Goal: Task Accomplishment & Management: Use online tool/utility

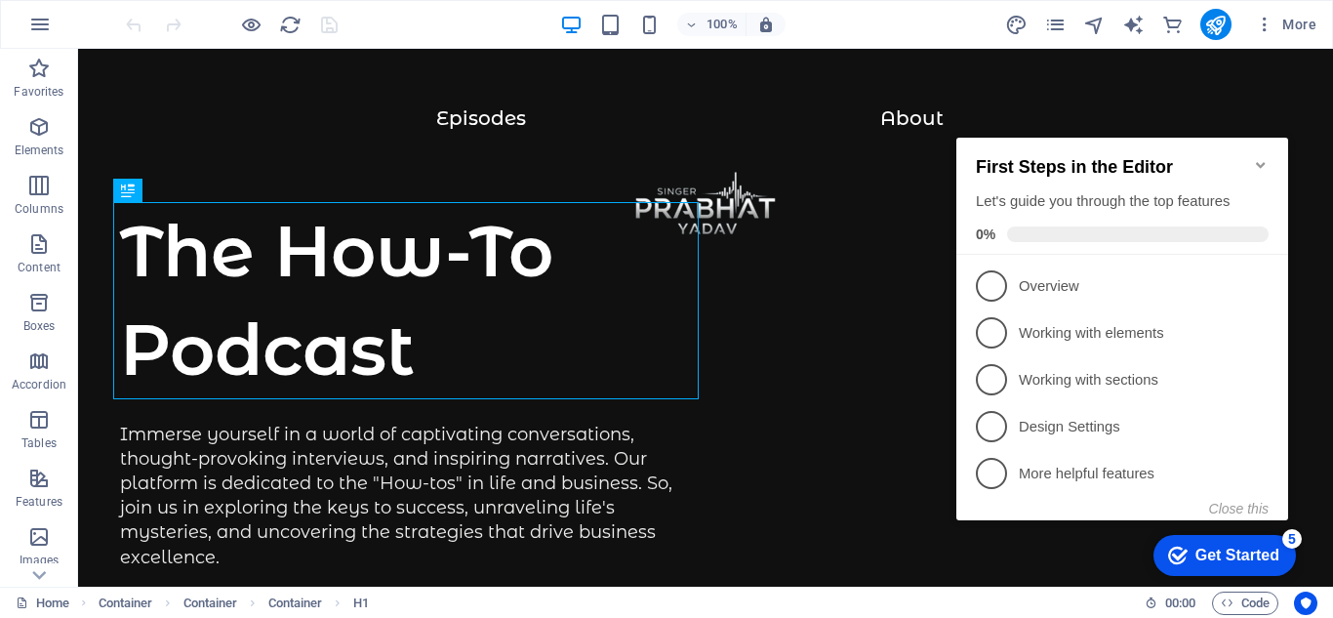
click at [1261, 157] on icon "Minimize checklist" at bounding box center [1261, 165] width 16 height 16
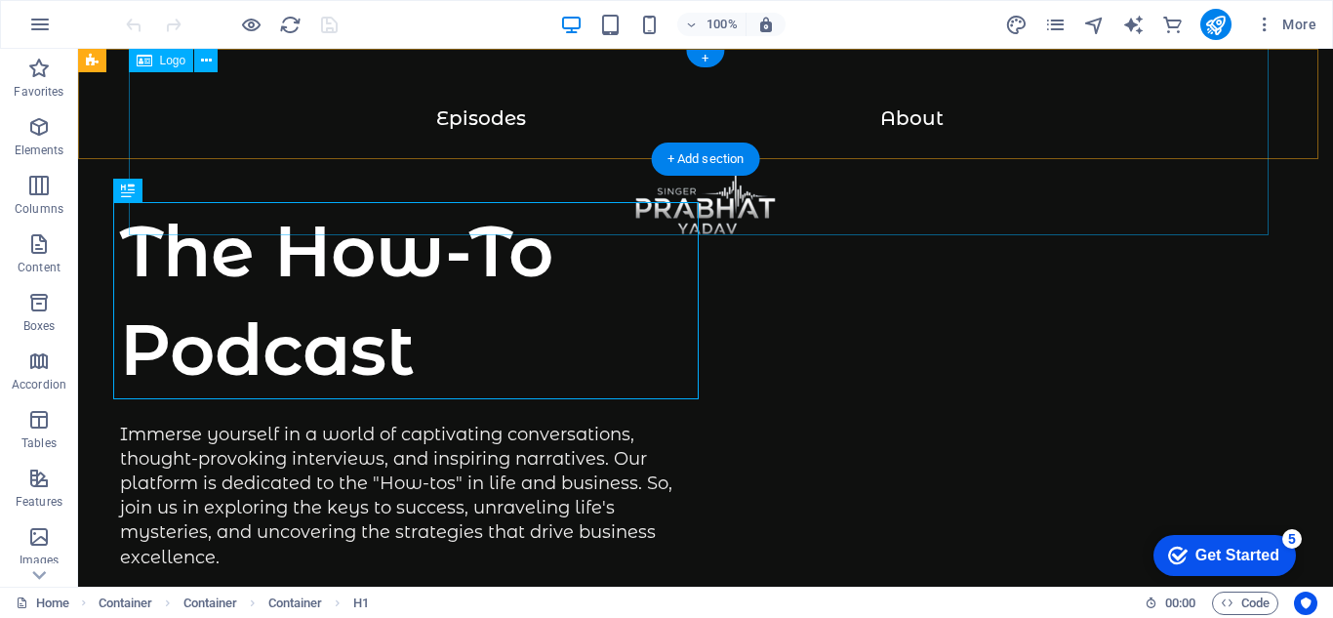
click at [462, 107] on div at bounding box center [705, 217] width 1177 height 220
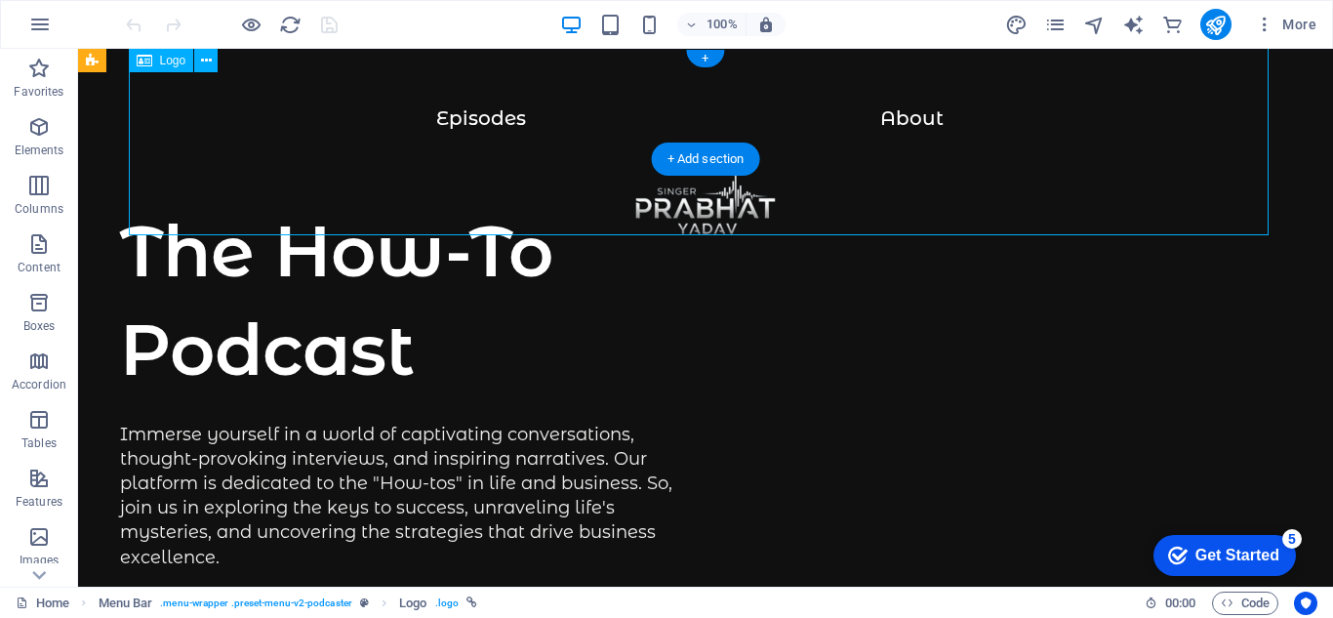
click at [475, 120] on div at bounding box center [705, 217] width 1177 height 220
click at [475, 119] on div at bounding box center [705, 217] width 1177 height 220
select select "px"
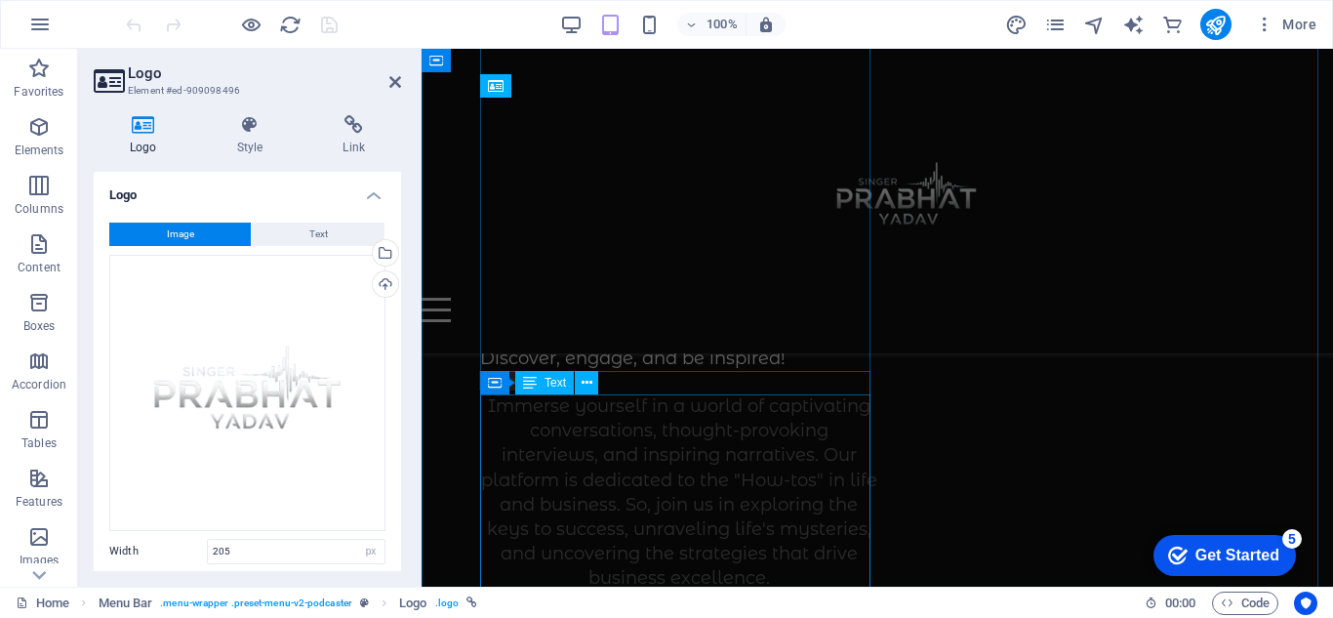
scroll to position [488, 0]
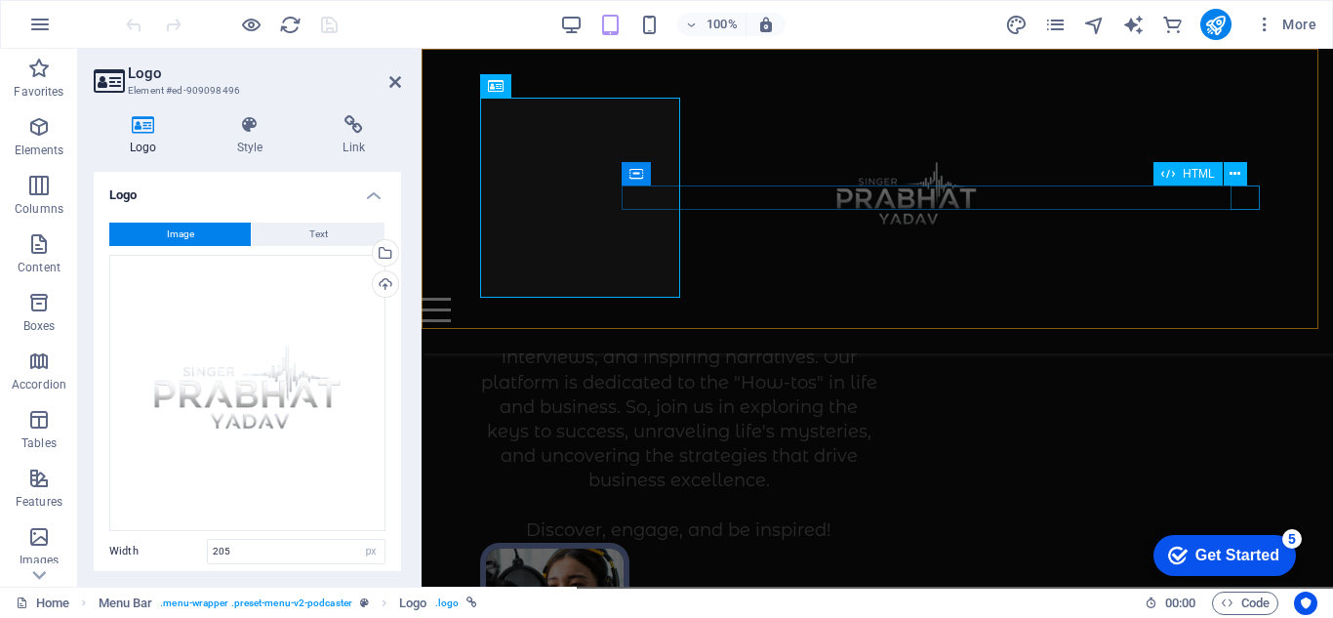
click at [1253, 298] on div at bounding box center [847, 310] width 853 height 24
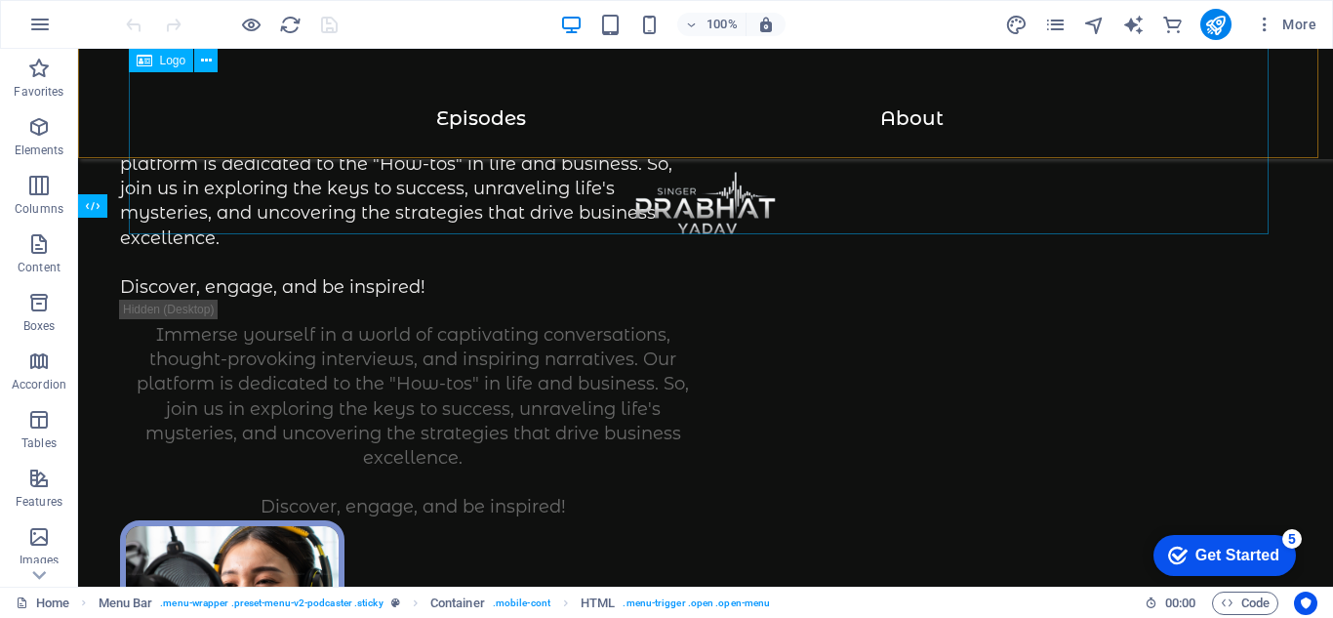
scroll to position [318, 0]
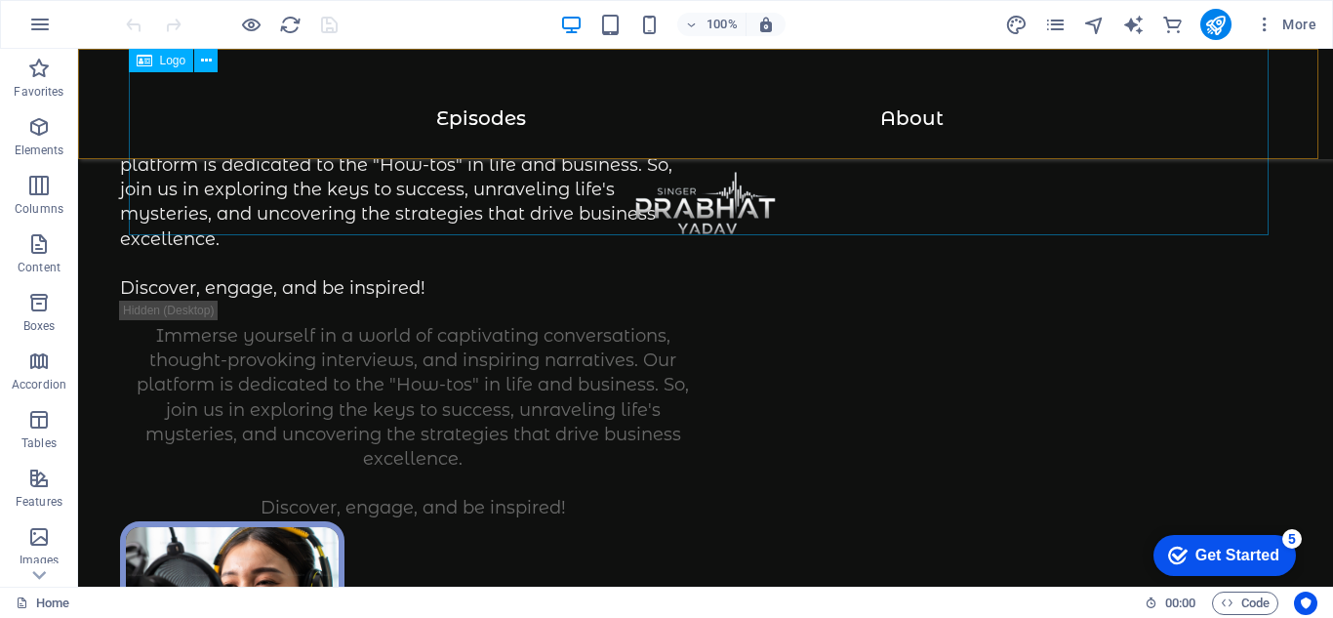
click at [482, 119] on div at bounding box center [705, 217] width 1177 height 220
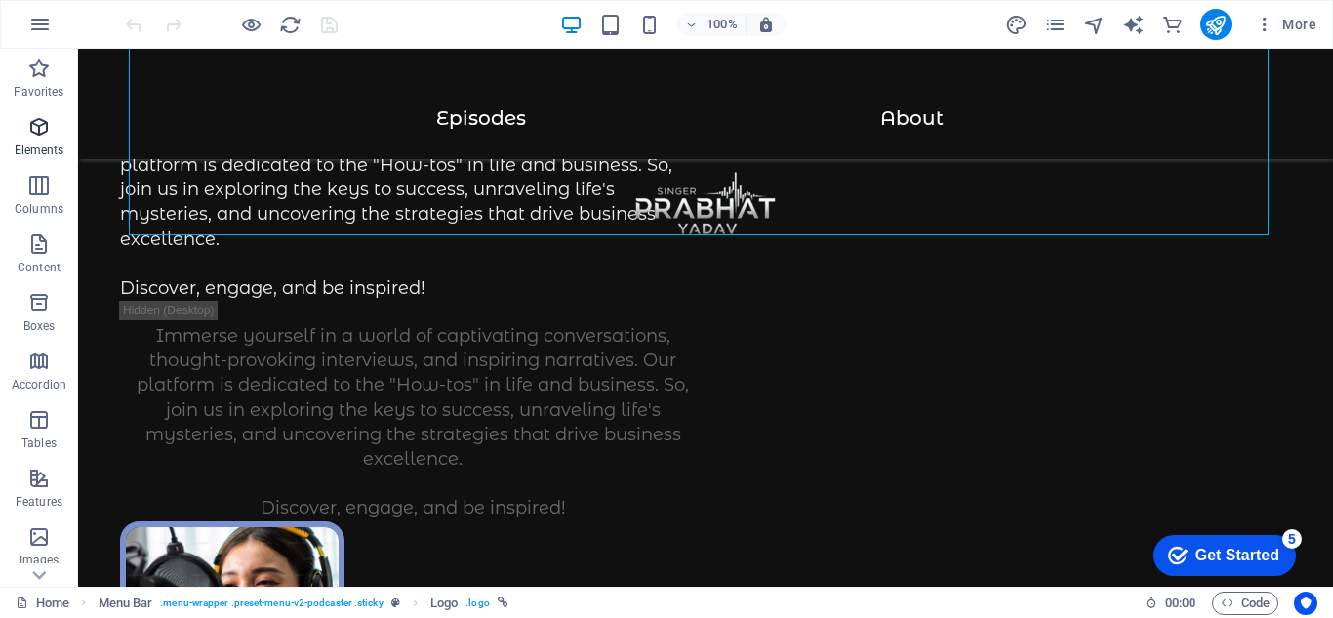
click at [55, 138] on span "Elements" at bounding box center [39, 138] width 78 height 47
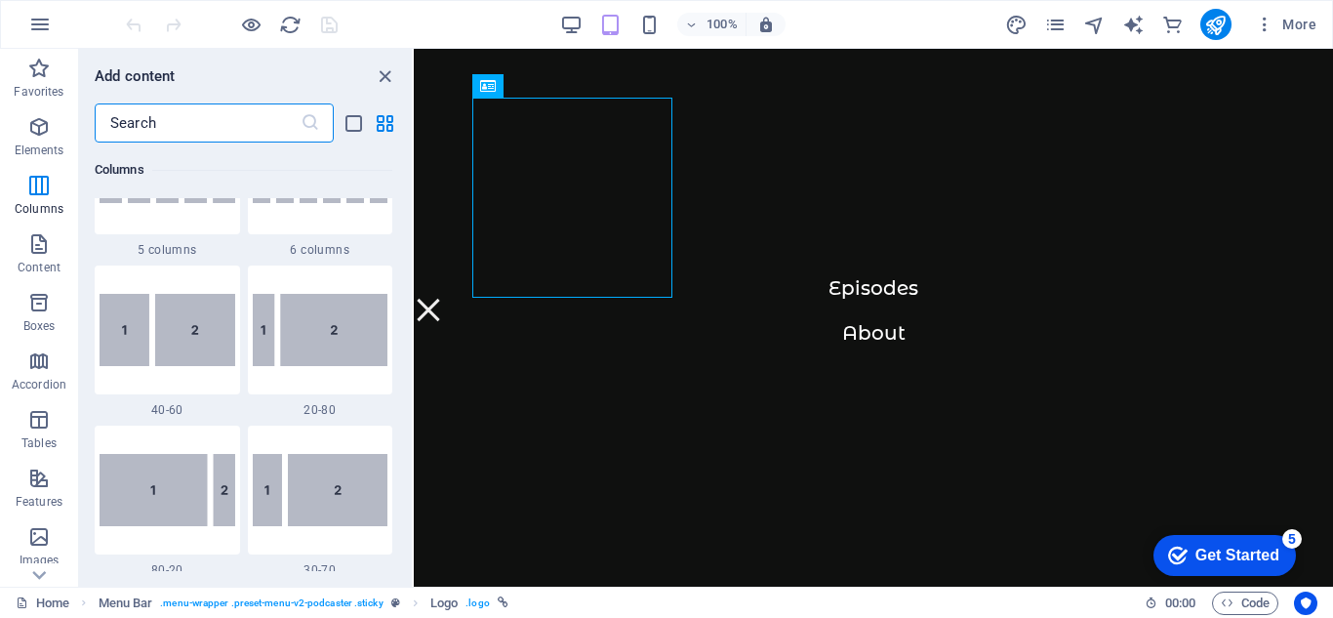
scroll to position [891, 0]
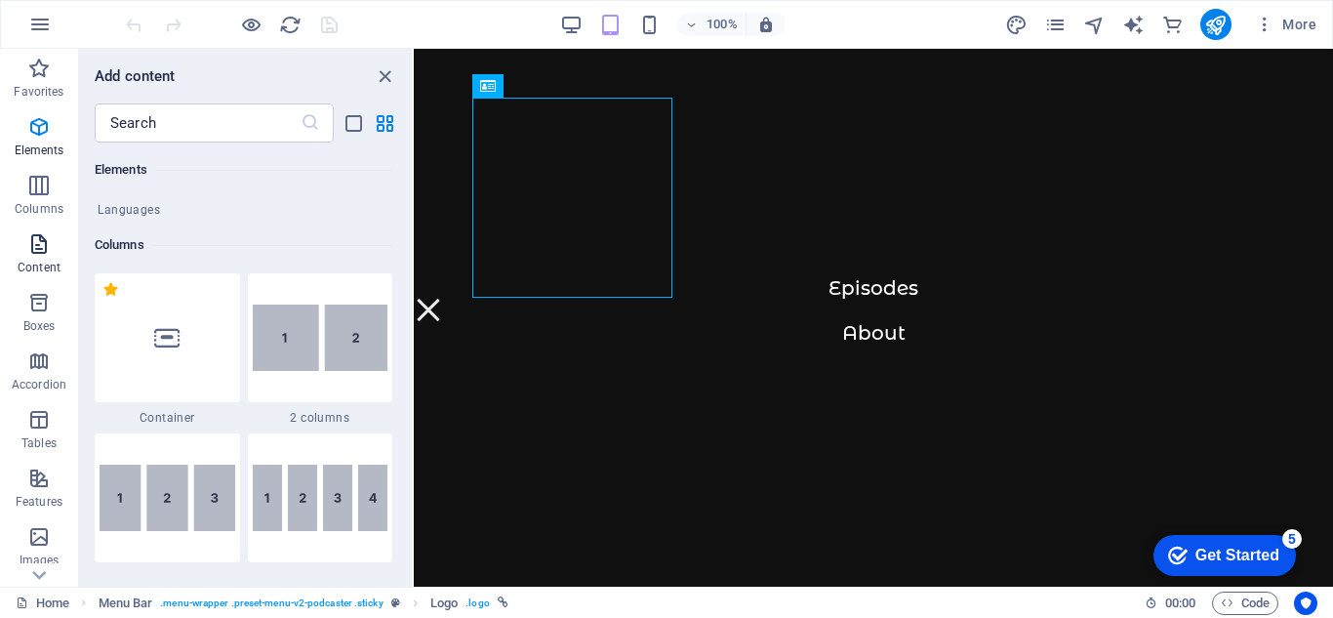
click at [31, 256] on span "Content" at bounding box center [39, 255] width 78 height 47
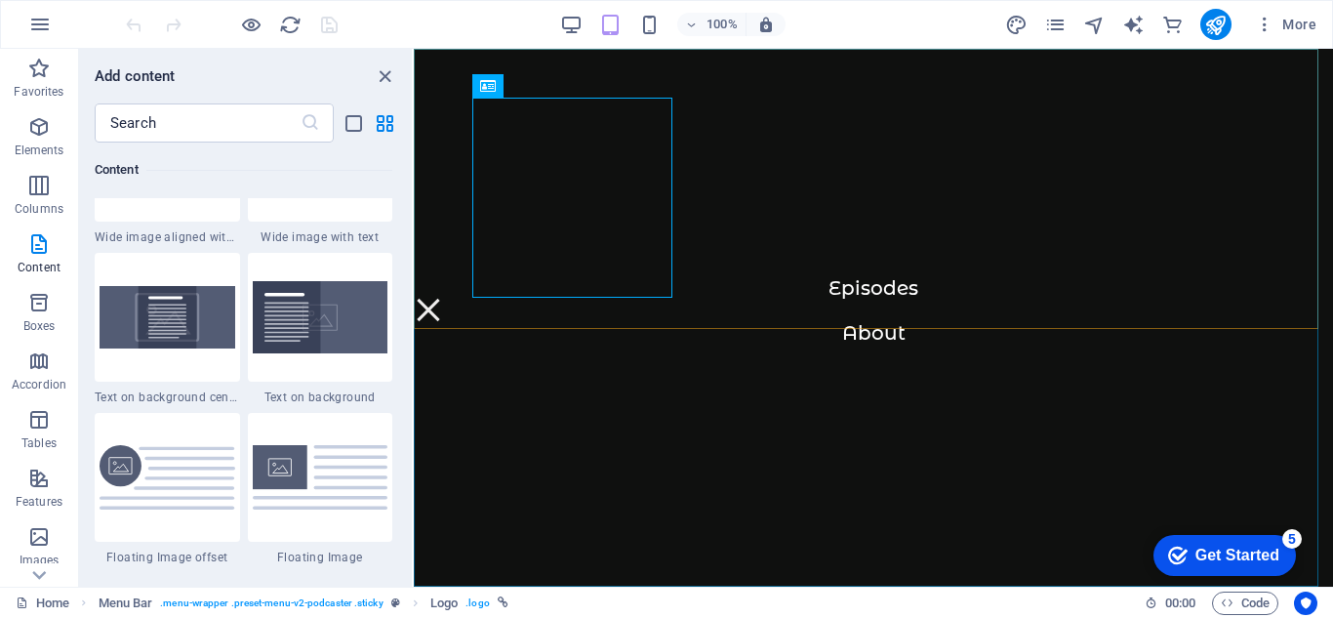
scroll to position [195, 0]
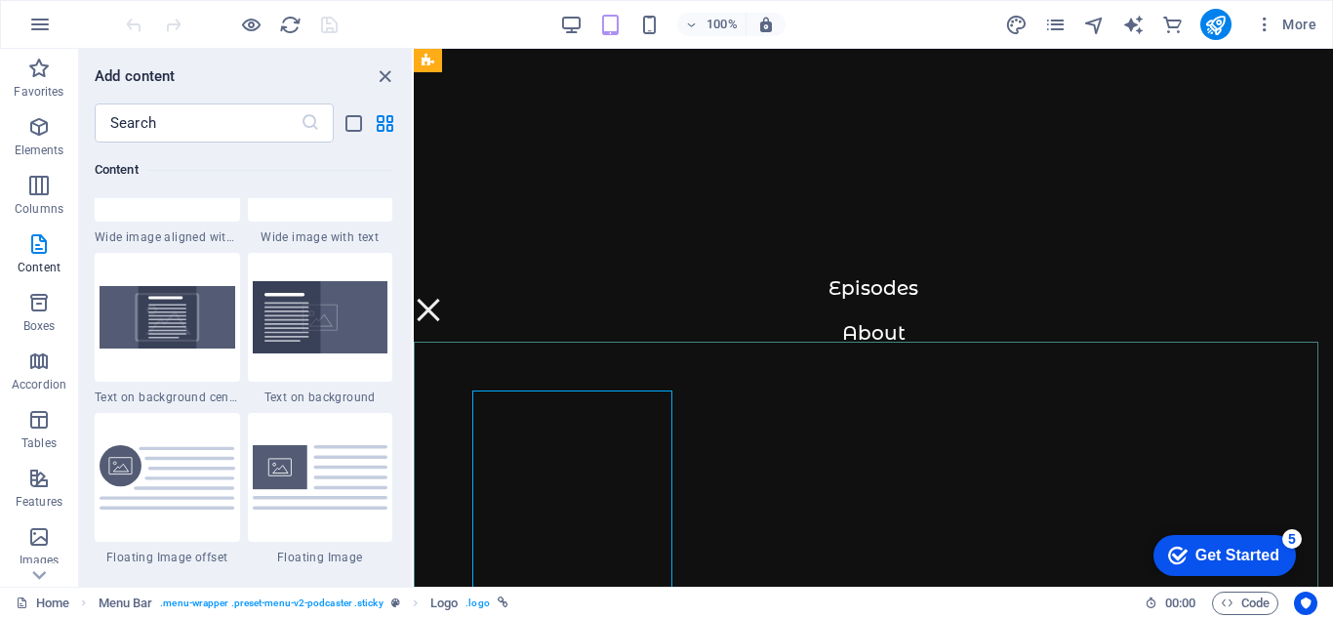
click at [883, 284] on nav "Episodes About" at bounding box center [873, 318] width 919 height 538
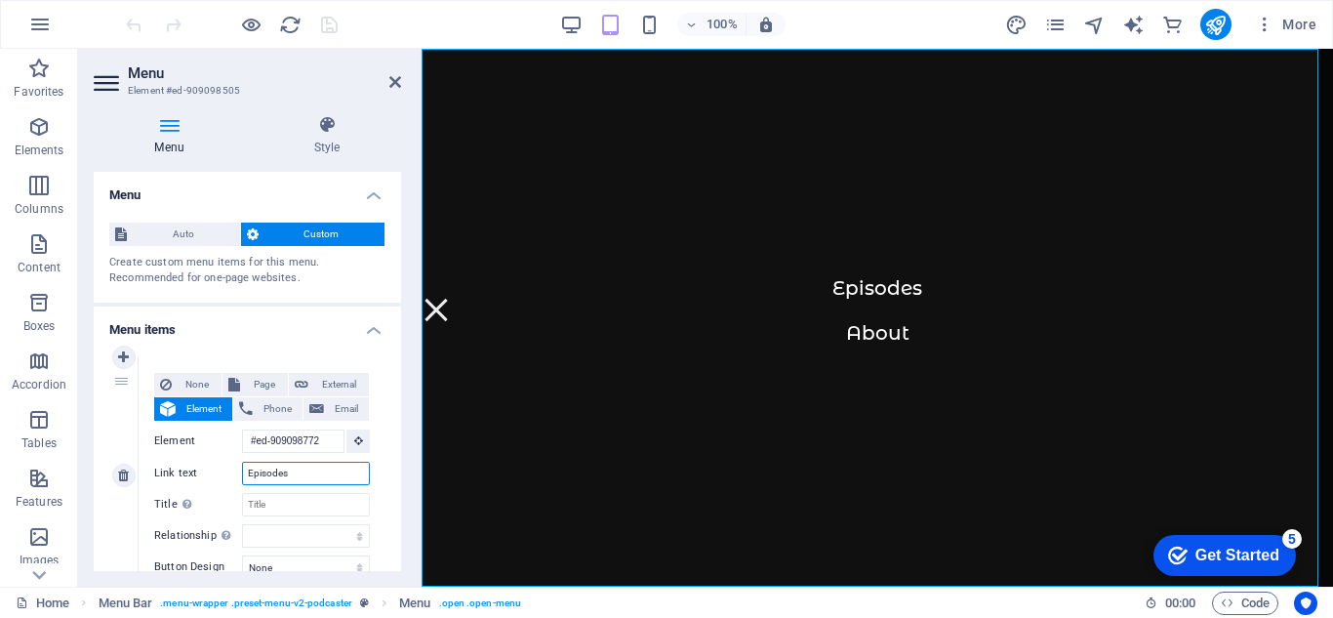
click at [275, 469] on input "Episodes" at bounding box center [306, 472] width 128 height 23
type input "S"
select select
type input "So"
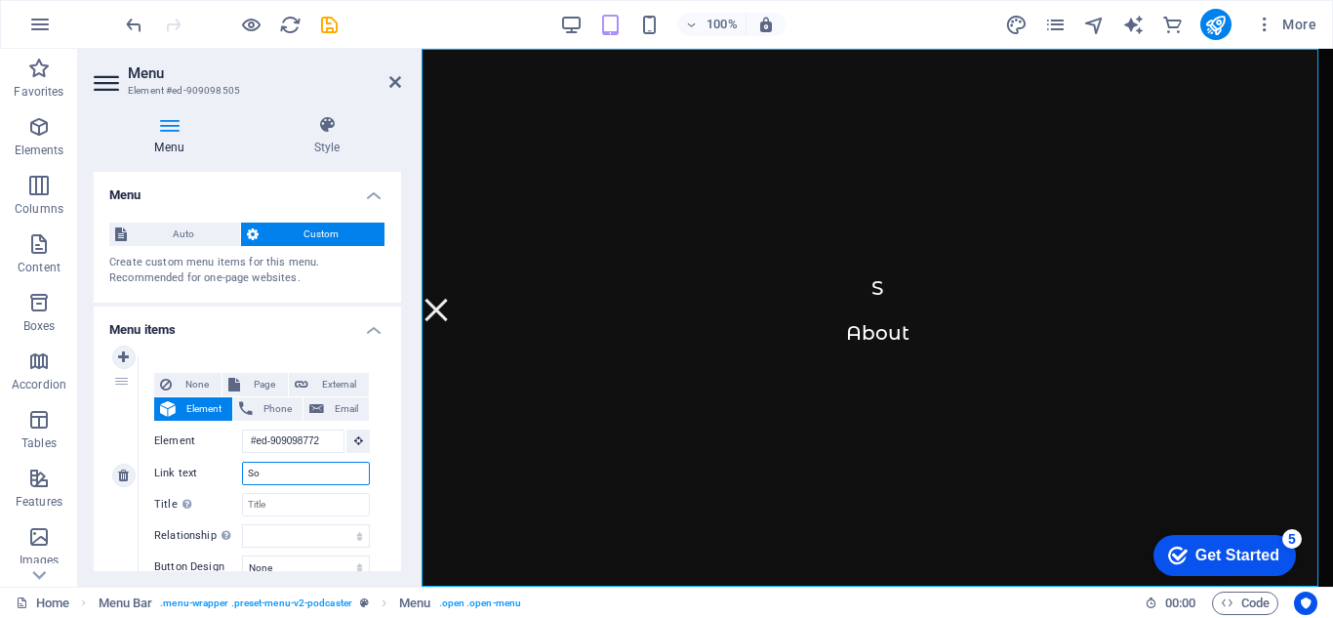
select select
type input "Song"
select select
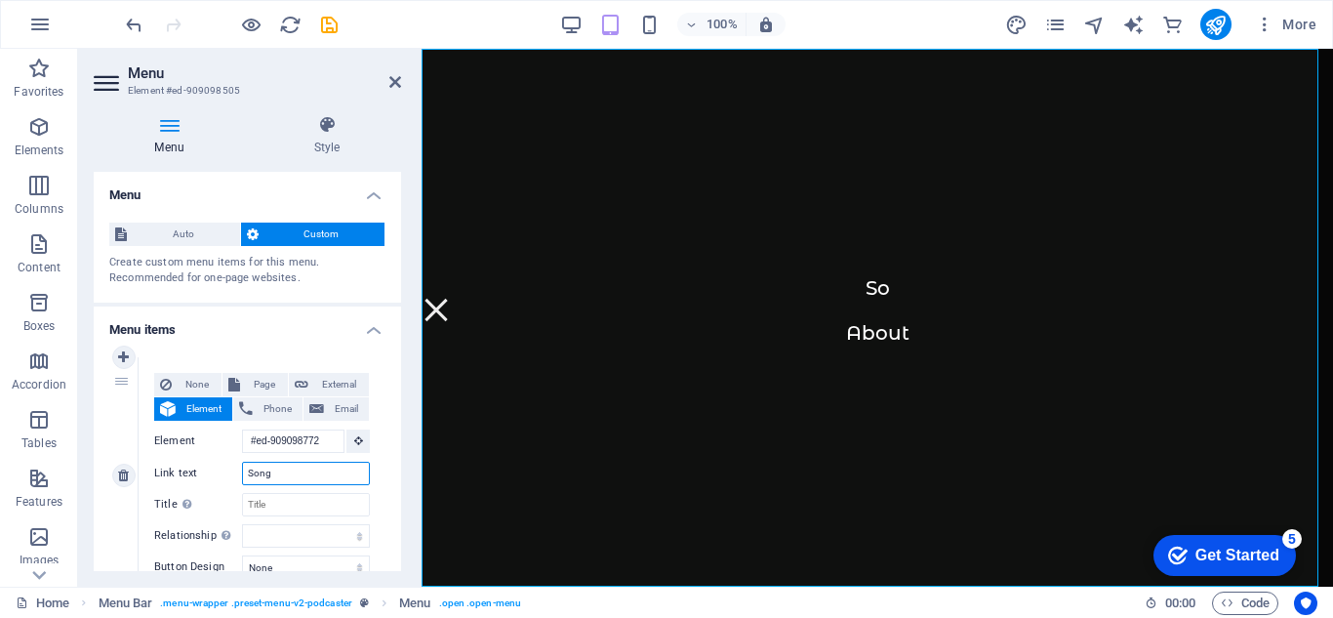
type input "Songs"
select select
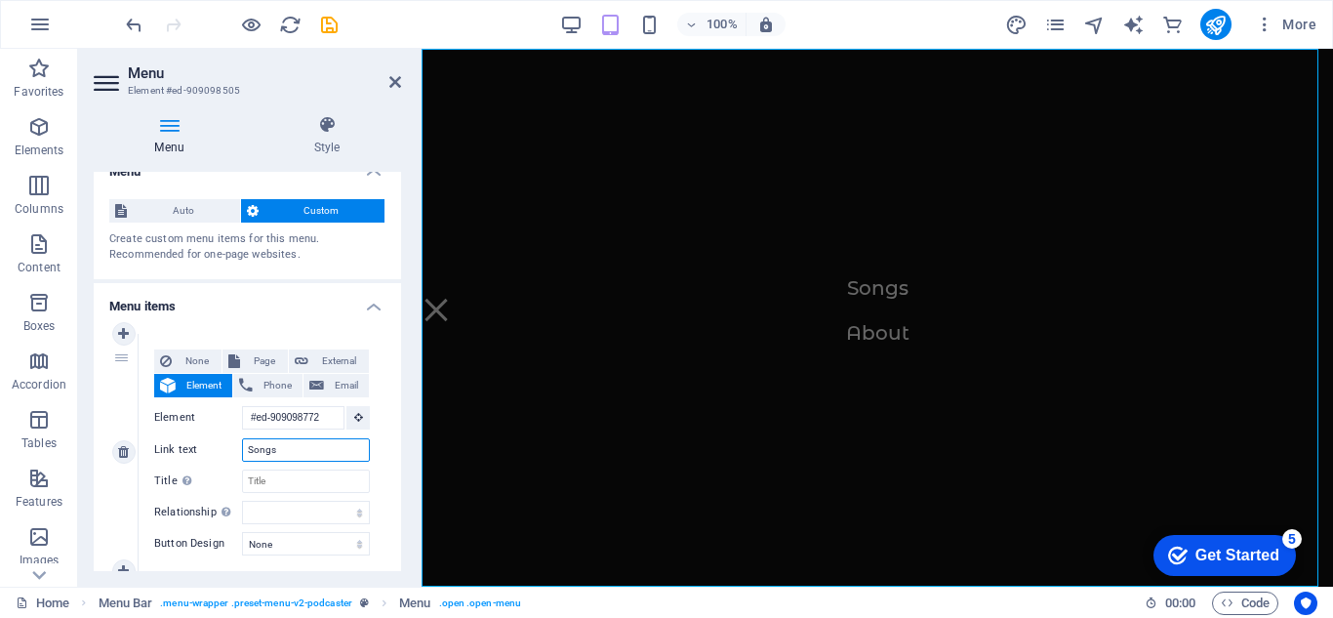
scroll to position [0, 0]
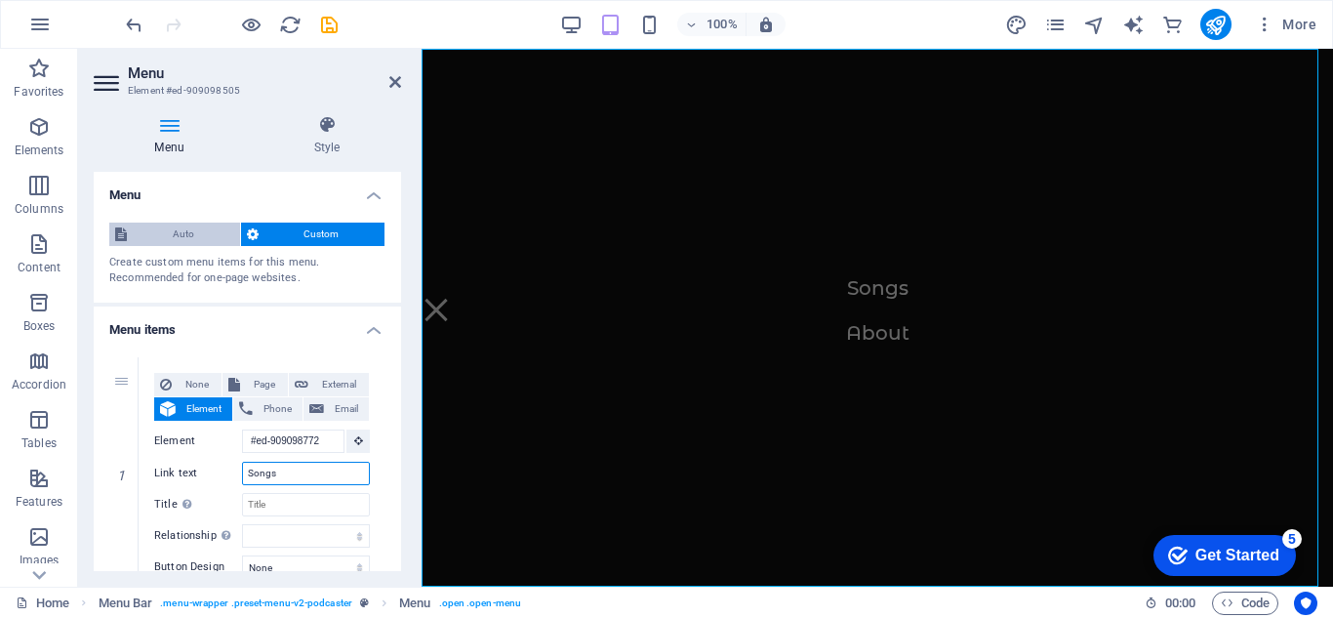
type input "Songs"
click at [199, 232] on span "Auto" at bounding box center [183, 233] width 101 height 23
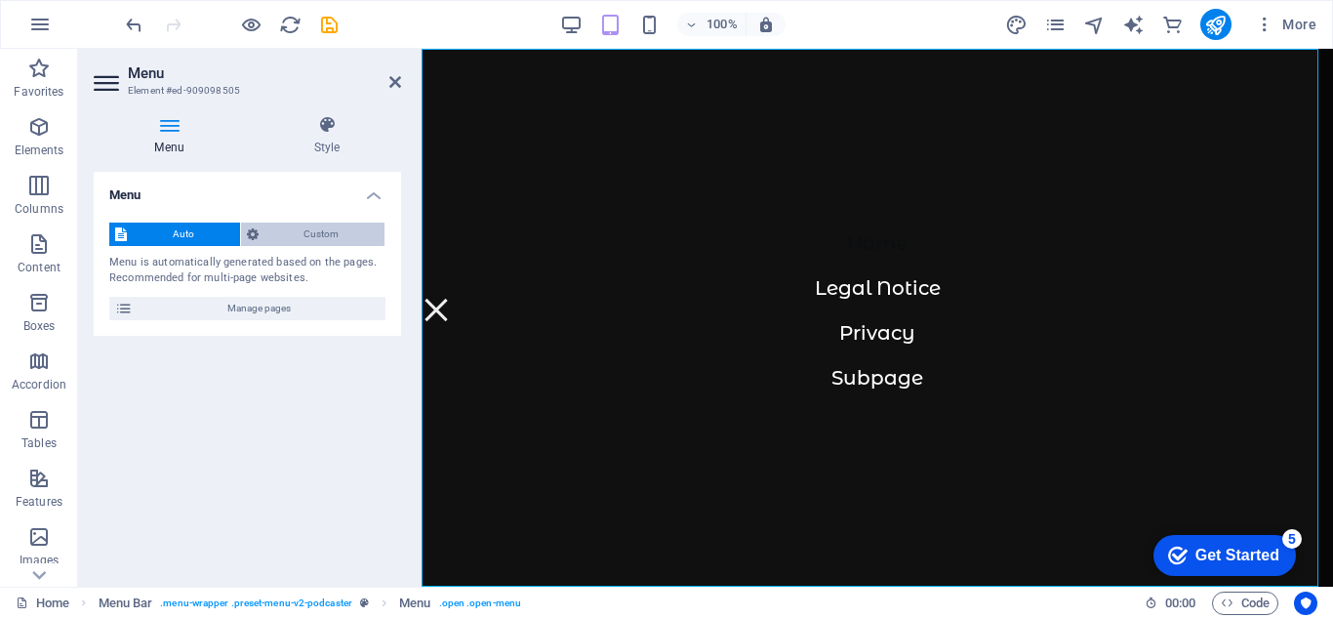
click at [317, 227] on span "Custom" at bounding box center [321, 233] width 115 height 23
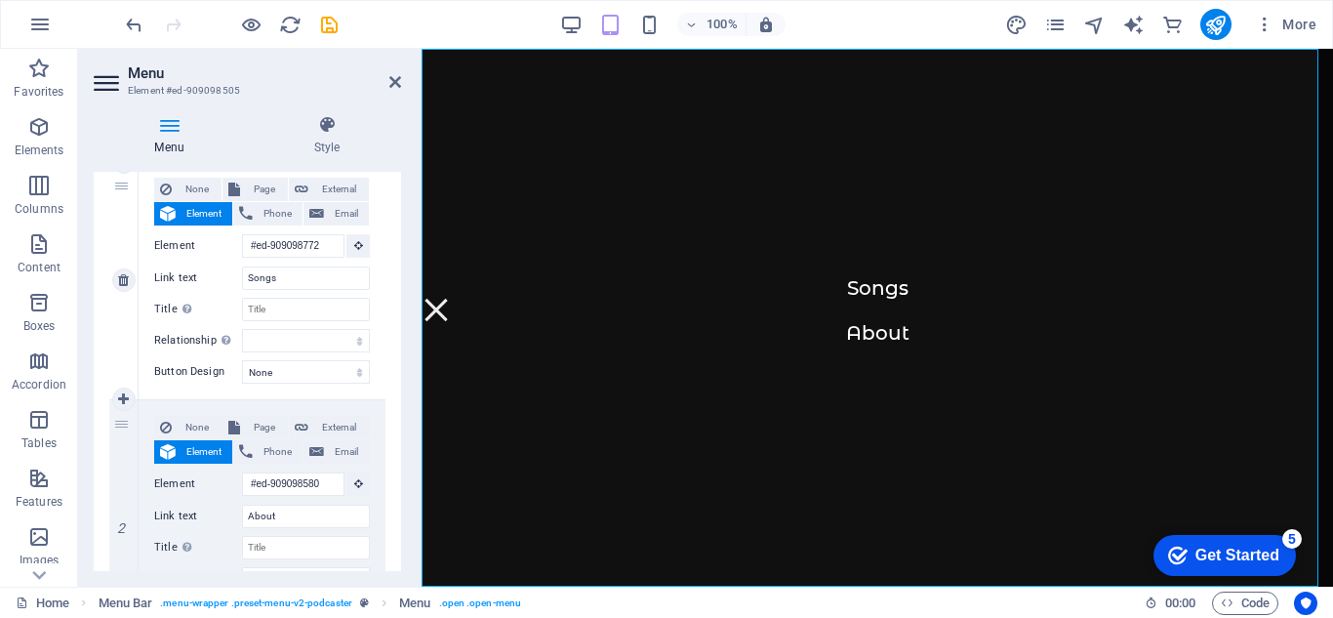
scroll to position [293, 0]
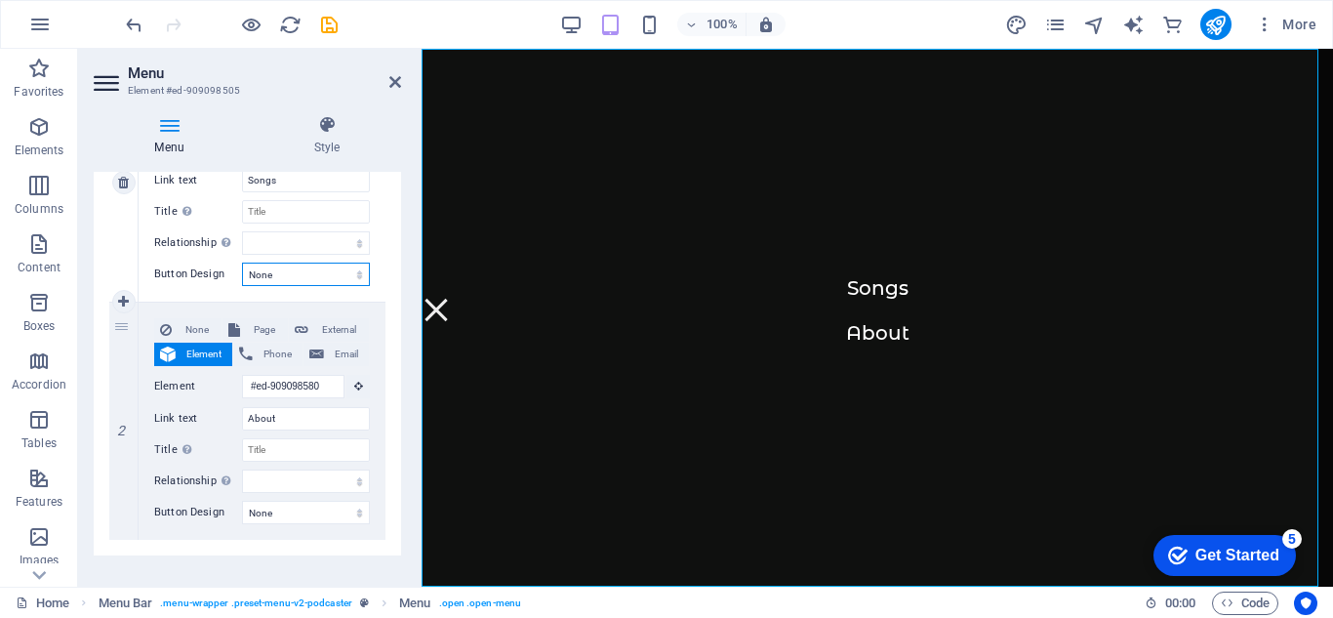
click at [345, 274] on select "None Default Primary Secondary" at bounding box center [306, 273] width 128 height 23
select select "default"
click at [242, 262] on select "None Default Primary Secondary" at bounding box center [306, 273] width 128 height 23
select select
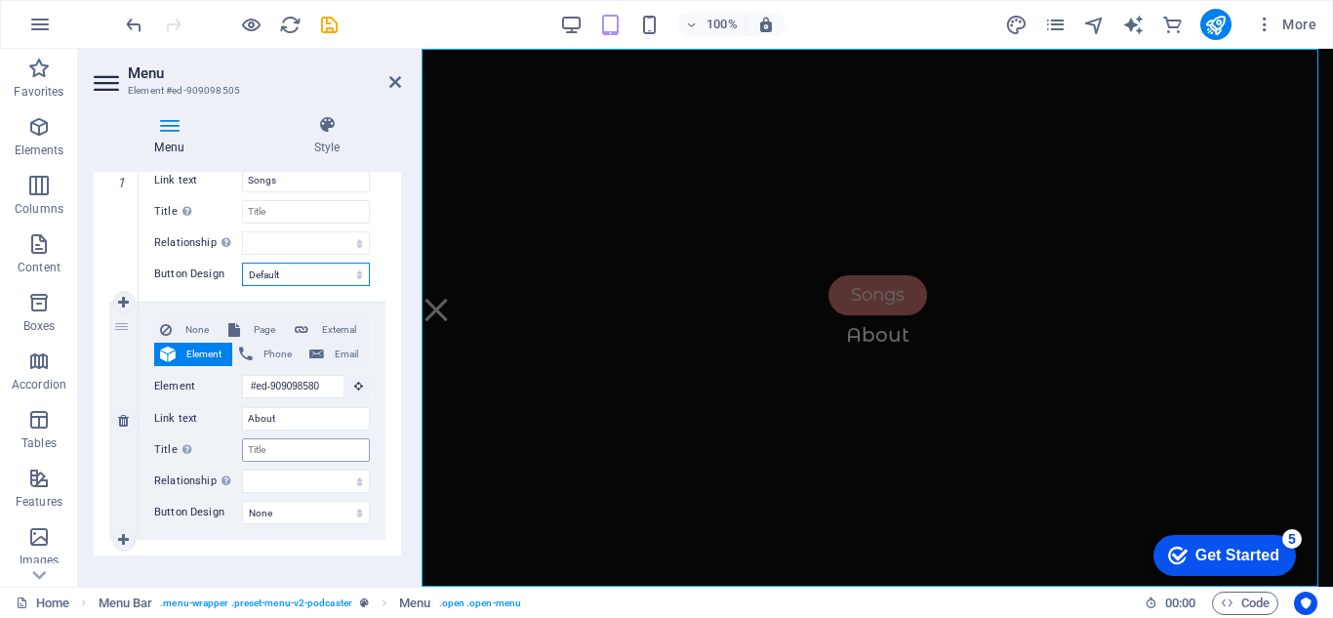
scroll to position [316, 0]
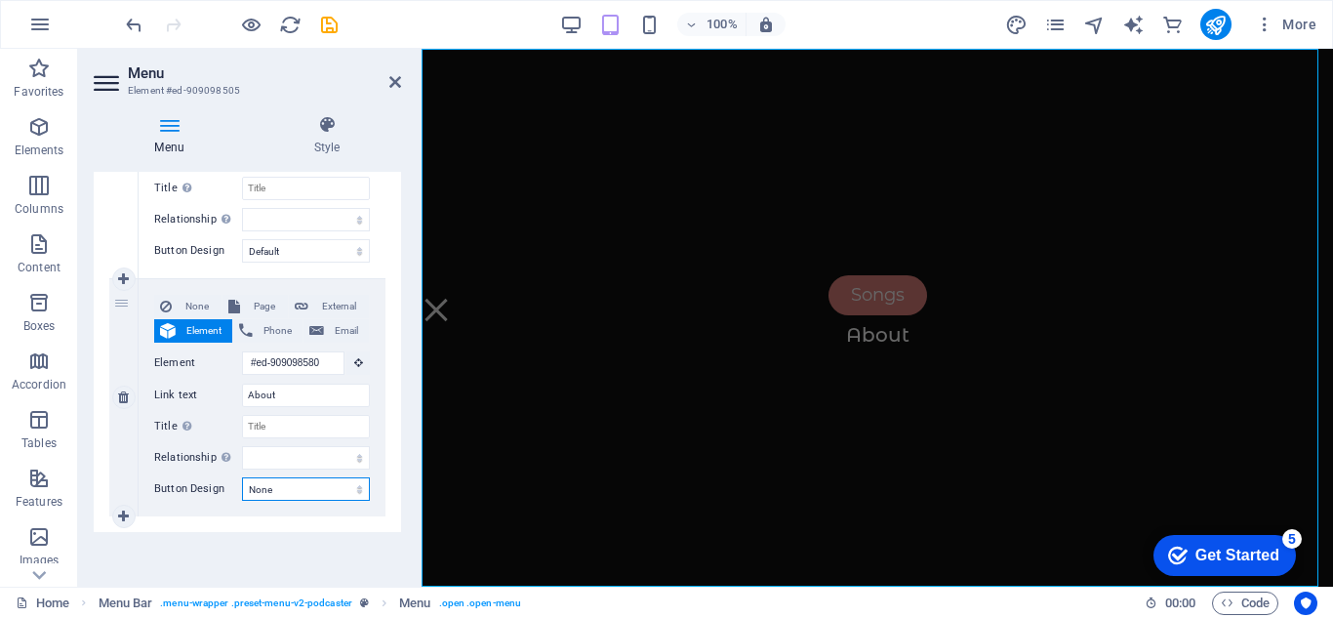
click at [345, 483] on select "None Default Primary Secondary" at bounding box center [306, 488] width 128 height 23
select select "default"
click at [242, 477] on select "None Default Primary Secondary" at bounding box center [306, 488] width 128 height 23
select select
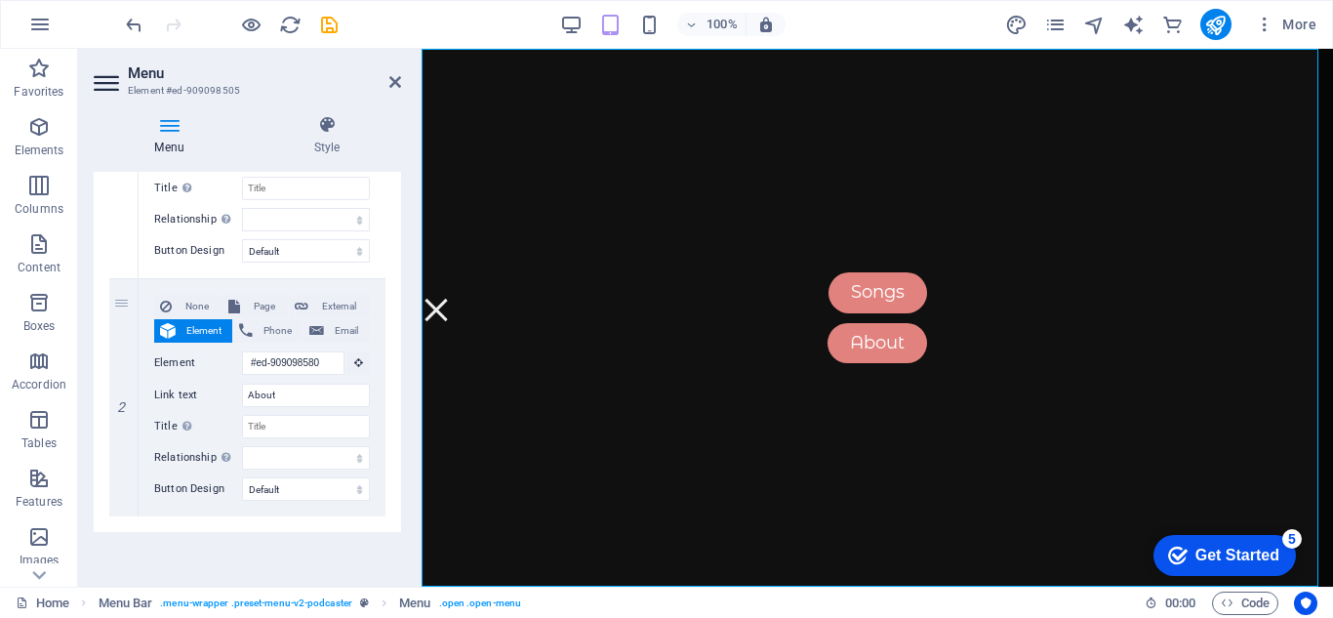
click at [359, 548] on div "Menu Auto Custom Create custom menu items for this menu. Recommended for one-pa…" at bounding box center [247, 371] width 307 height 399
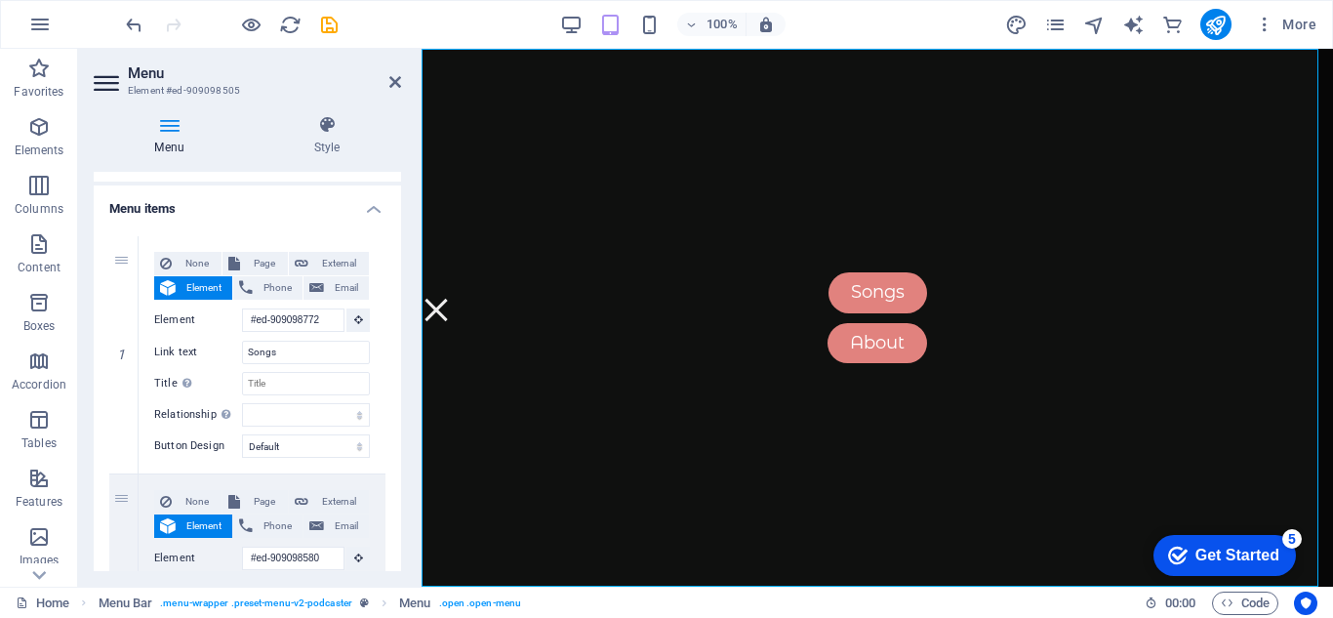
scroll to position [219, 0]
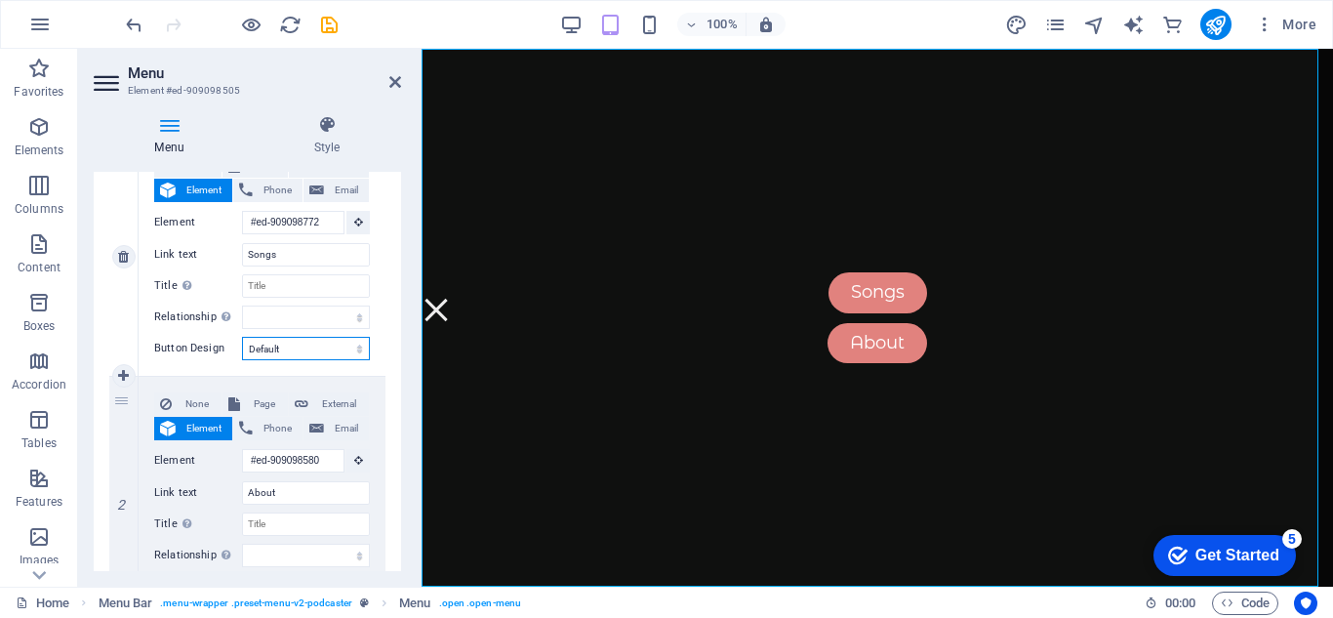
click at [350, 349] on select "None Default Primary Secondary" at bounding box center [306, 348] width 128 height 23
select select "primary"
click at [242, 337] on select "None Default Primary Secondary" at bounding box center [306, 348] width 128 height 23
select select
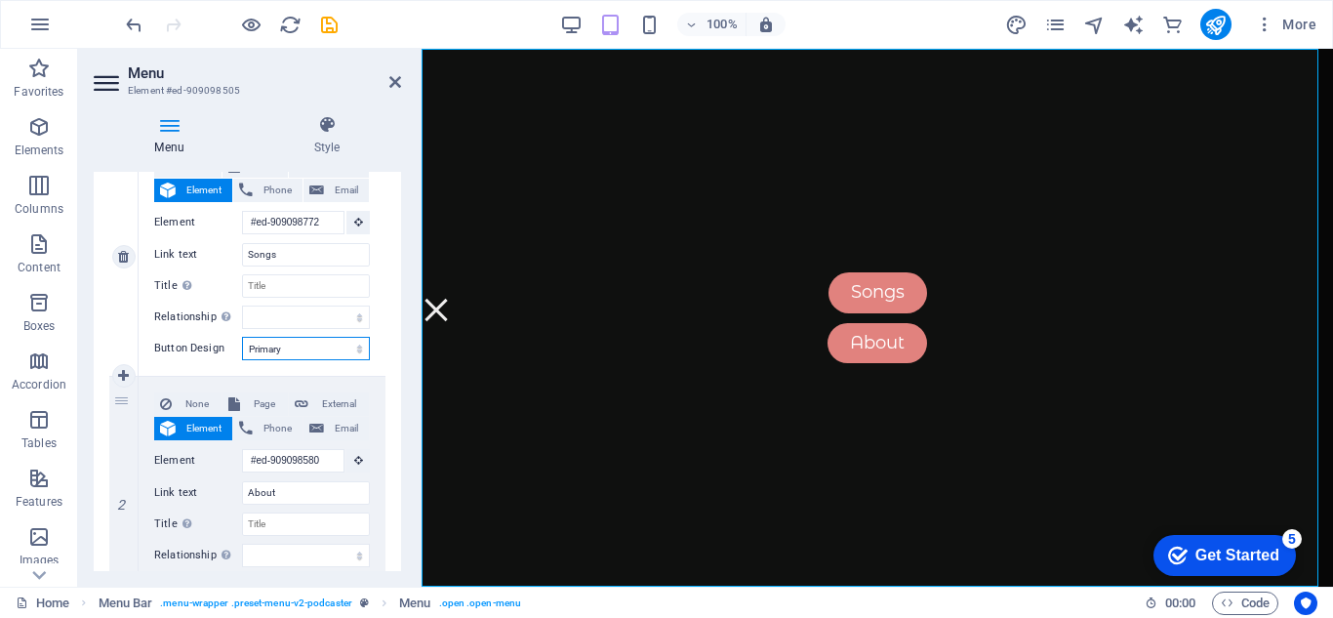
click at [340, 349] on select "None Default Primary Secondary" at bounding box center [306, 348] width 128 height 23
select select "secondary"
click at [242, 337] on select "None Default Primary Secondary" at bounding box center [306, 348] width 128 height 23
select select
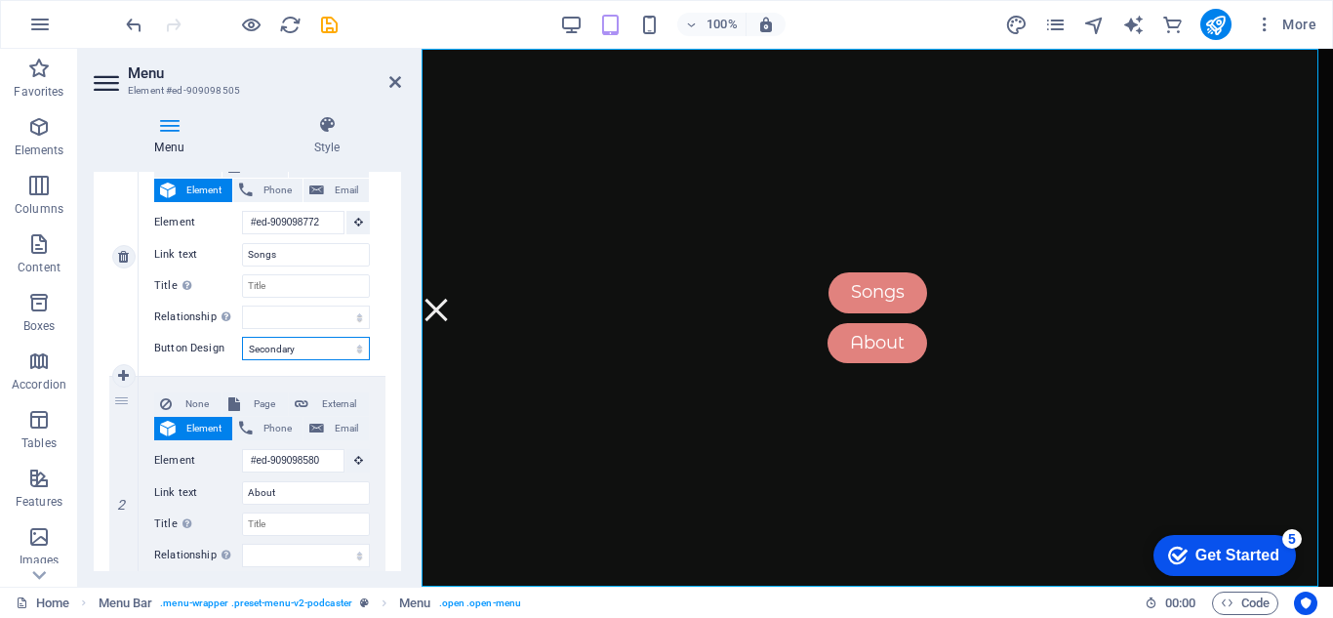
click at [333, 350] on select "None Default Primary Secondary" at bounding box center [306, 348] width 128 height 23
select select
click at [242, 337] on select "None Default Primary Secondary" at bounding box center [306, 348] width 128 height 23
select select
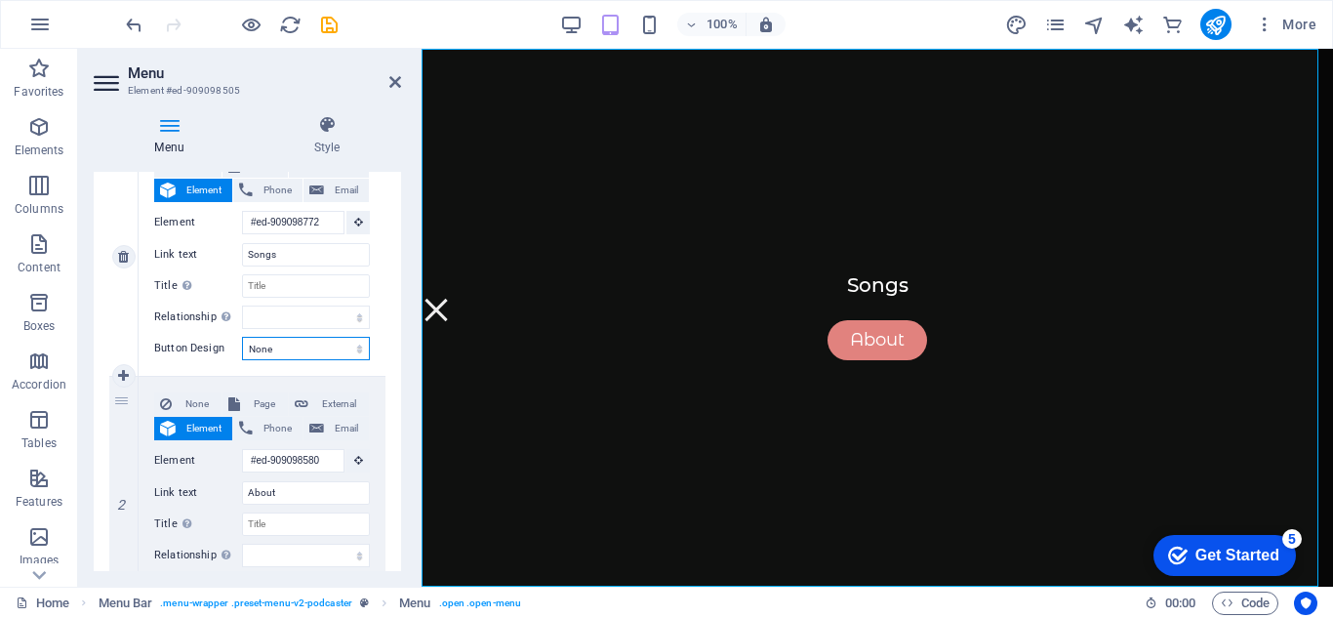
click at [330, 352] on select "None Default Primary Secondary" at bounding box center [306, 348] width 128 height 23
select select "default"
click at [242, 337] on select "None Default Primary Secondary" at bounding box center [306, 348] width 128 height 23
select select
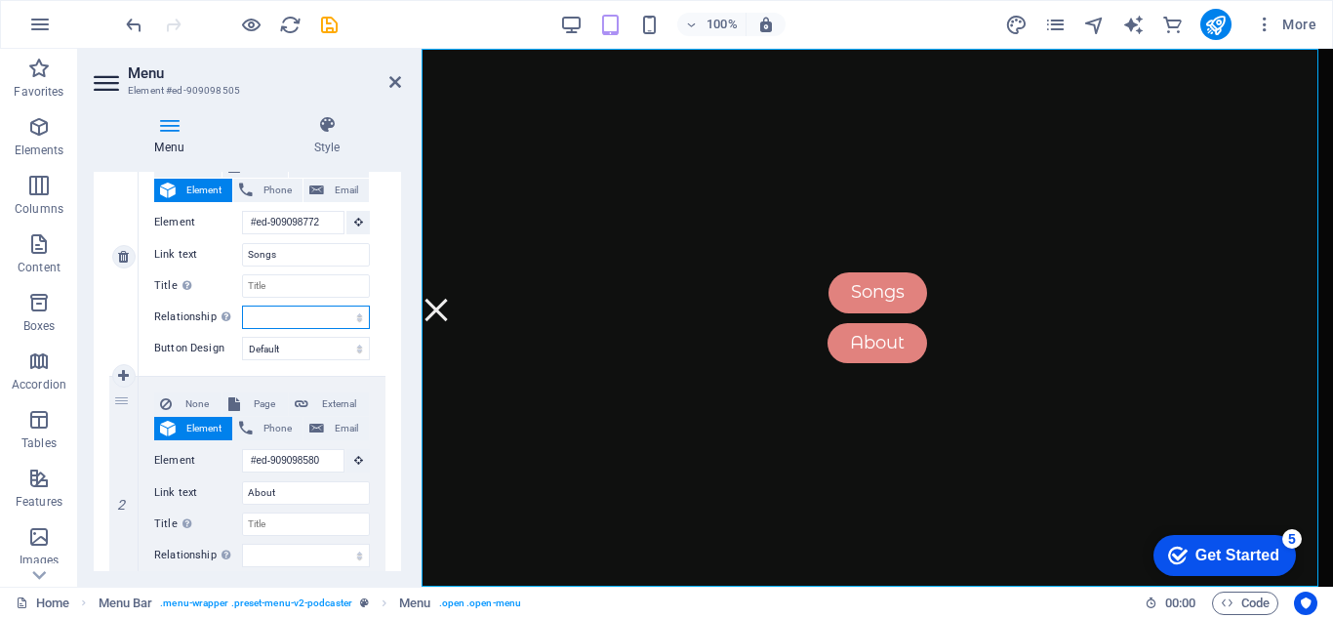
click at [355, 313] on select "alternate author bookmark external help license next nofollow noreferrer noopen…" at bounding box center [306, 316] width 128 height 23
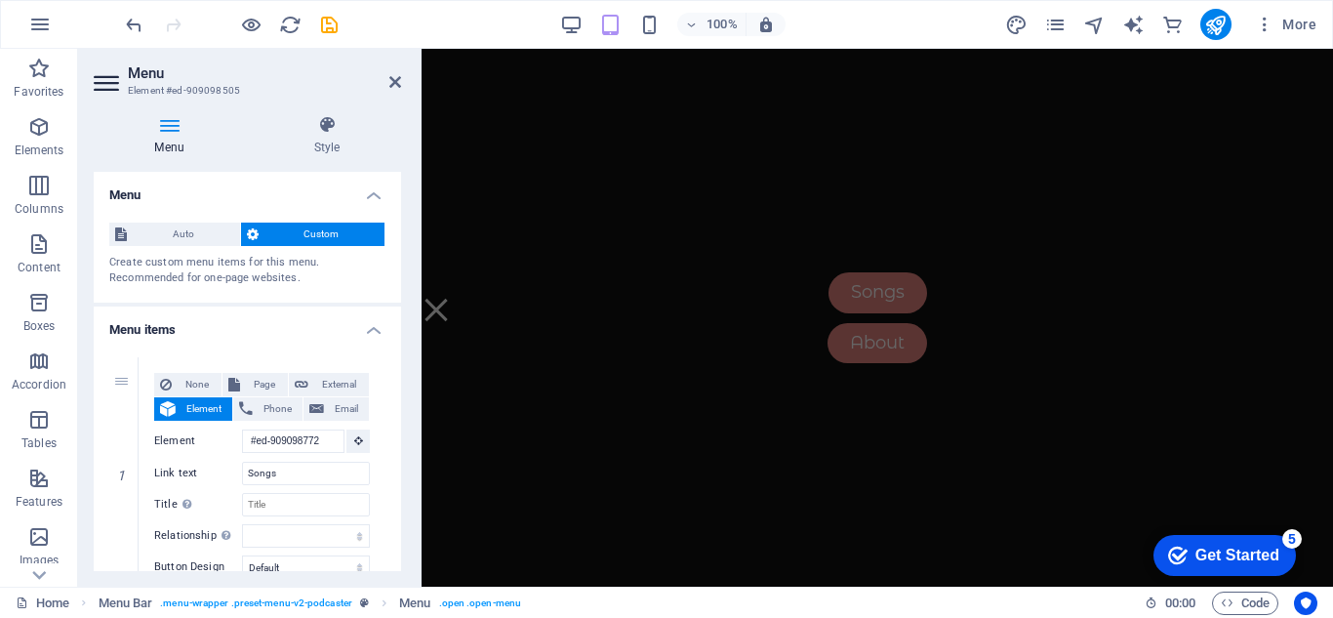
scroll to position [2439, 0]
click at [395, 85] on icon at bounding box center [395, 82] width 12 height 16
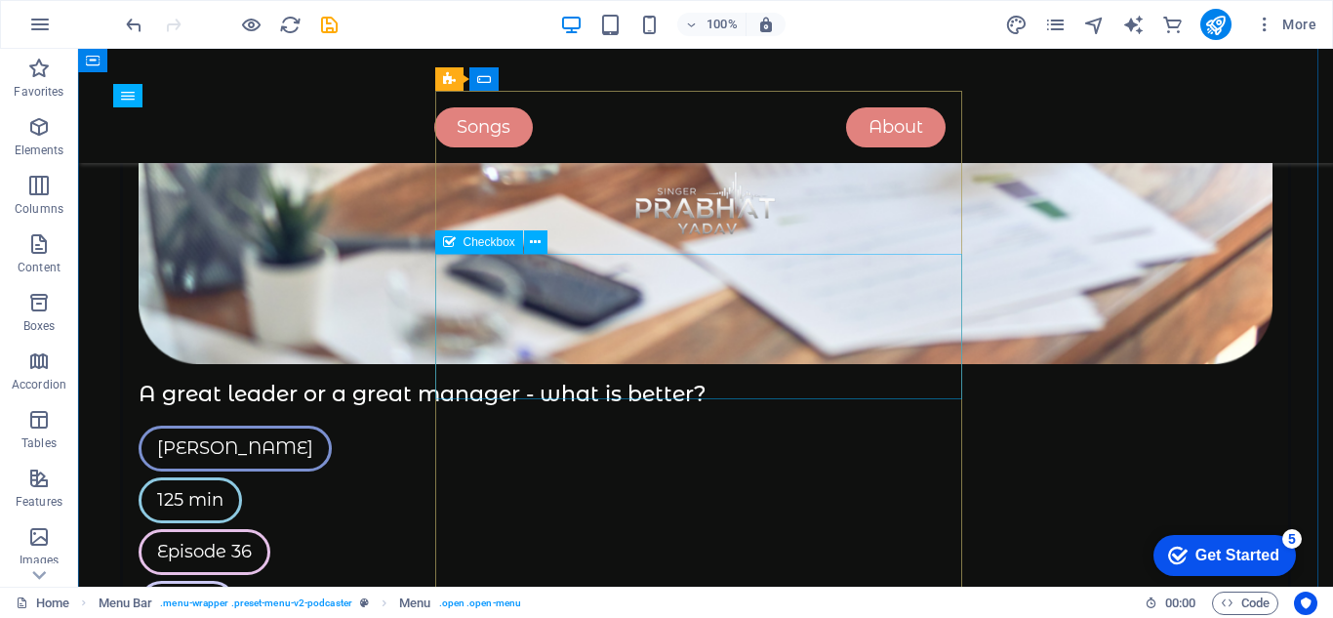
scroll to position [4615, 0]
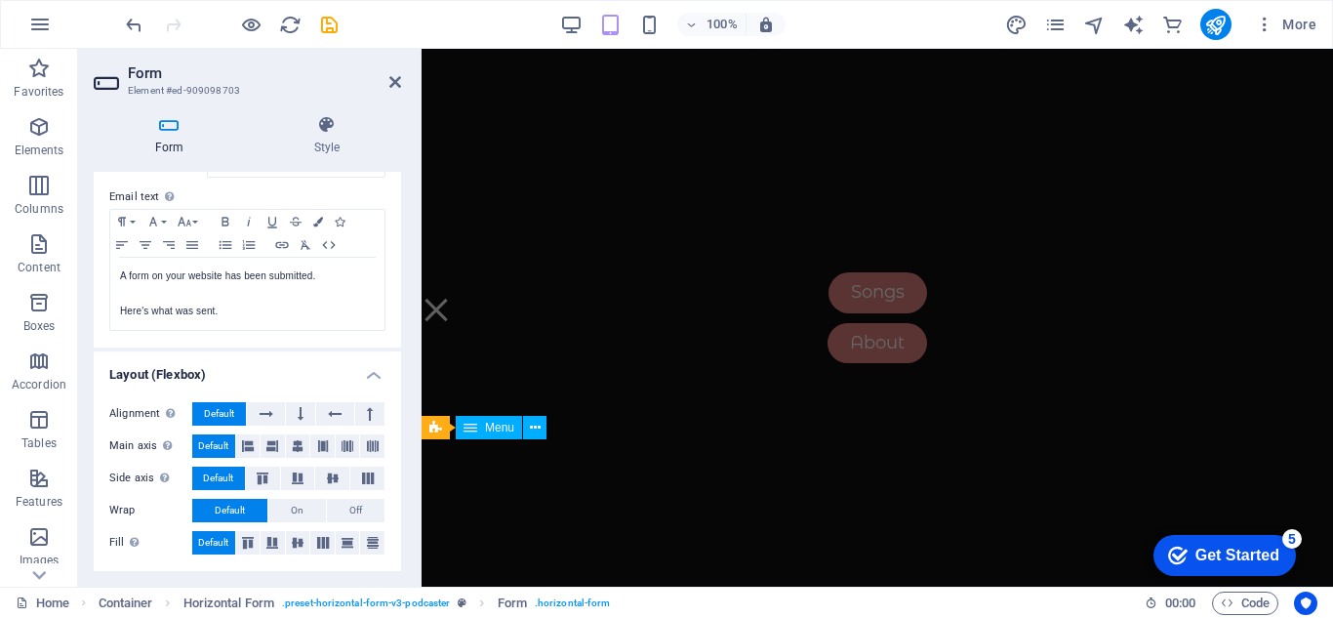
scroll to position [6178, 0]
click at [402, 87] on aside "Form Element #ed-909098703 Form Style General Title Define a name for the form.…" at bounding box center [249, 318] width 343 height 538
click at [394, 82] on icon at bounding box center [395, 82] width 12 height 16
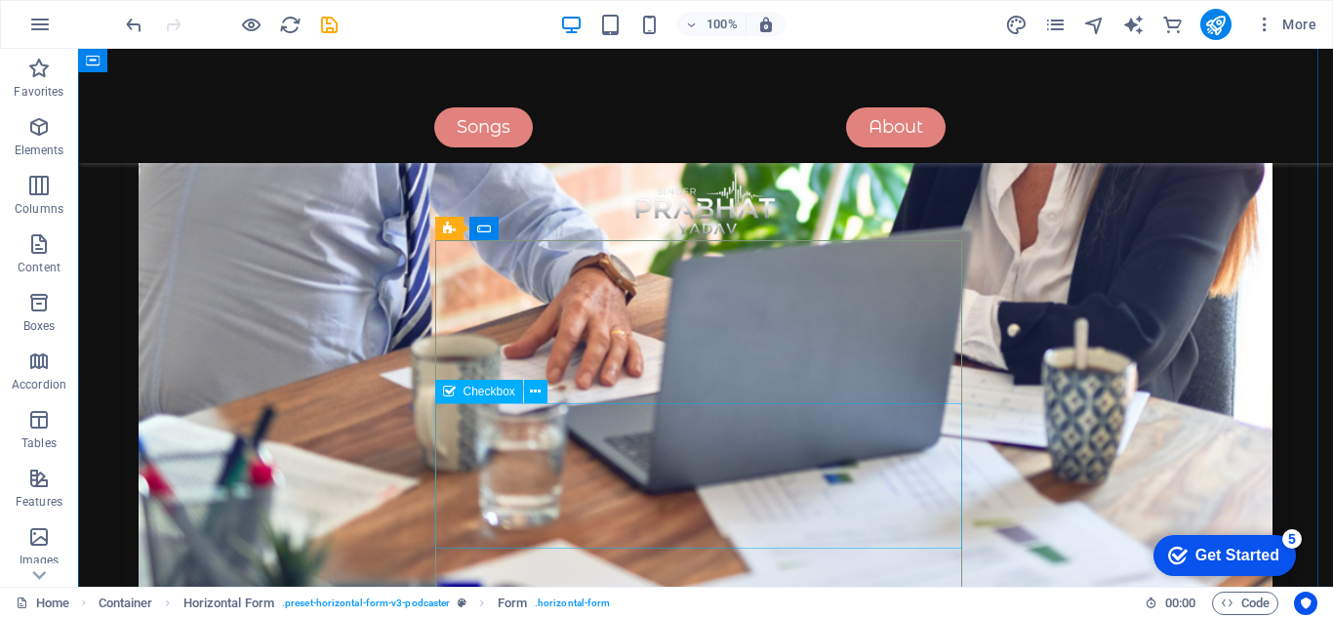
scroll to position [4660, 0]
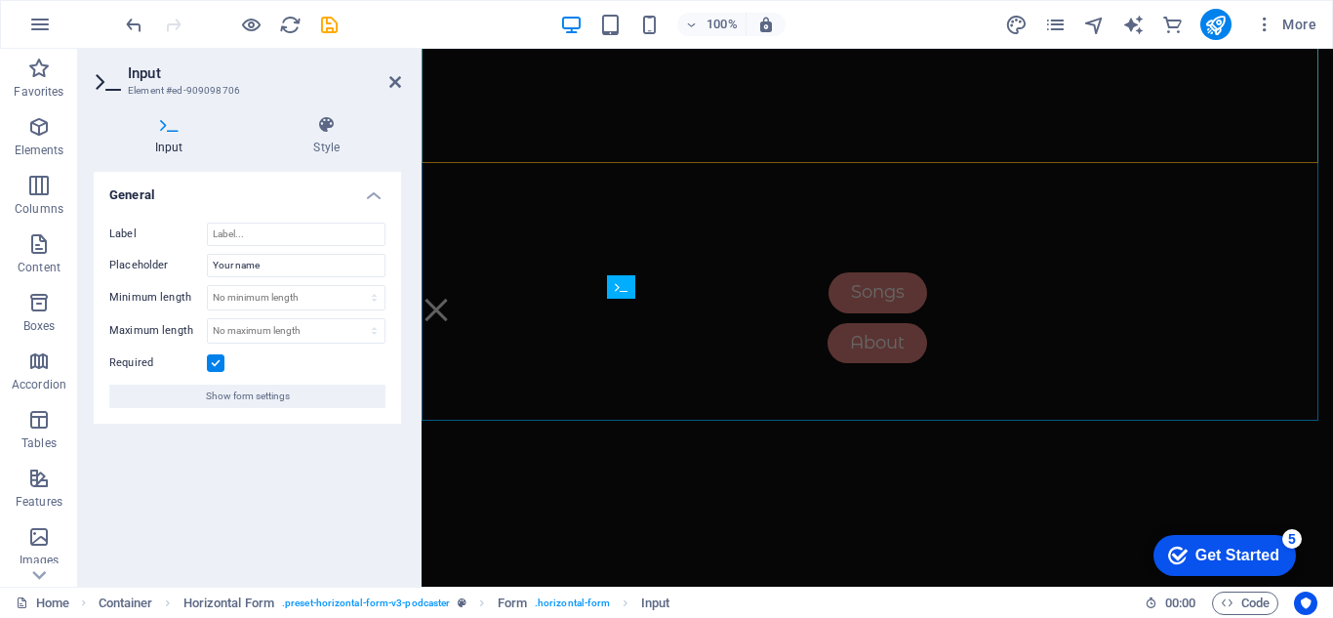
scroll to position [6642, 0]
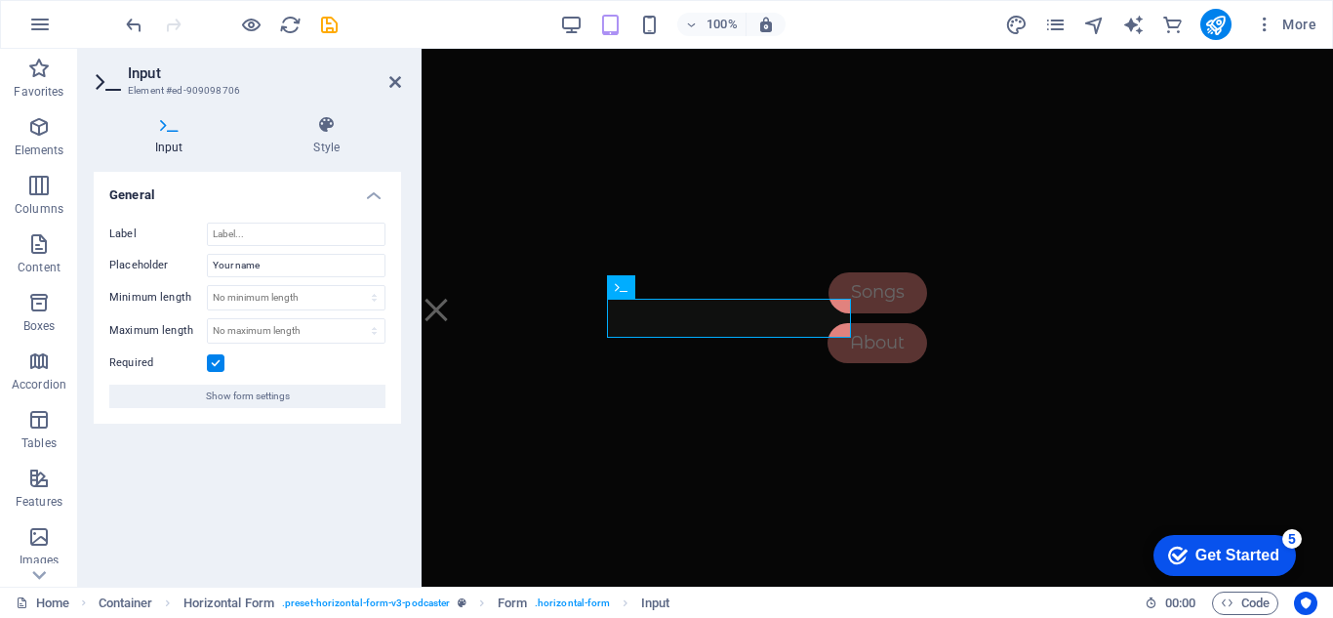
click at [339, 246] on div "Label Placeholder Your name Minimum length No minimum length chars Maximum leng…" at bounding box center [247, 315] width 307 height 217
click at [316, 138] on h4 "Style" at bounding box center [327, 135] width 149 height 41
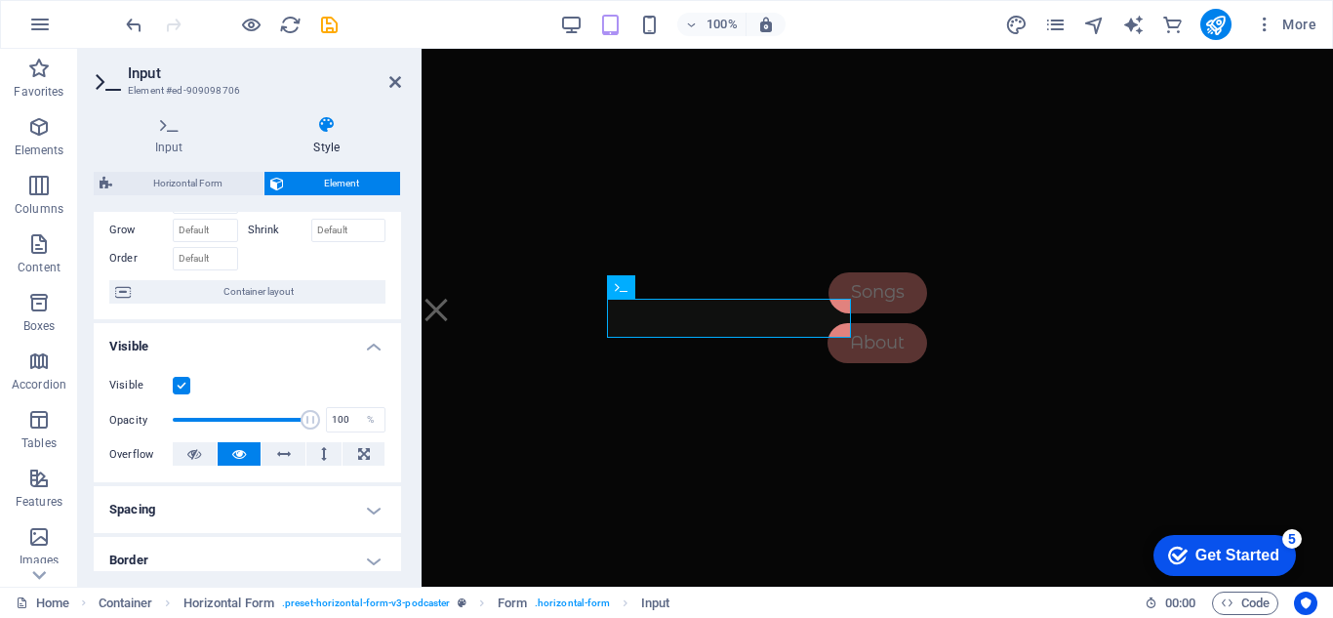
scroll to position [0, 0]
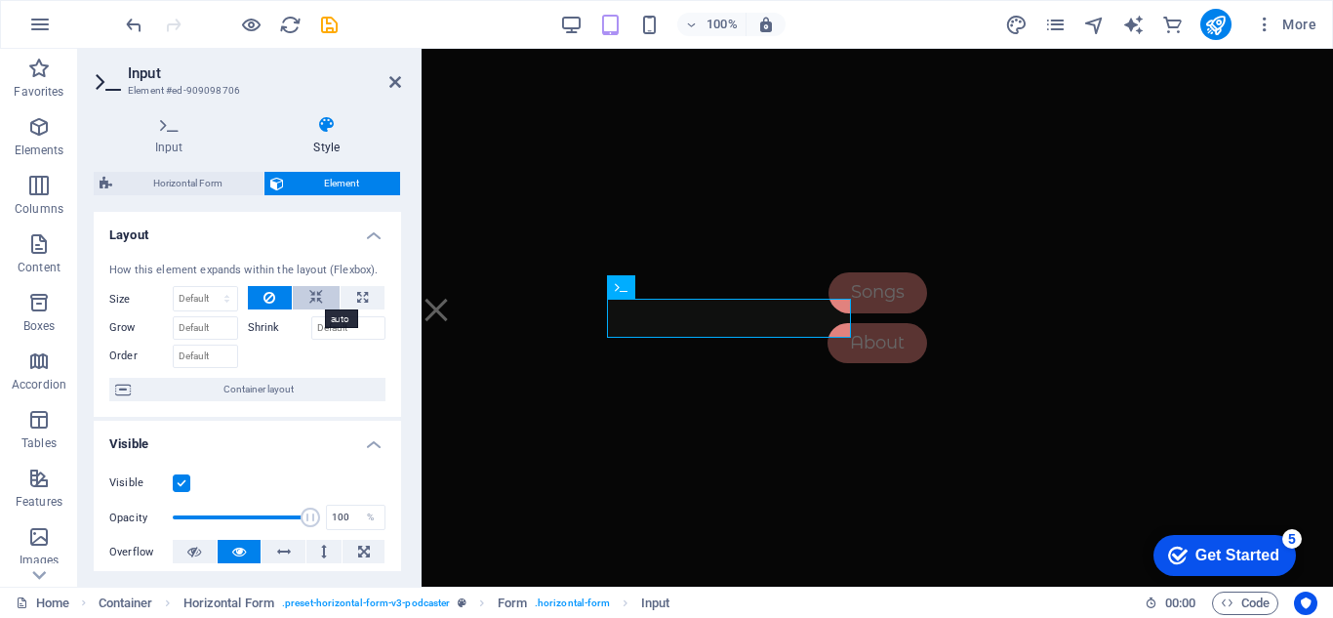
click at [309, 300] on icon at bounding box center [316, 297] width 14 height 23
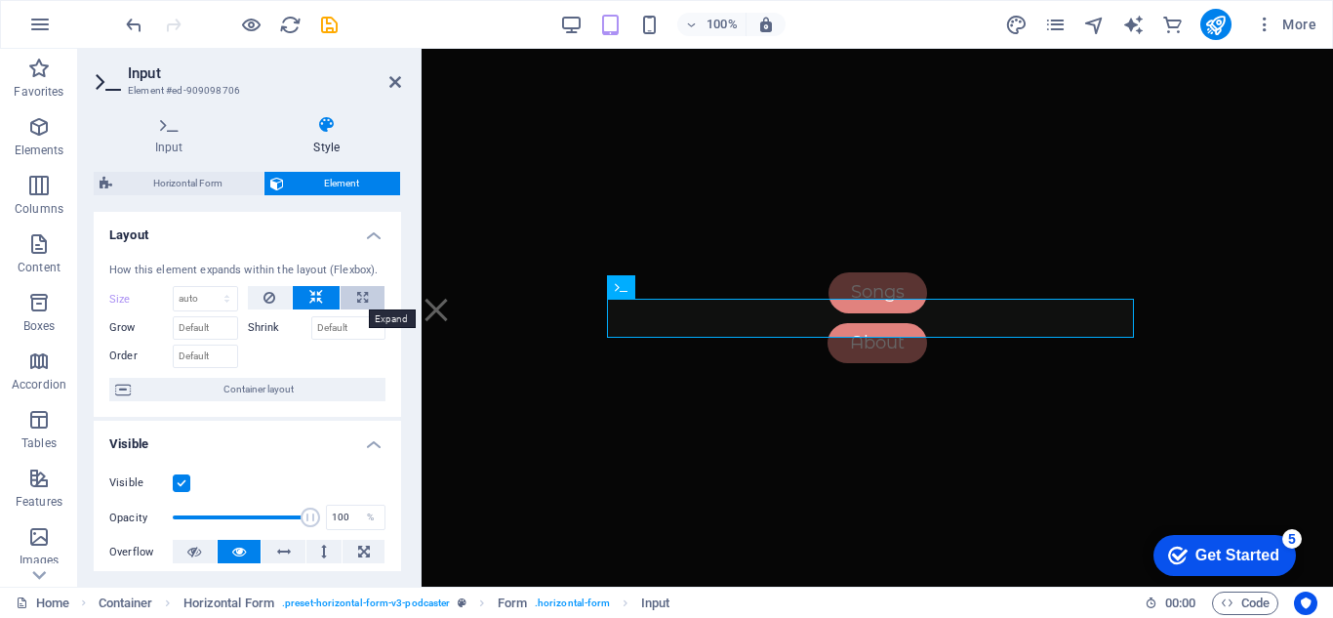
click at [357, 297] on icon at bounding box center [362, 297] width 11 height 23
type input "100"
select select "%"
click at [325, 297] on button at bounding box center [316, 297] width 47 height 23
select select "DISABLED_OPTION_VALUE"
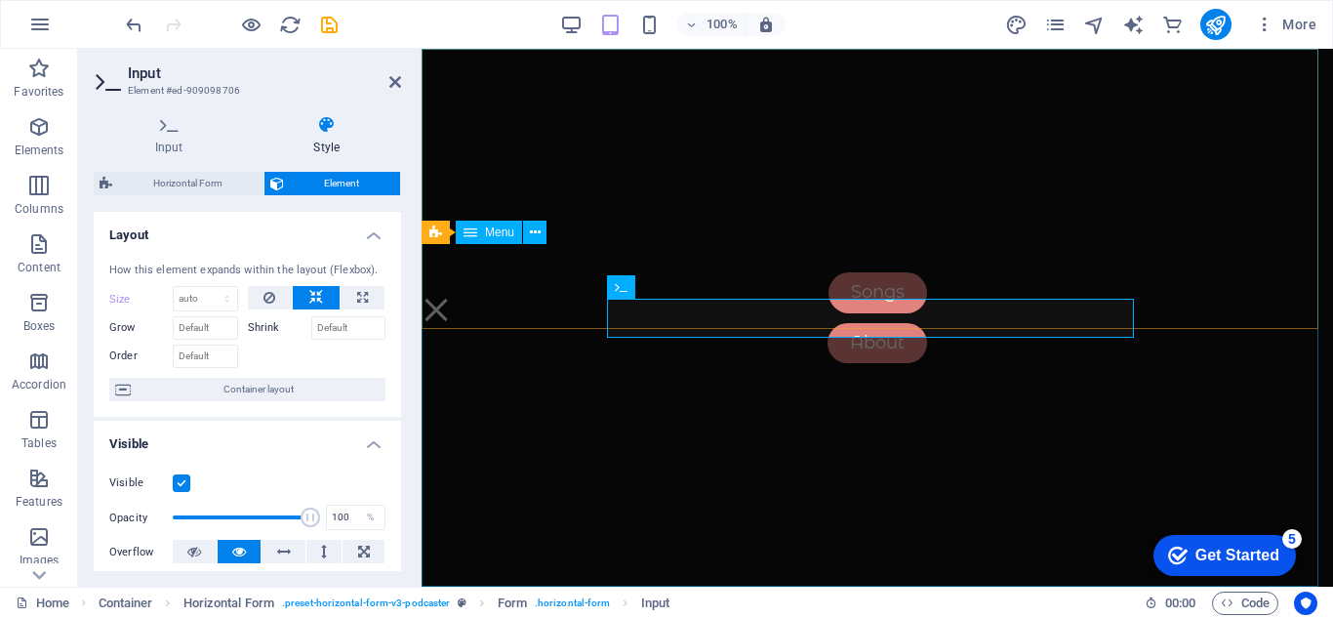
scroll to position [6642, 0]
click at [209, 323] on input "Grow" at bounding box center [205, 327] width 65 height 23
click at [287, 369] on div "How this element expands within the layout (Flexbox). Size Default auto px % 1/…" at bounding box center [247, 332] width 307 height 171
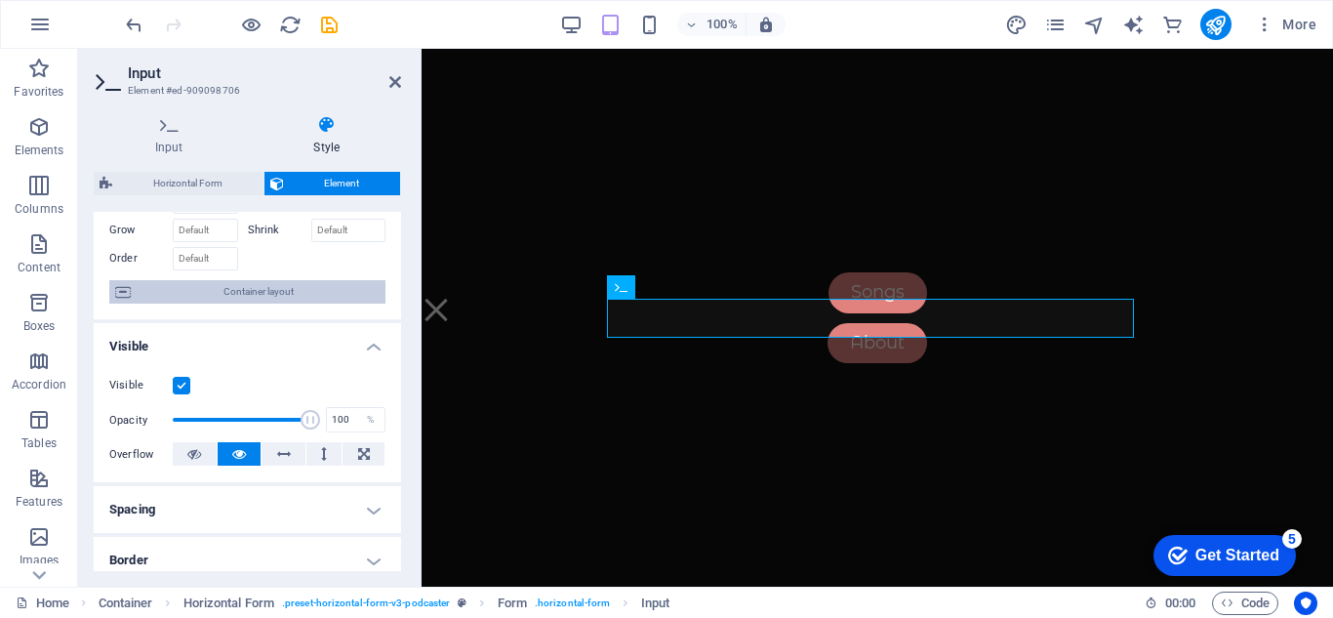
scroll to position [0, 0]
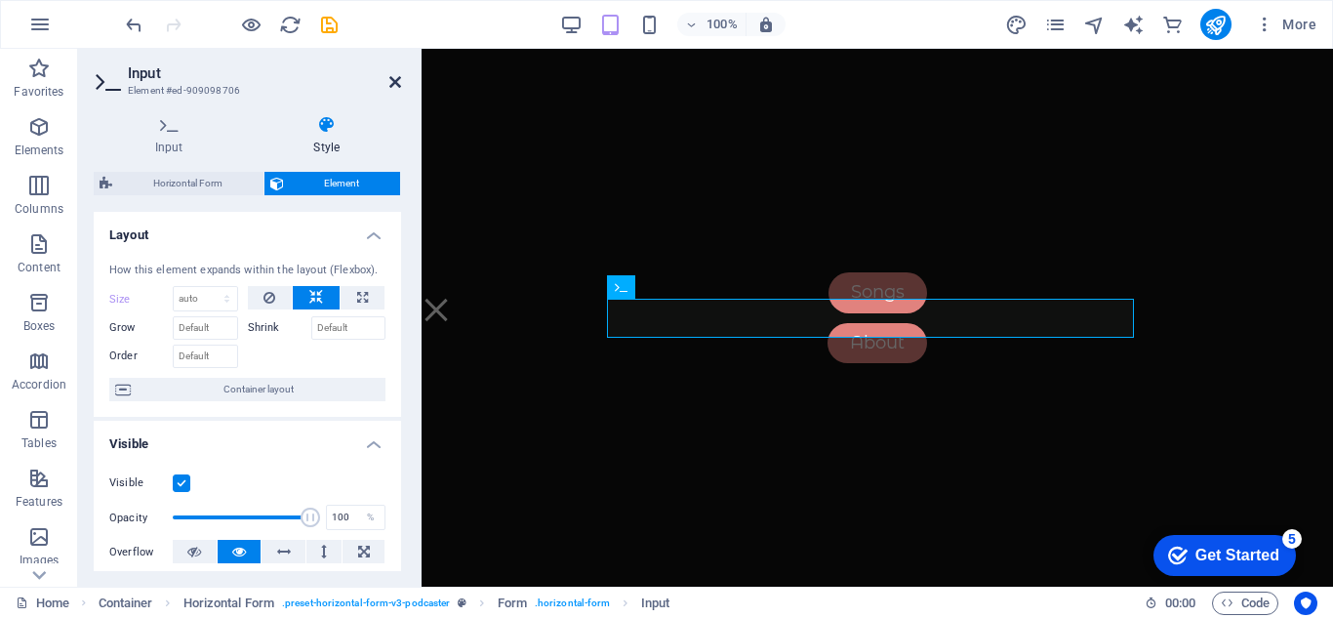
click at [396, 76] on icon at bounding box center [395, 82] width 12 height 16
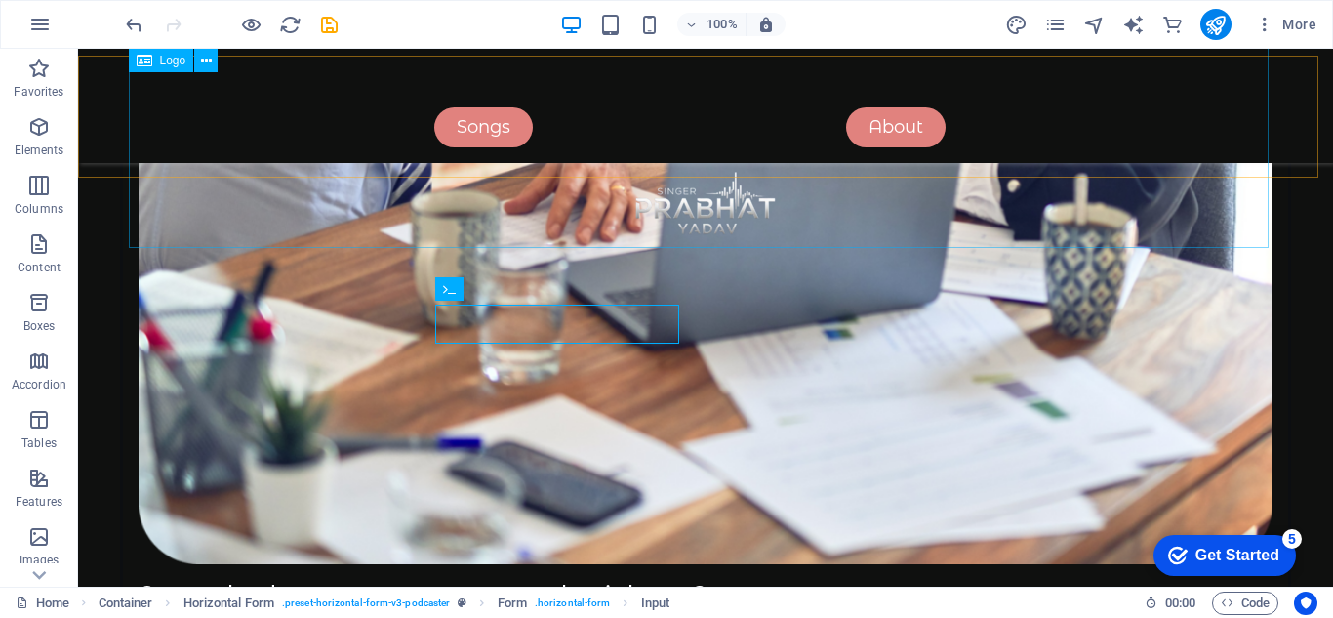
scroll to position [4603, 0]
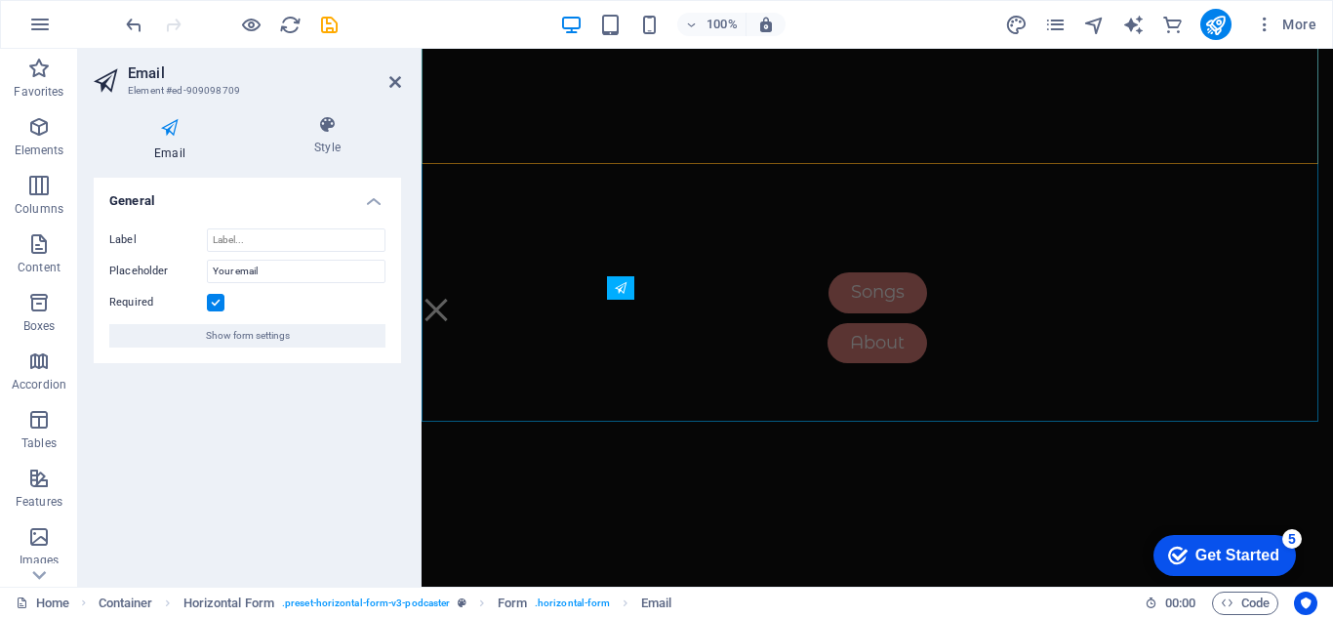
scroll to position [6719, 0]
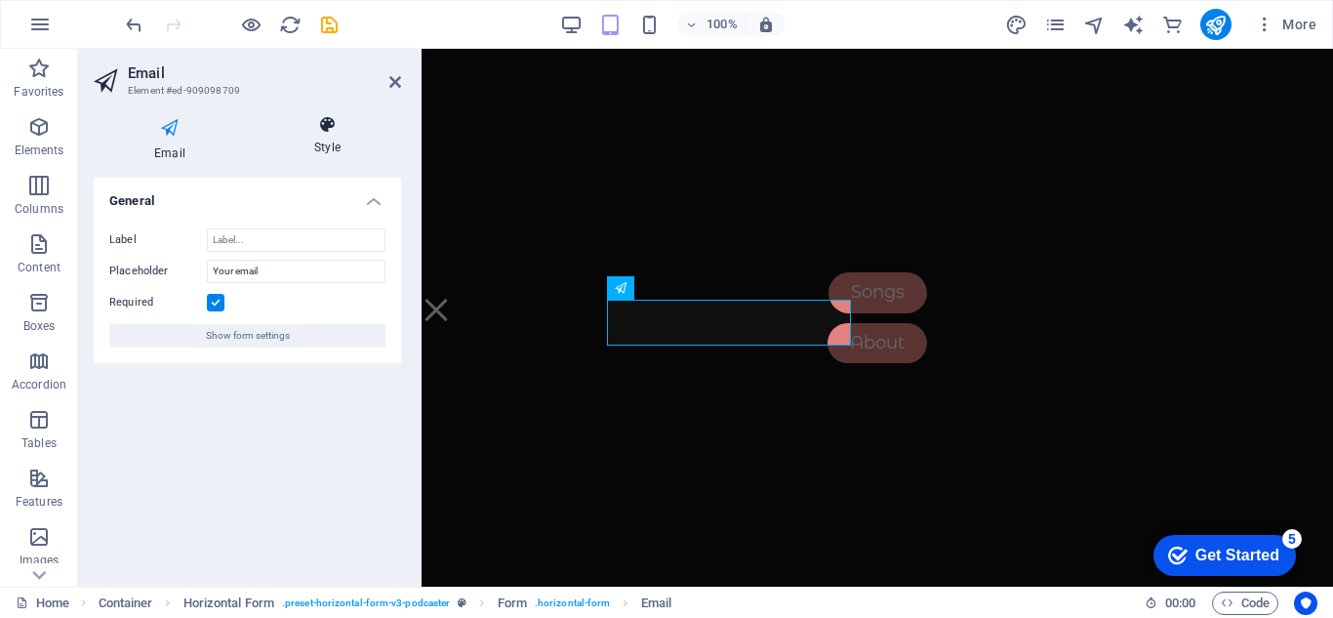
click at [327, 136] on h4 "Style" at bounding box center [327, 135] width 147 height 41
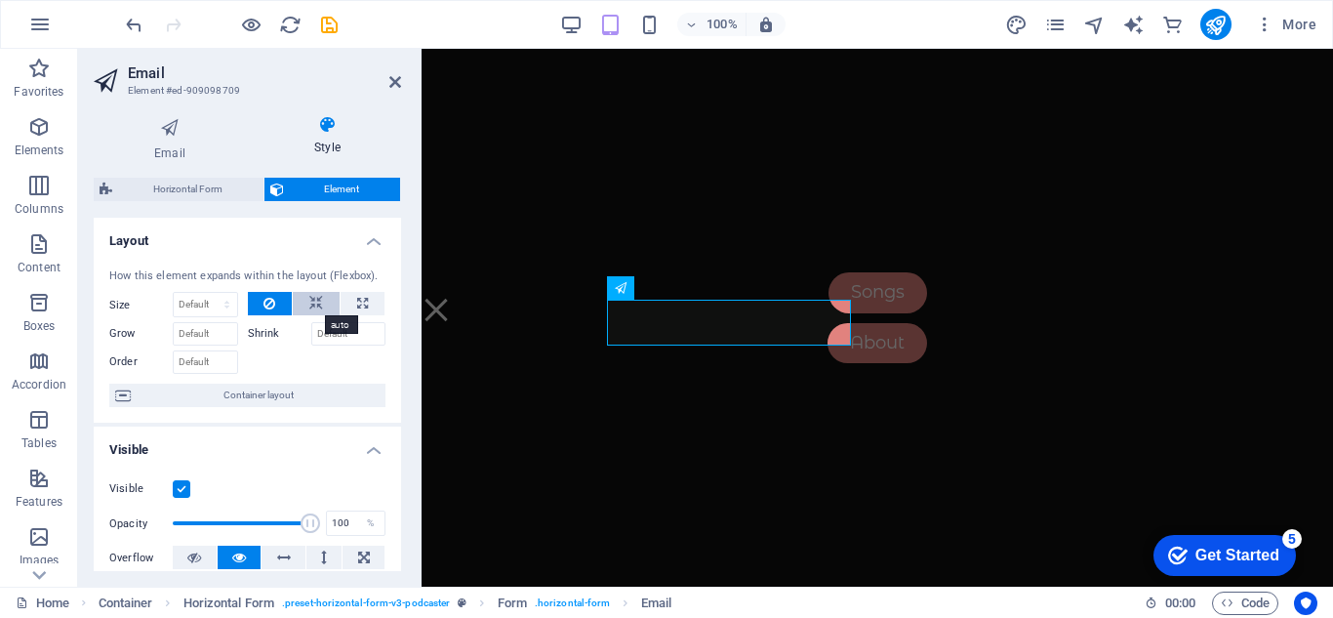
click at [309, 307] on icon at bounding box center [316, 303] width 14 height 23
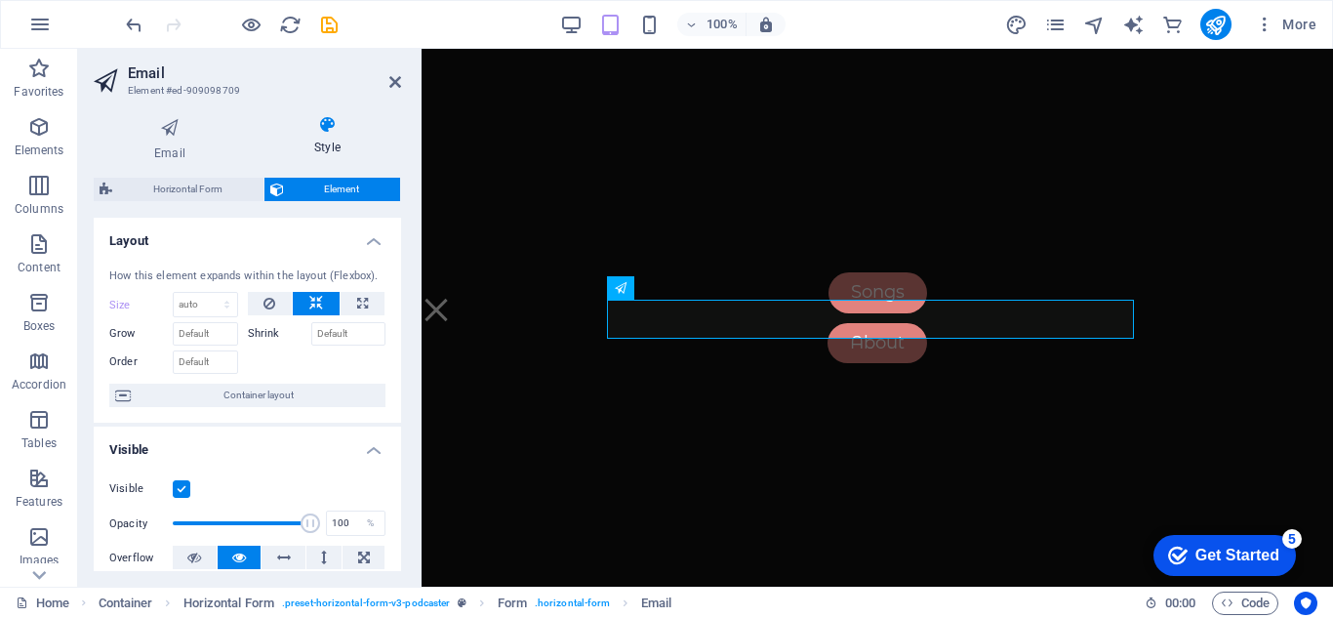
click at [309, 307] on icon at bounding box center [316, 303] width 14 height 23
click at [385, 80] on h2 "Email" at bounding box center [264, 73] width 273 height 18
click at [390, 84] on icon at bounding box center [395, 82] width 12 height 16
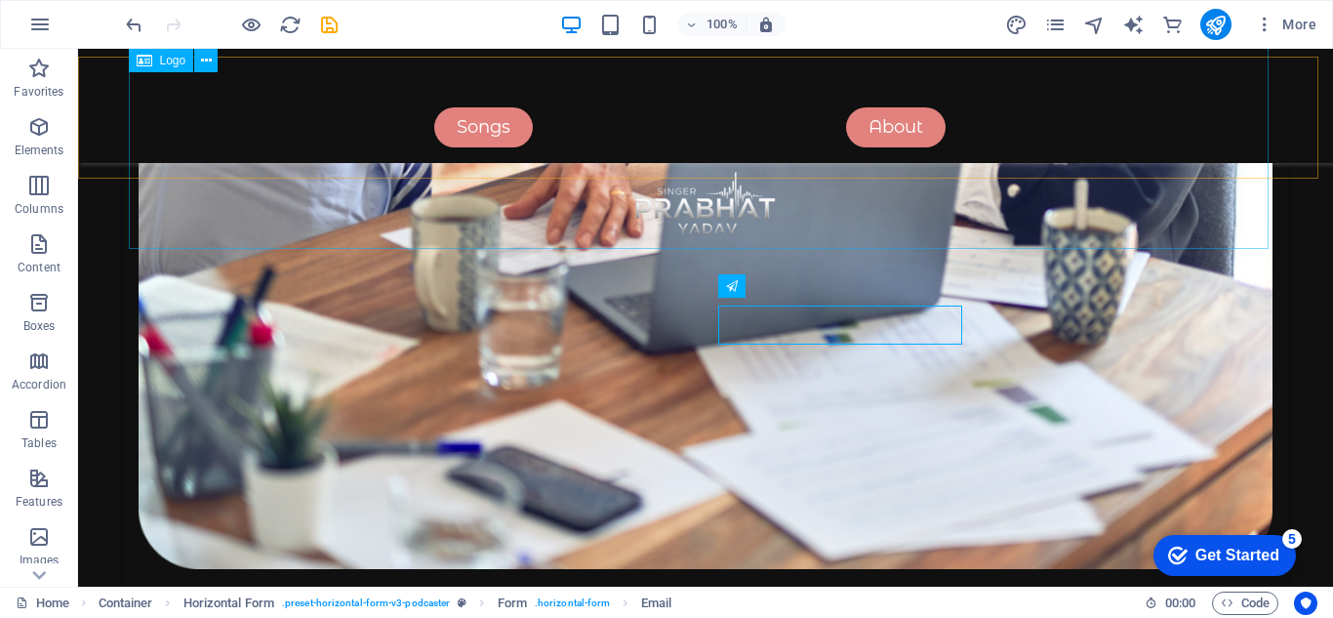
scroll to position [4603, 0]
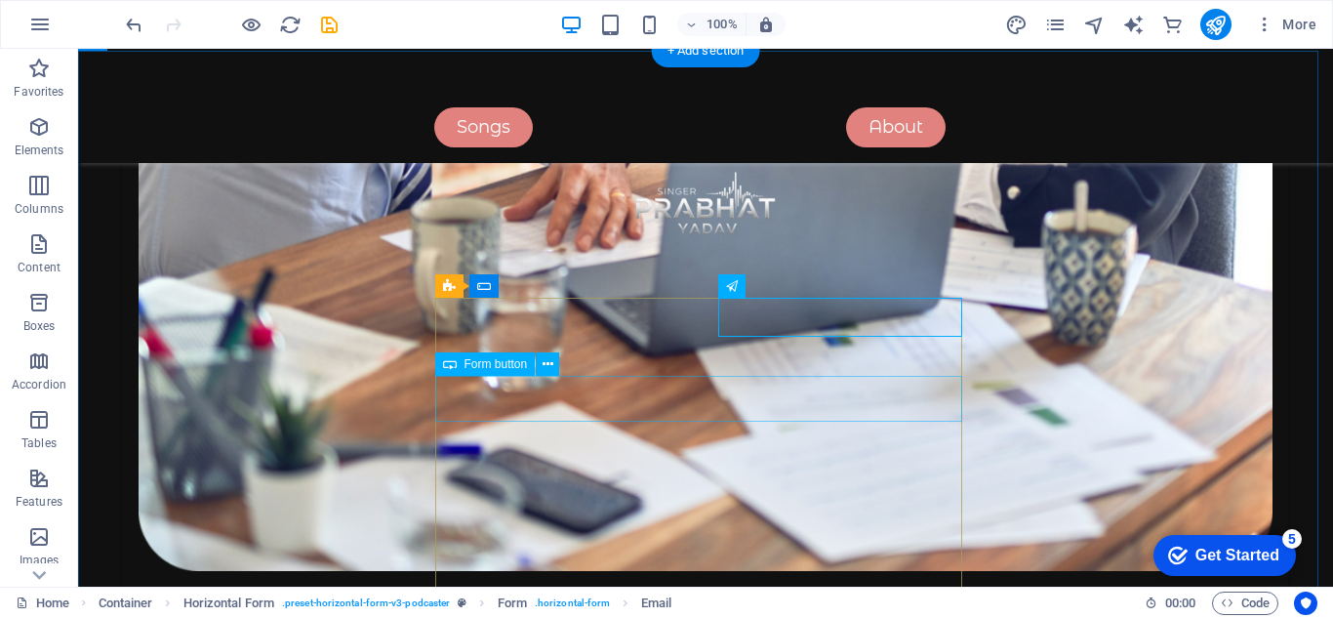
drag, startPoint x: 659, startPoint y: 390, endPoint x: 316, endPoint y: 391, distance: 342.4
select select "px"
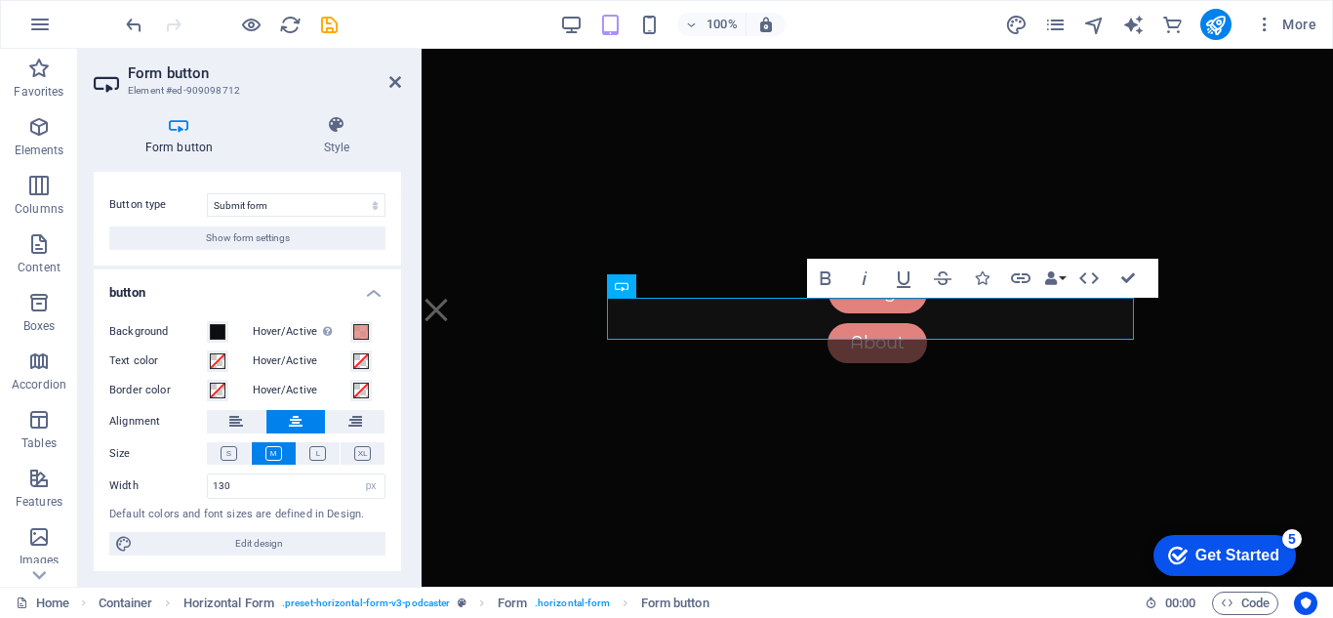
scroll to position [0, 0]
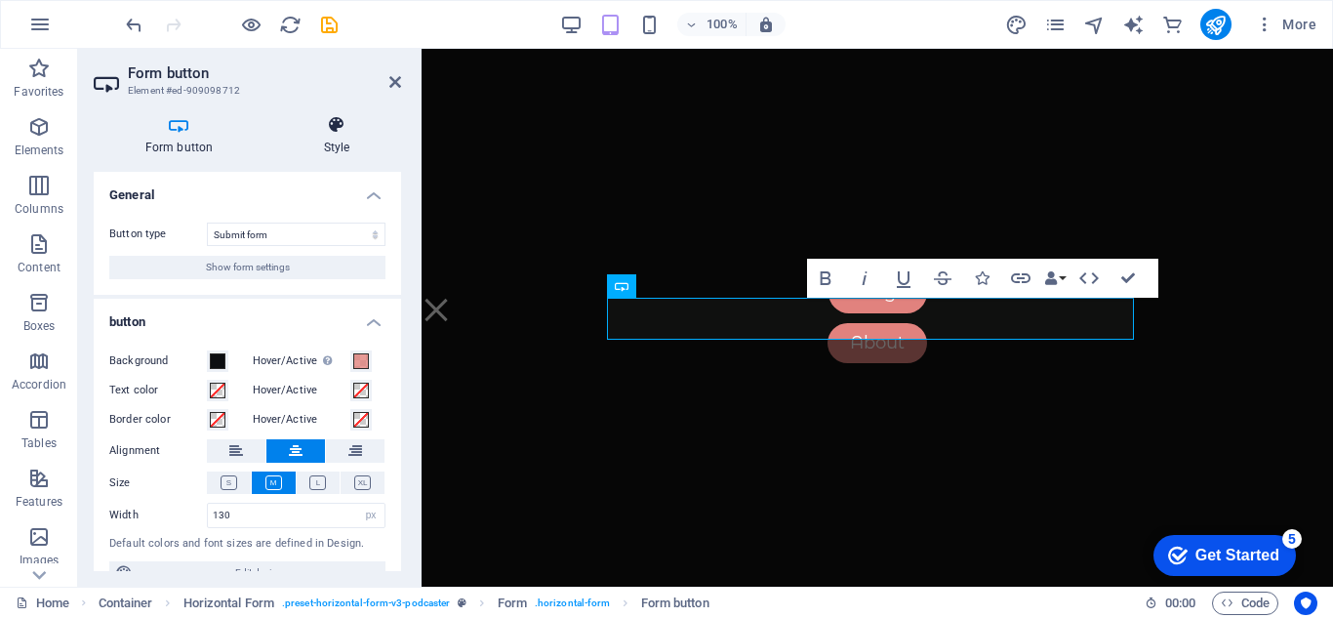
click at [343, 124] on icon at bounding box center [336, 125] width 129 height 20
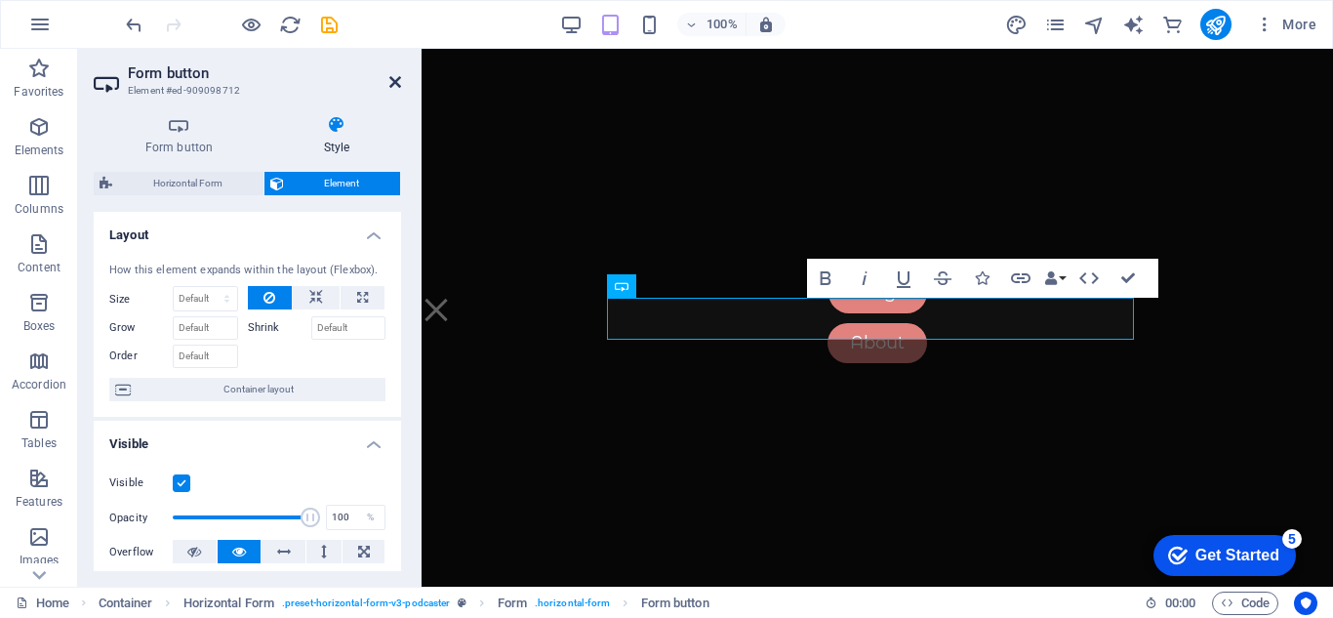
click at [397, 80] on icon at bounding box center [395, 82] width 12 height 16
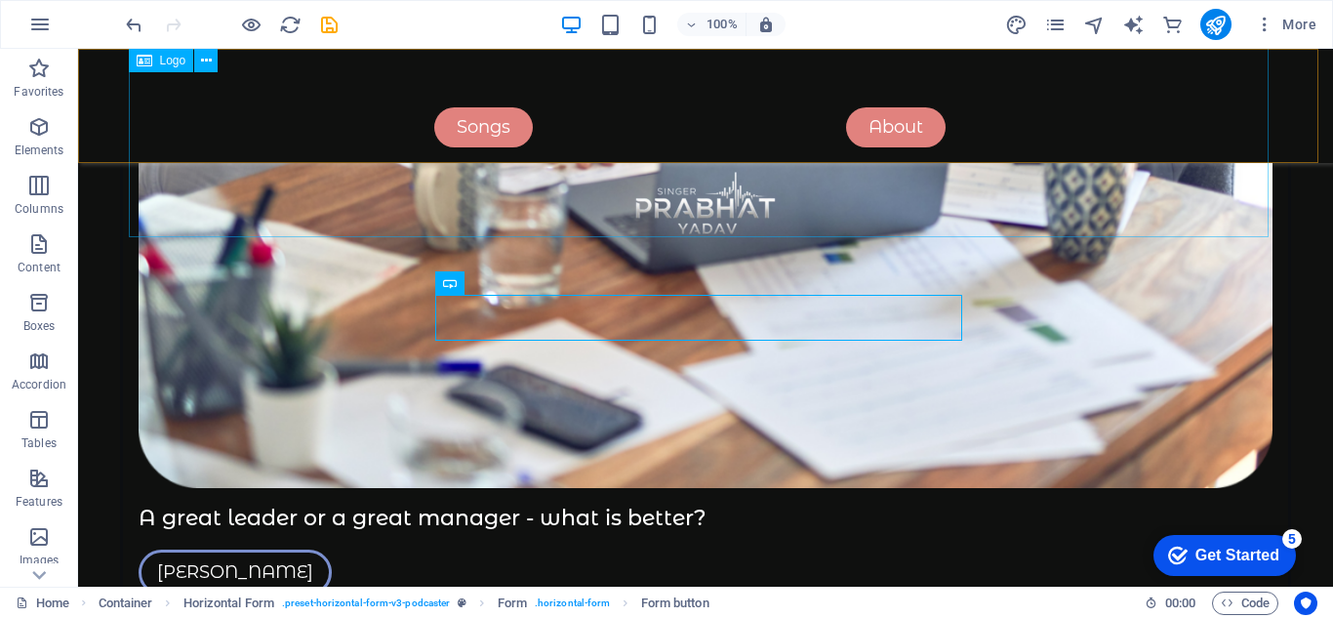
scroll to position [4684, 0]
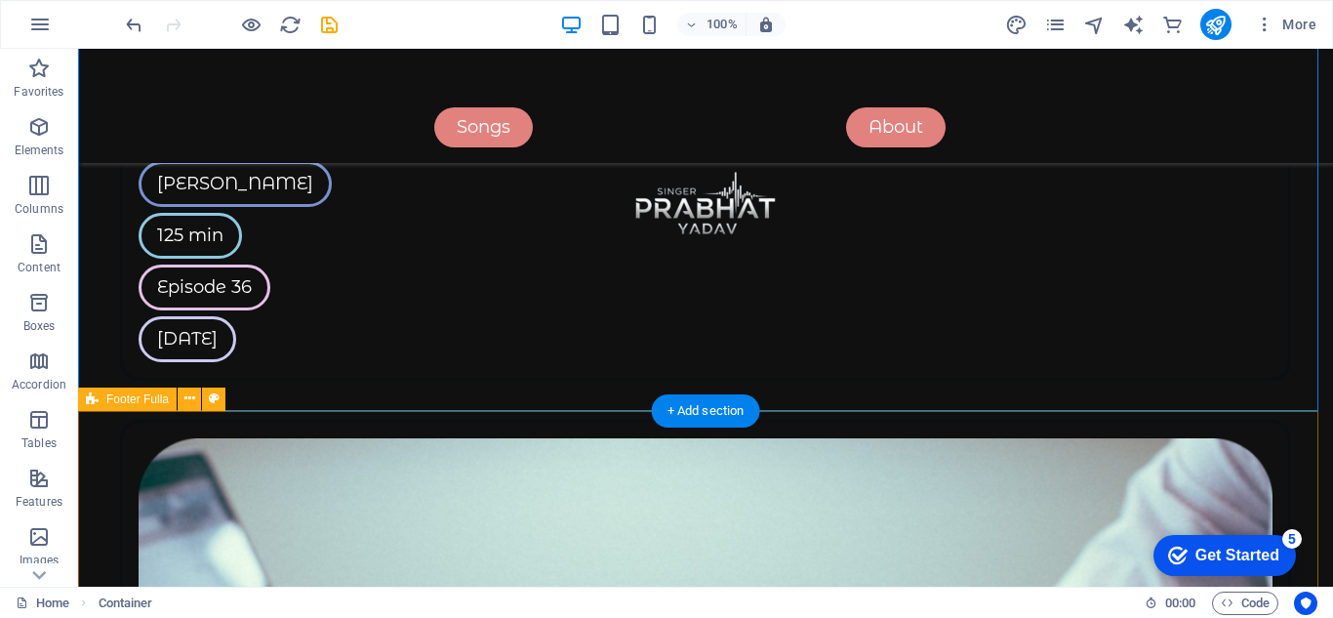
scroll to position [5148, 0]
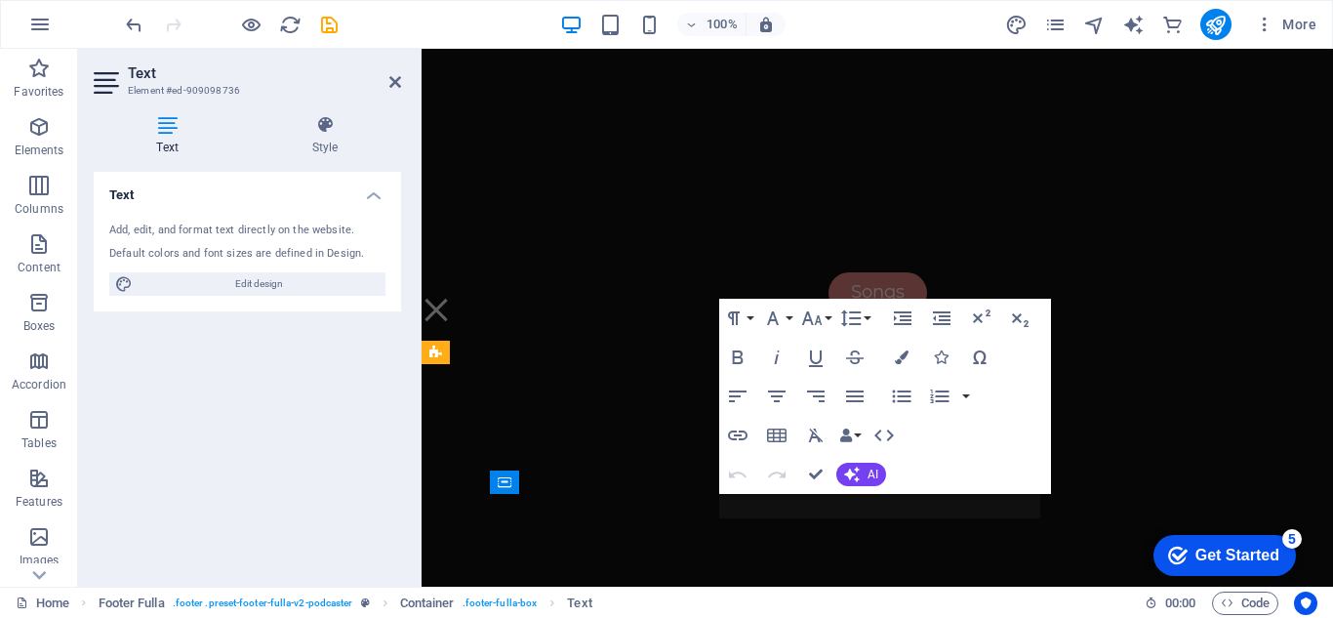
scroll to position [7207, 0]
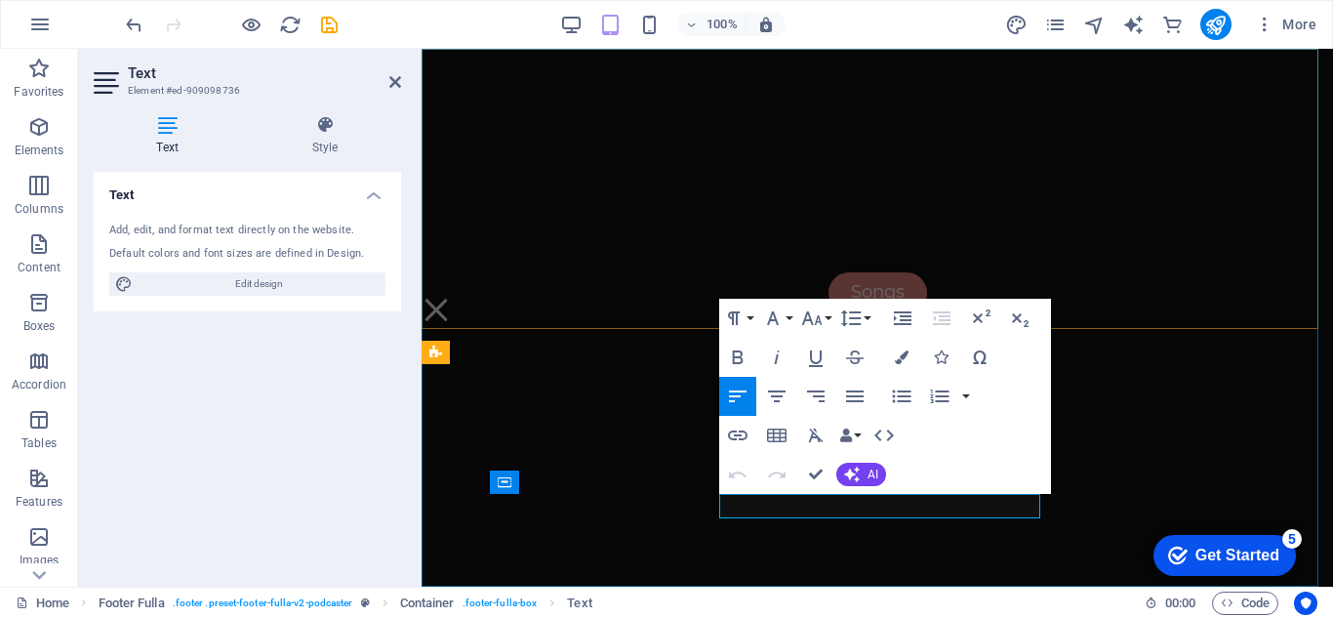
click at [425, 494] on nav "Songs About" at bounding box center [876, 318] width 911 height 538
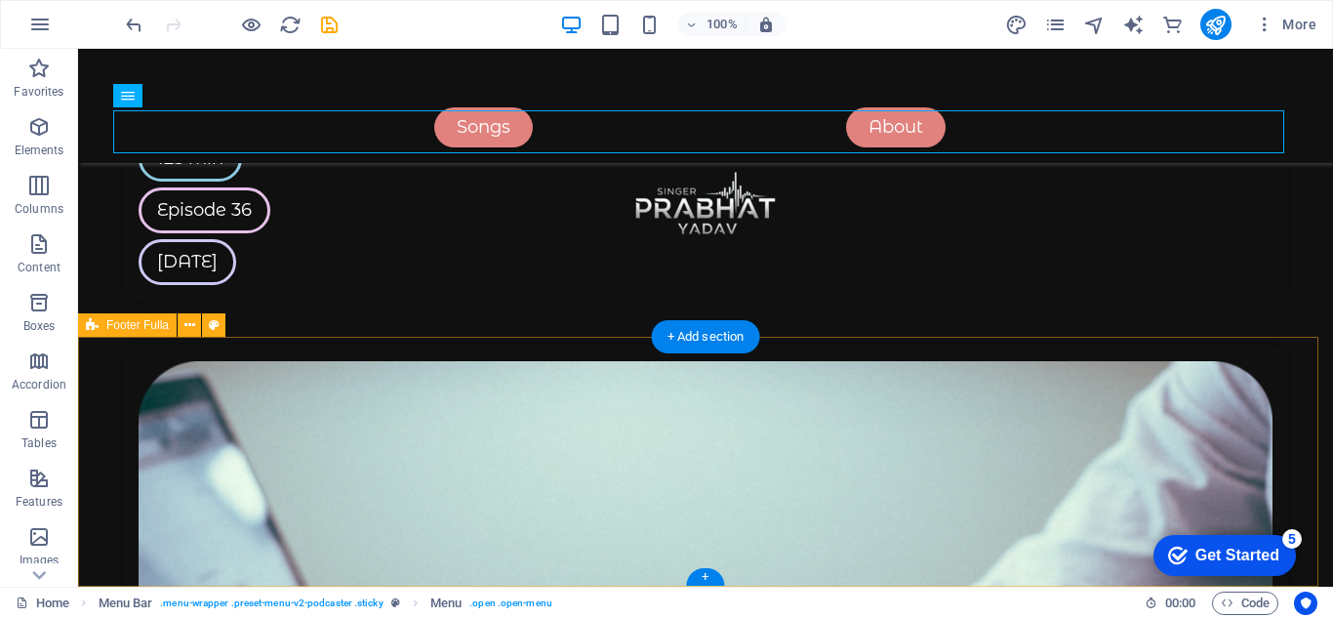
scroll to position [5148, 0]
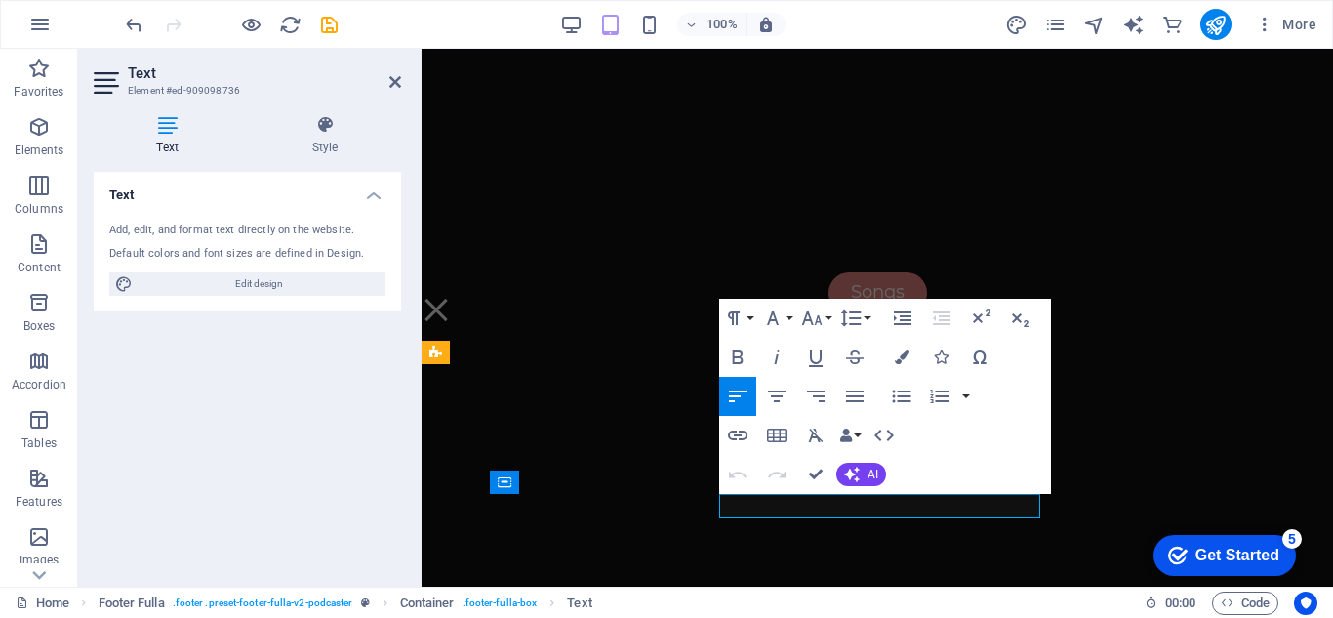
scroll to position [7207, 0]
click at [497, 380] on nav "Songs About" at bounding box center [876, 318] width 911 height 538
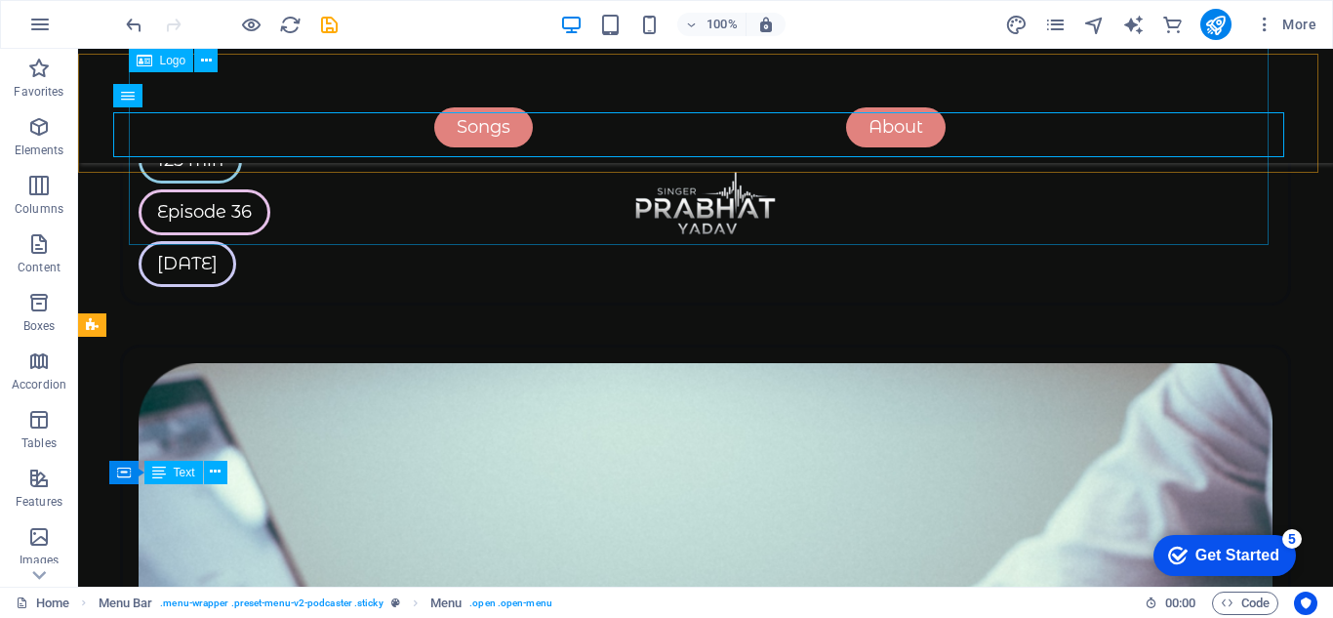
scroll to position [5148, 0]
click at [390, 107] on div at bounding box center [705, 217] width 1177 height 220
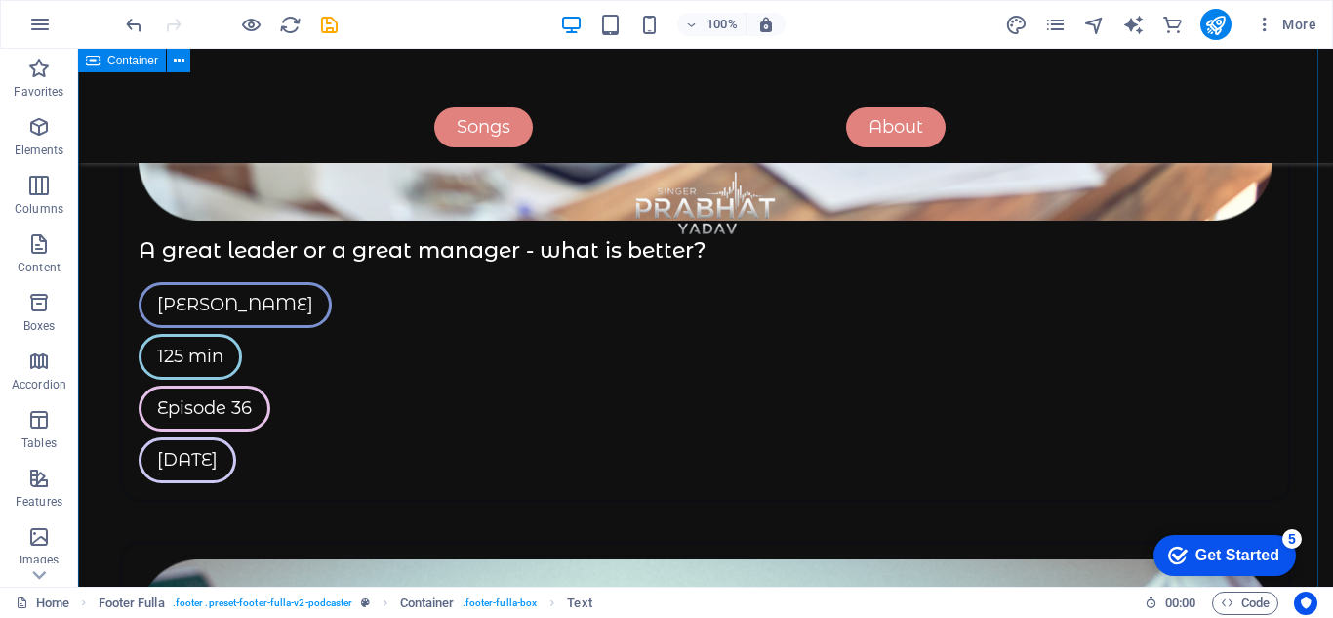
scroll to position [4856, 0]
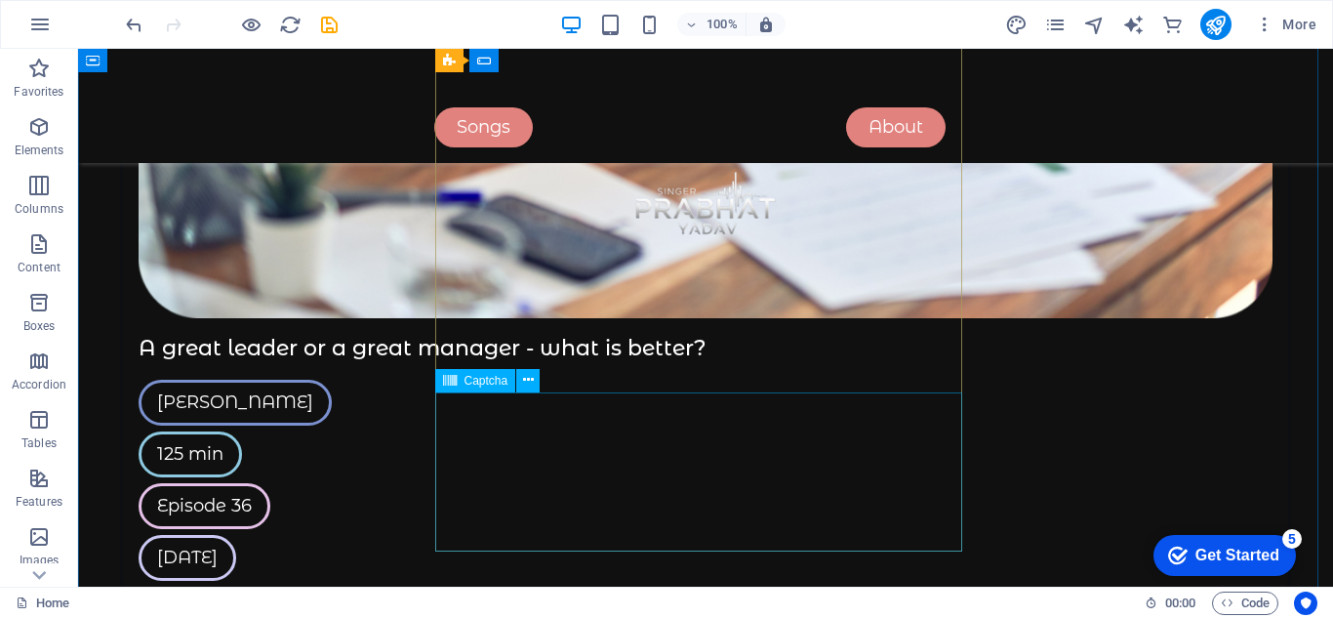
click at [291, 147] on nav "Songs About" at bounding box center [705, 127] width 1171 height 40
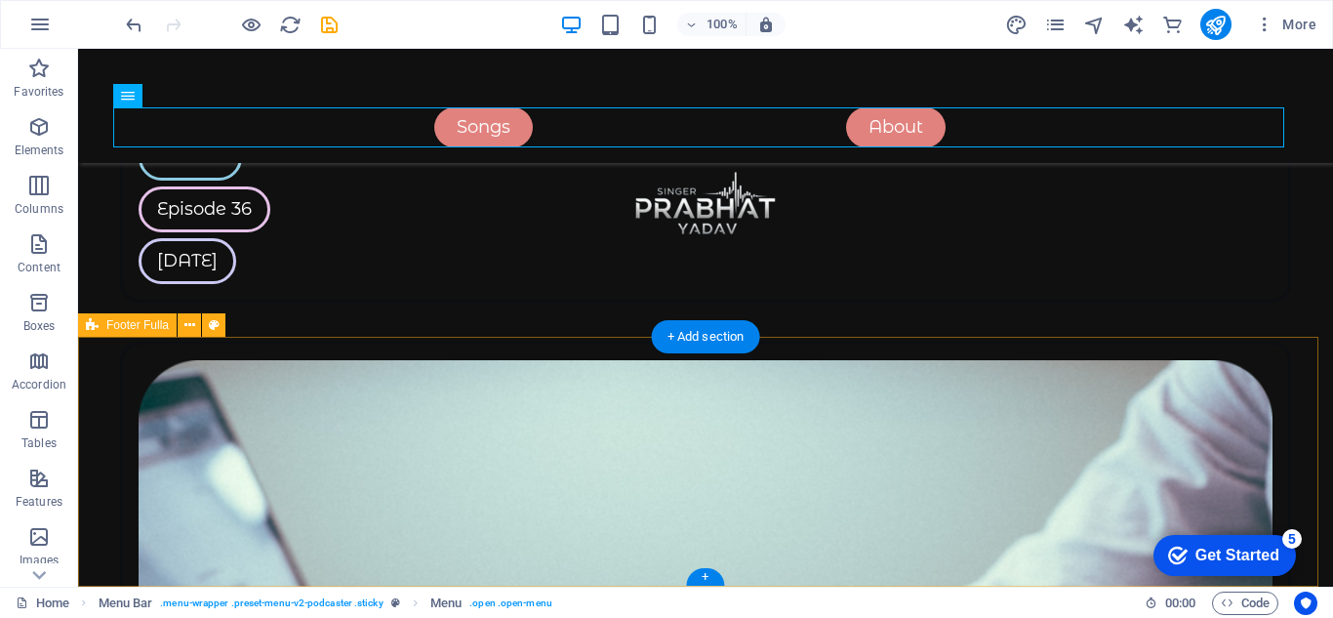
scroll to position [5148, 0]
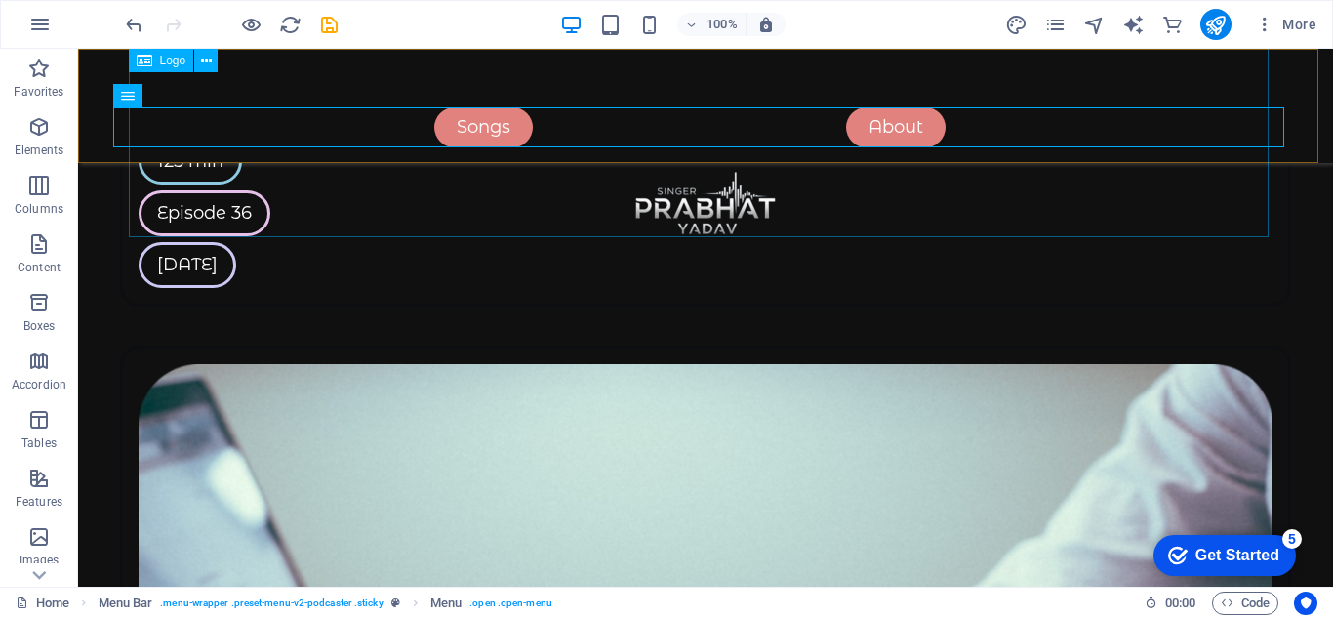
click at [800, 220] on div at bounding box center [705, 217] width 1177 height 220
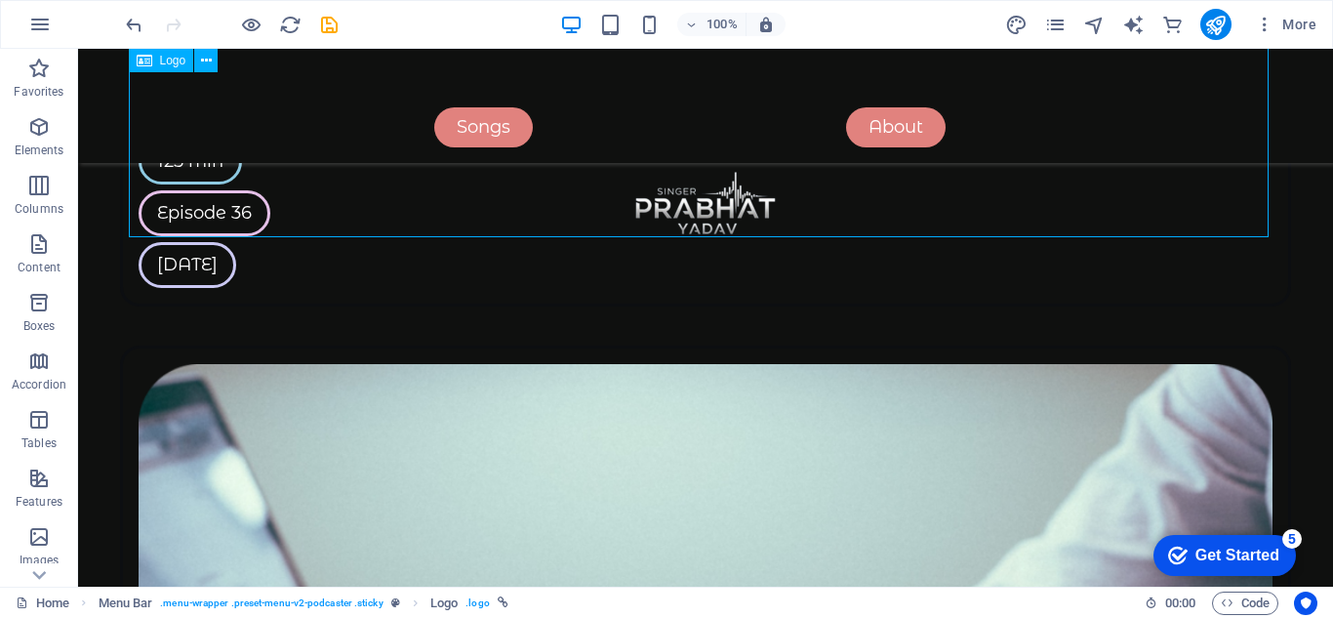
click at [800, 220] on div at bounding box center [705, 217] width 1177 height 220
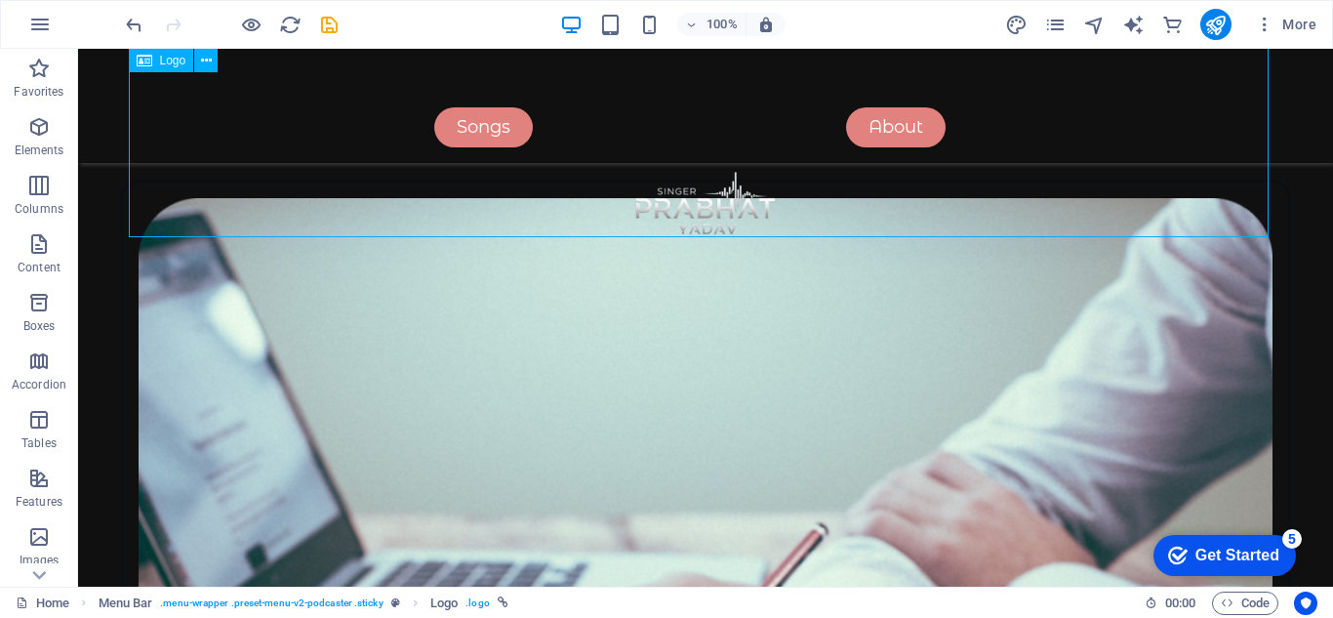
click at [457, 147] on nav "Songs About" at bounding box center [705, 127] width 1171 height 40
select select "px"
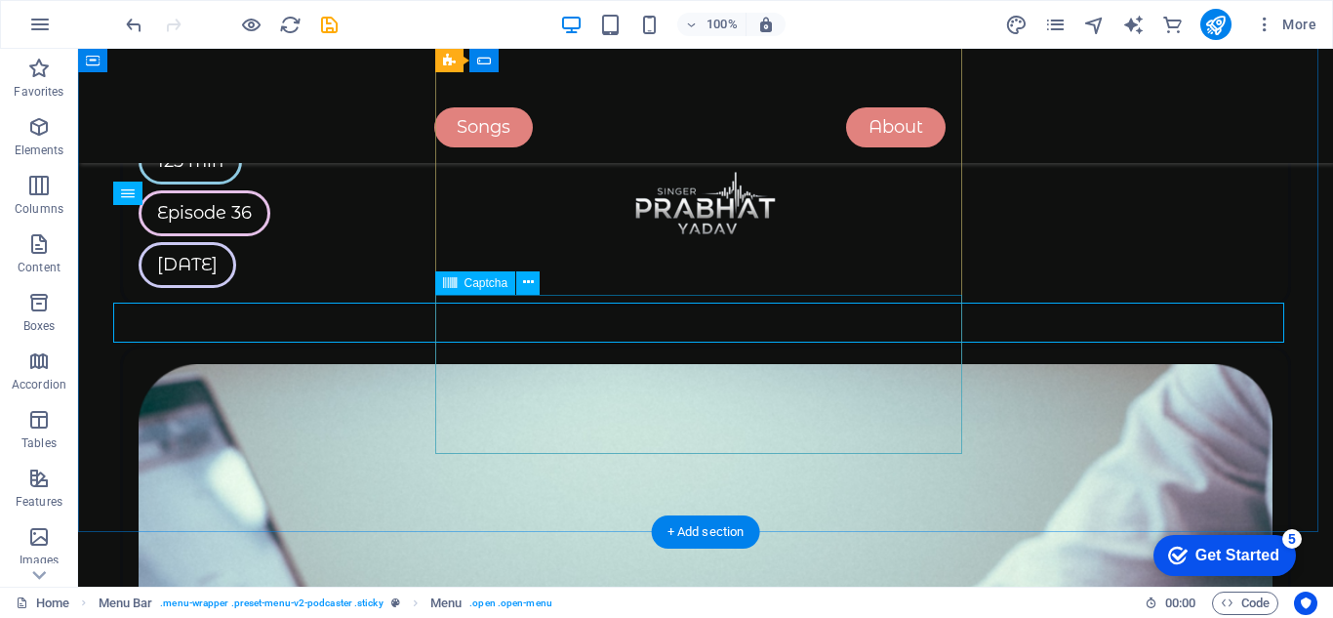
scroll to position [4856, 0]
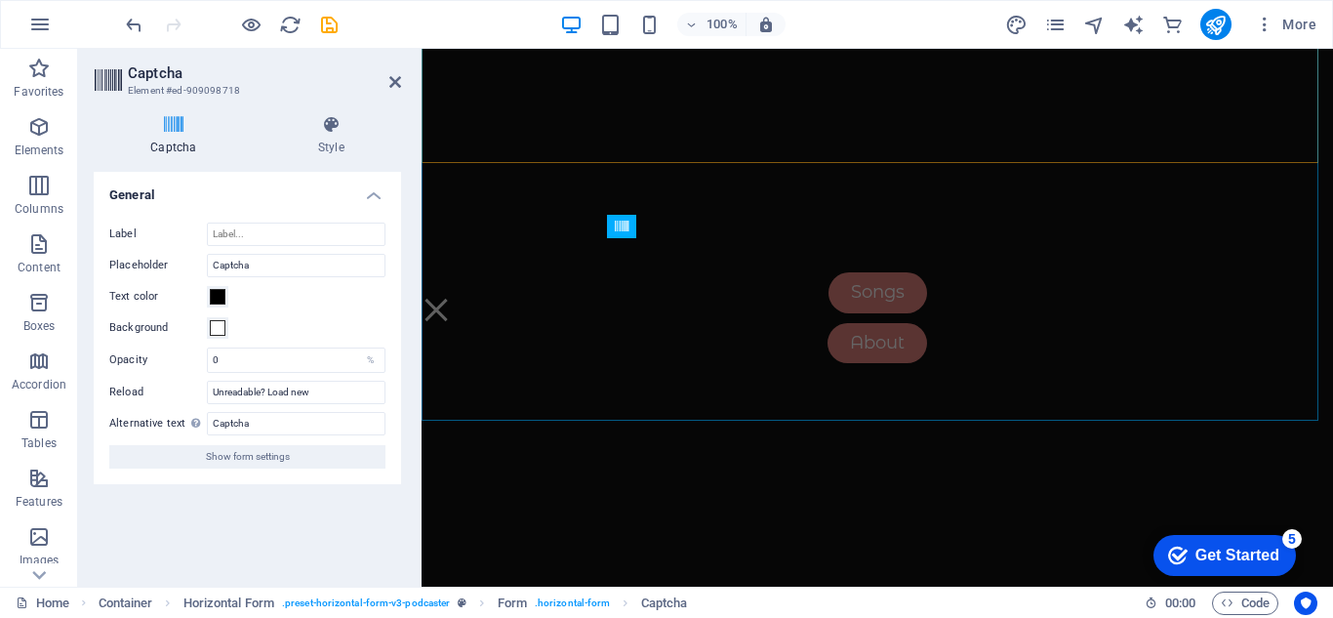
scroll to position [7127, 0]
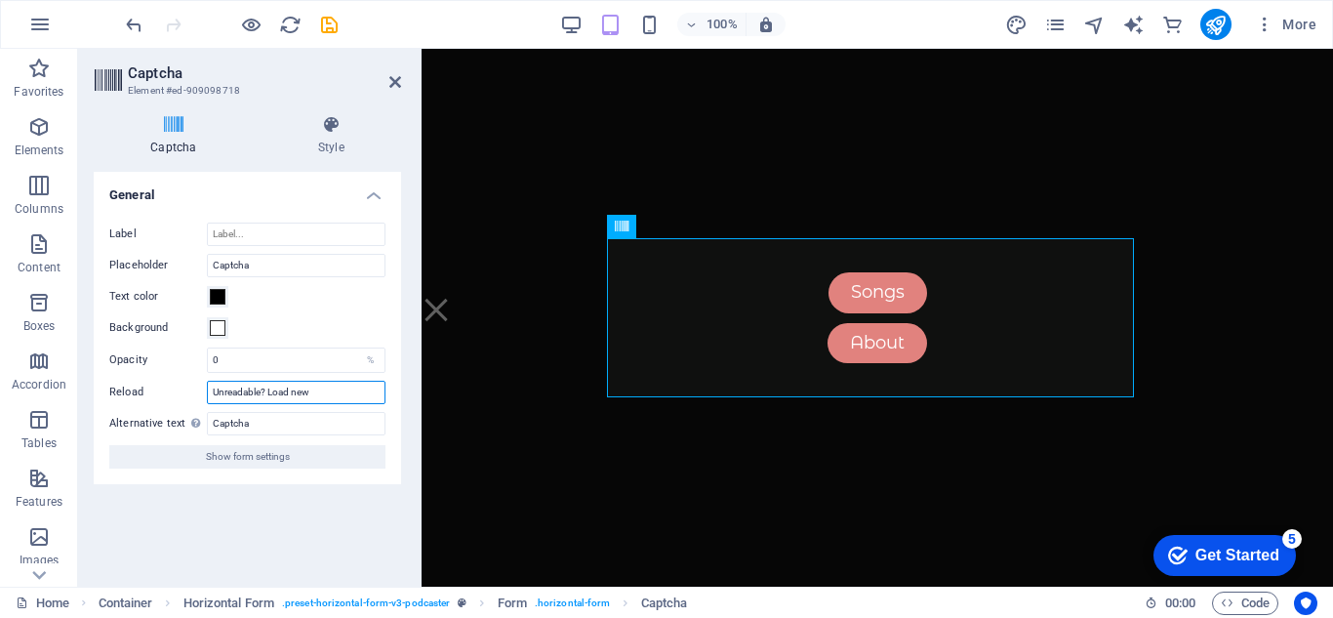
click at [284, 393] on input "Unreadable? Load new" at bounding box center [296, 391] width 179 height 23
click at [251, 517] on div "Turnstile Turnstile by Cloudfare is a third-party integration that offers acces…" at bounding box center [247, 371] width 307 height 399
click at [334, 134] on icon at bounding box center [331, 125] width 140 height 20
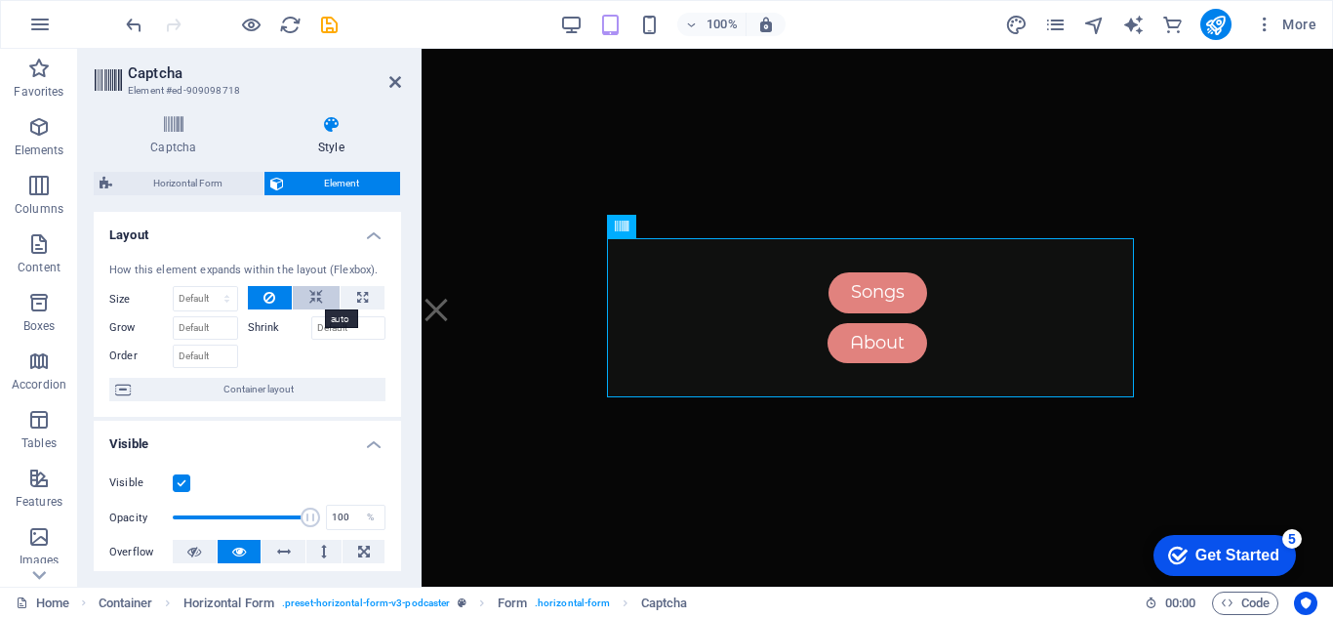
click at [319, 292] on icon at bounding box center [316, 297] width 14 height 23
click at [257, 294] on button at bounding box center [270, 297] width 45 height 23
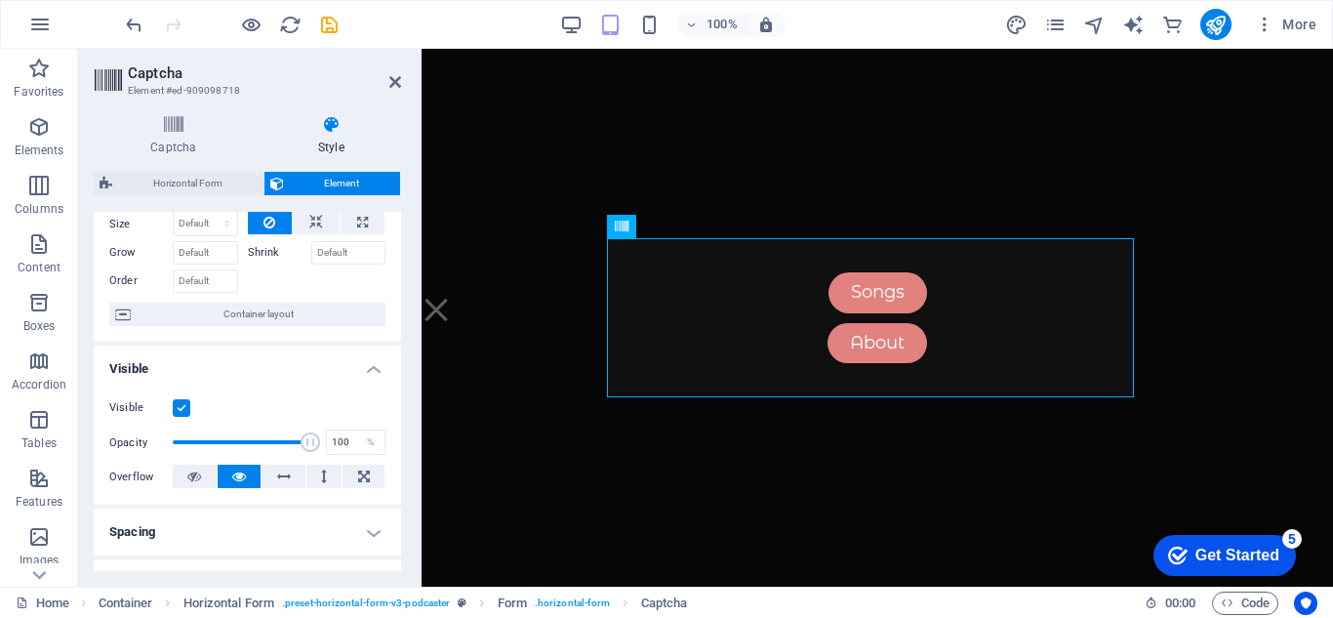
scroll to position [0, 0]
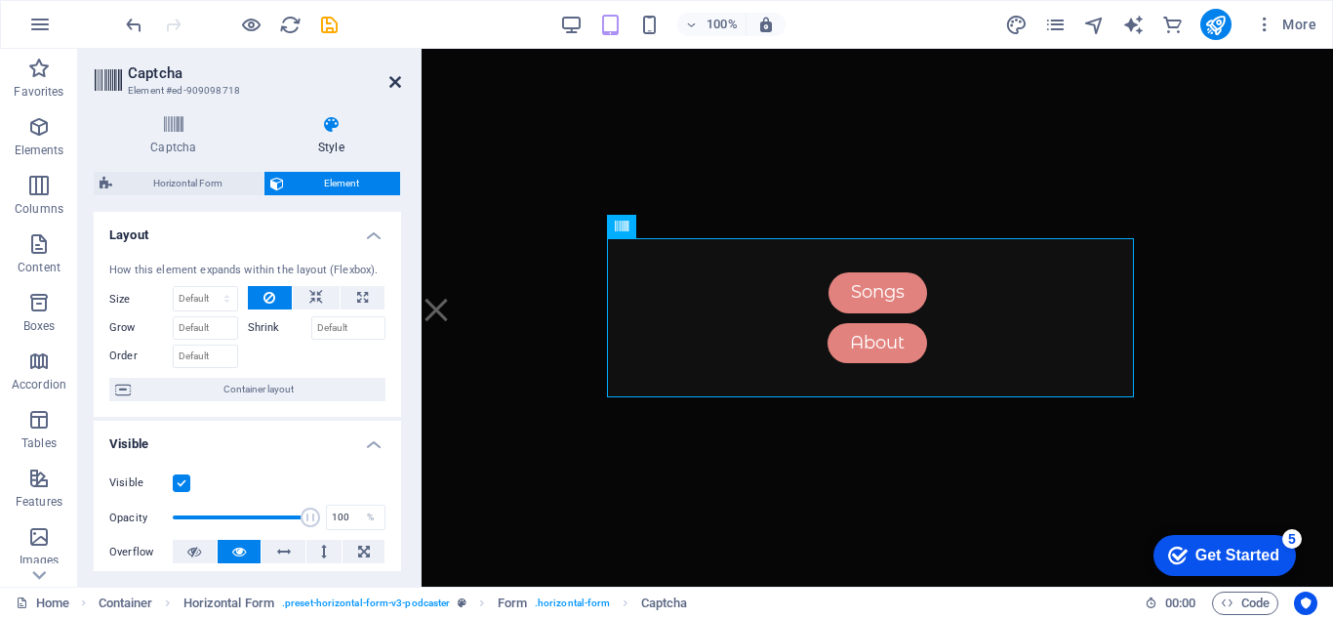
click at [398, 83] on icon at bounding box center [395, 82] width 12 height 16
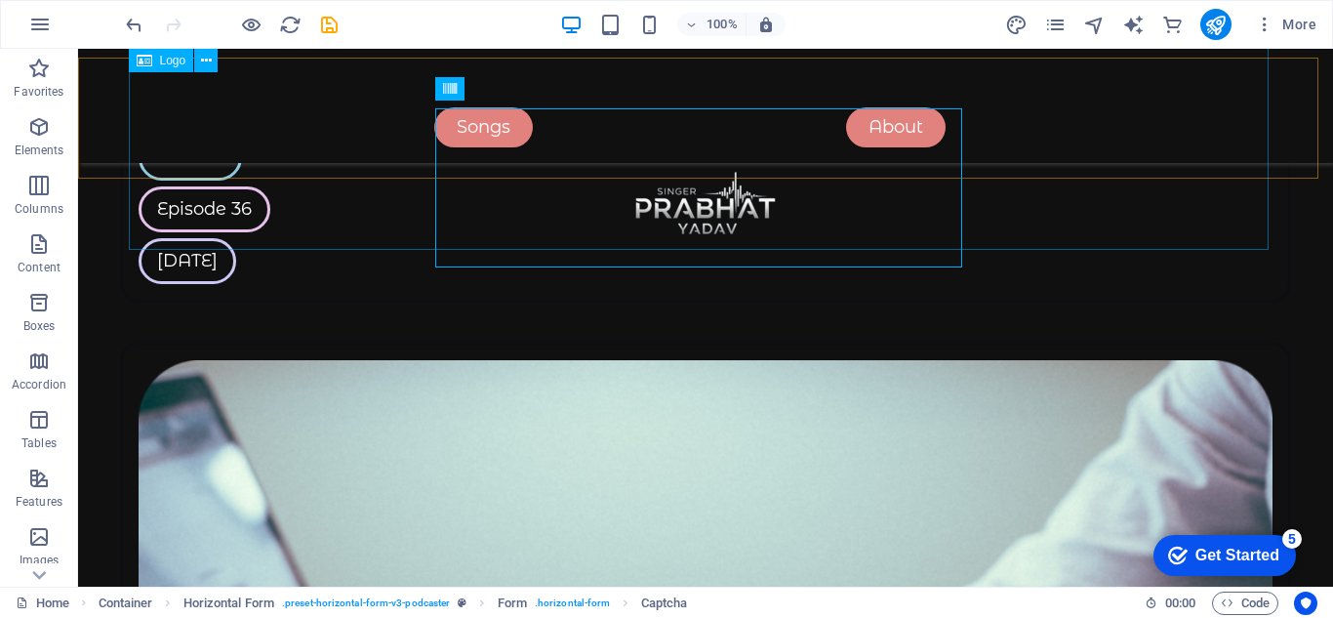
scroll to position [5148, 0]
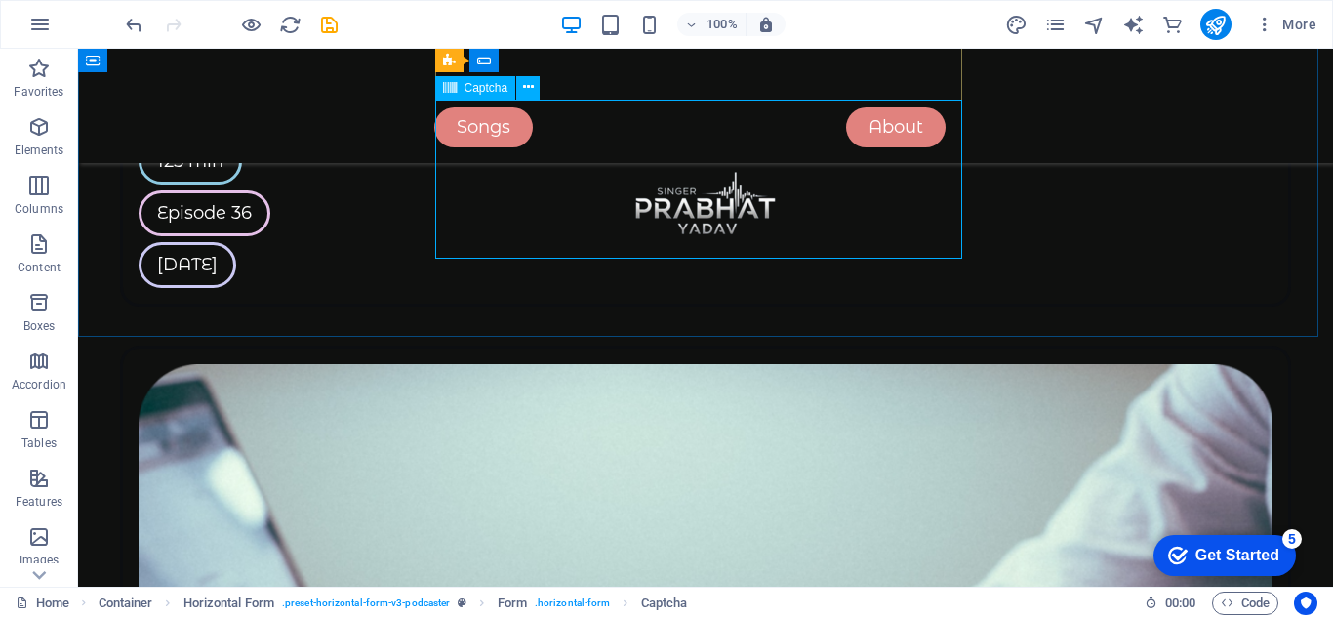
click at [452, 91] on icon at bounding box center [450, 87] width 14 height 23
click at [532, 93] on icon at bounding box center [528, 87] width 11 height 20
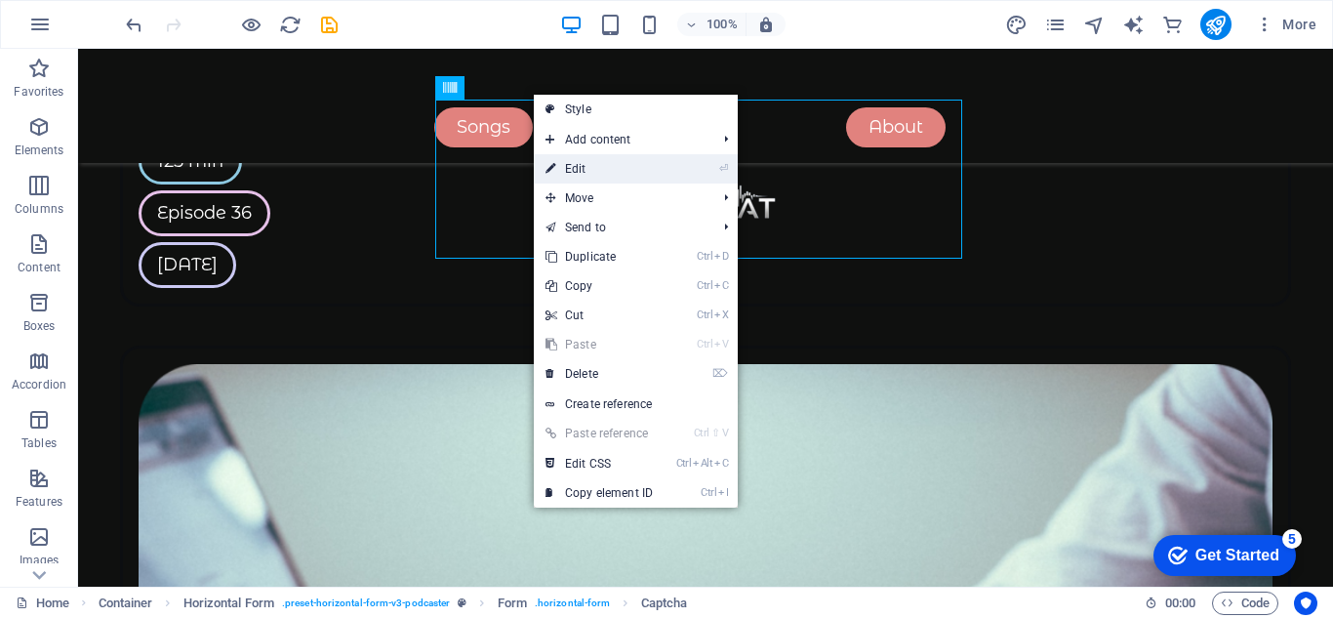
click at [585, 176] on link "⏎ Edit" at bounding box center [599, 168] width 131 height 29
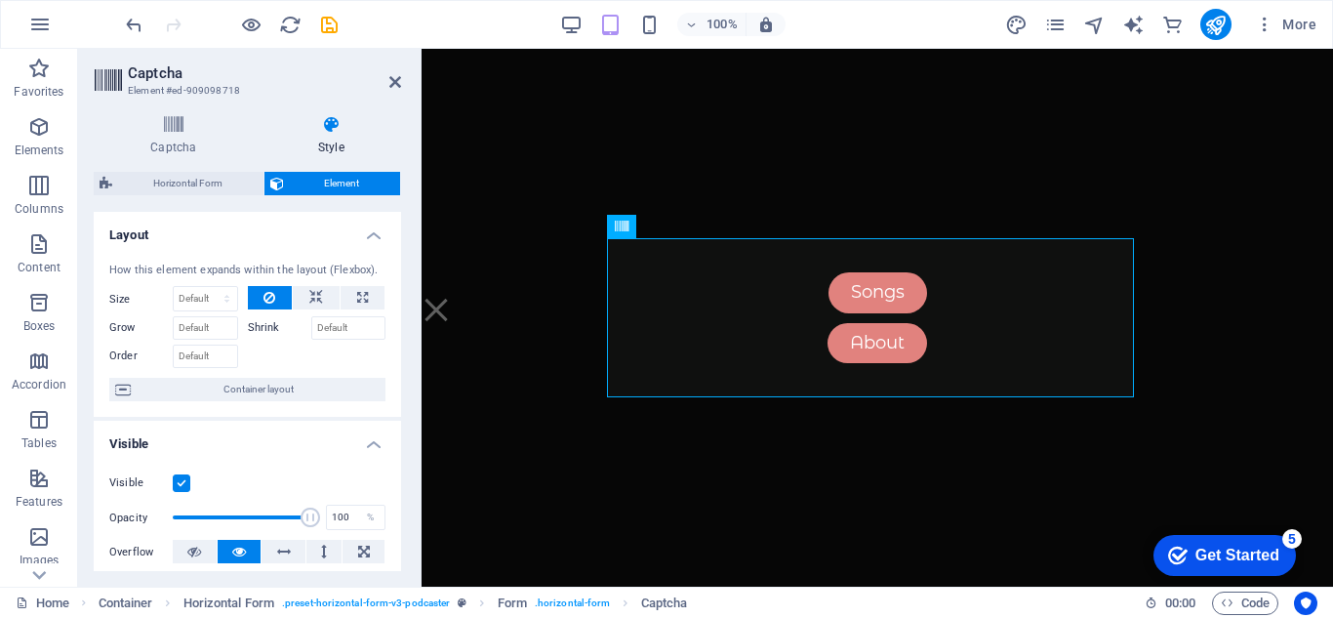
click at [334, 126] on icon at bounding box center [331, 125] width 140 height 20
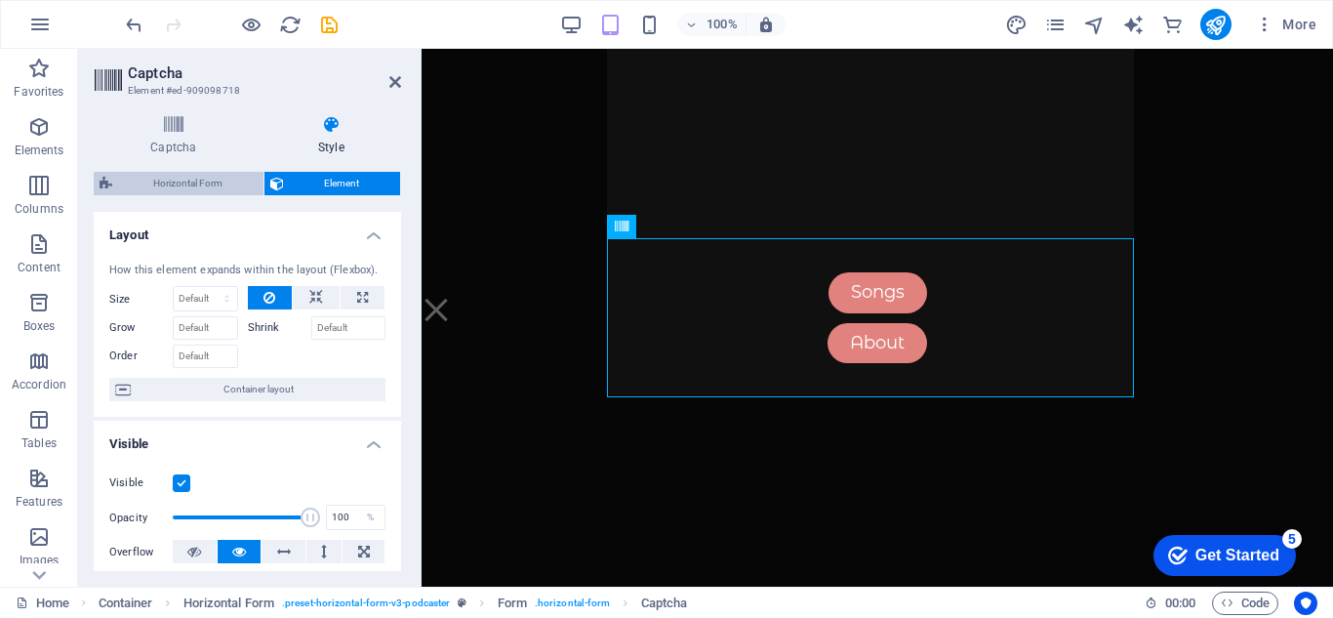
click at [196, 175] on span "Horizontal Form" at bounding box center [188, 183] width 140 height 23
select select "rem"
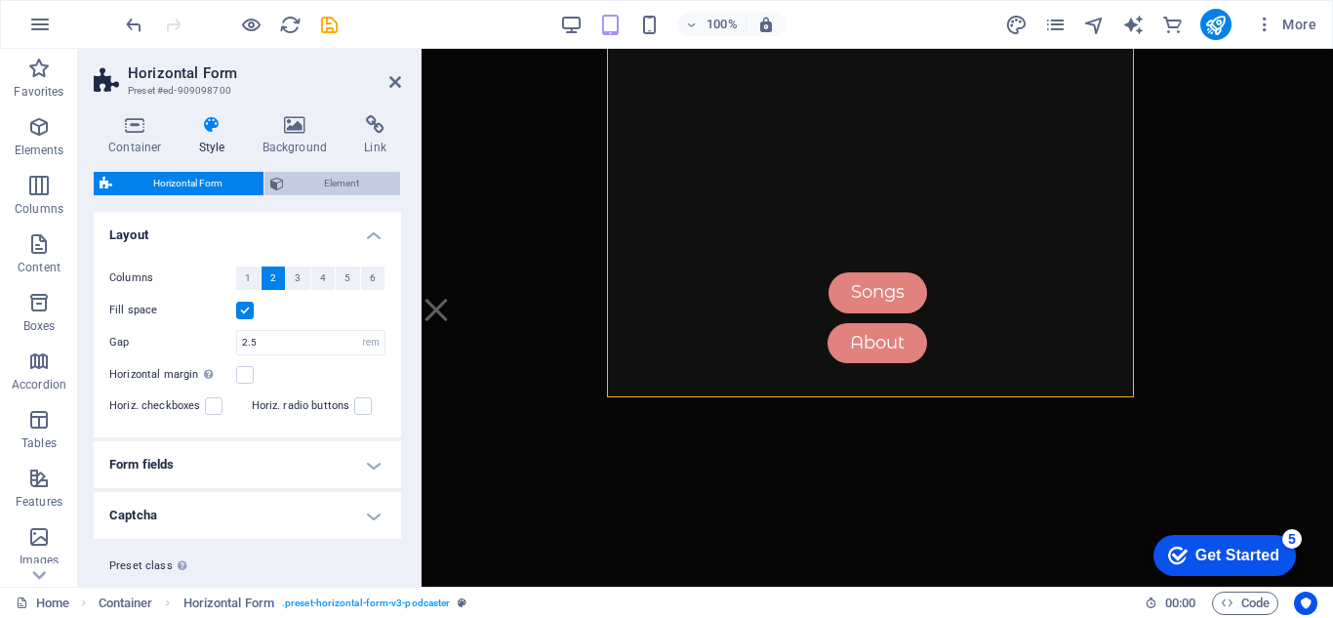
click at [321, 174] on span "Element" at bounding box center [342, 183] width 105 height 23
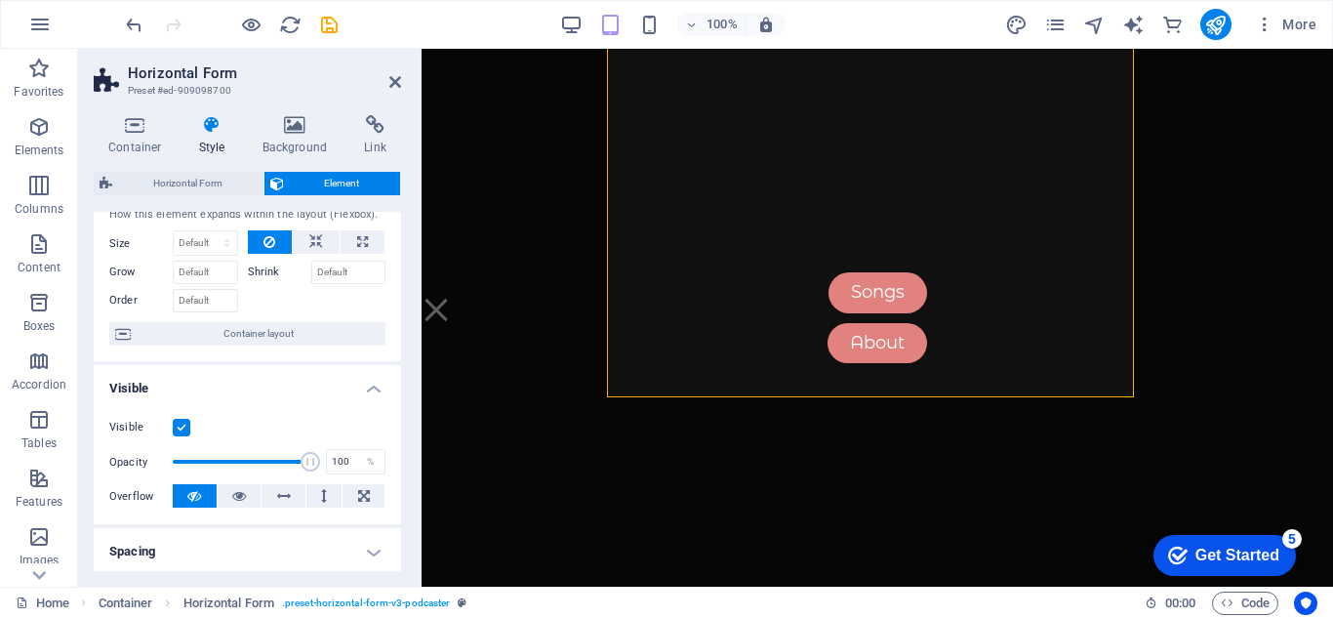
scroll to position [0, 0]
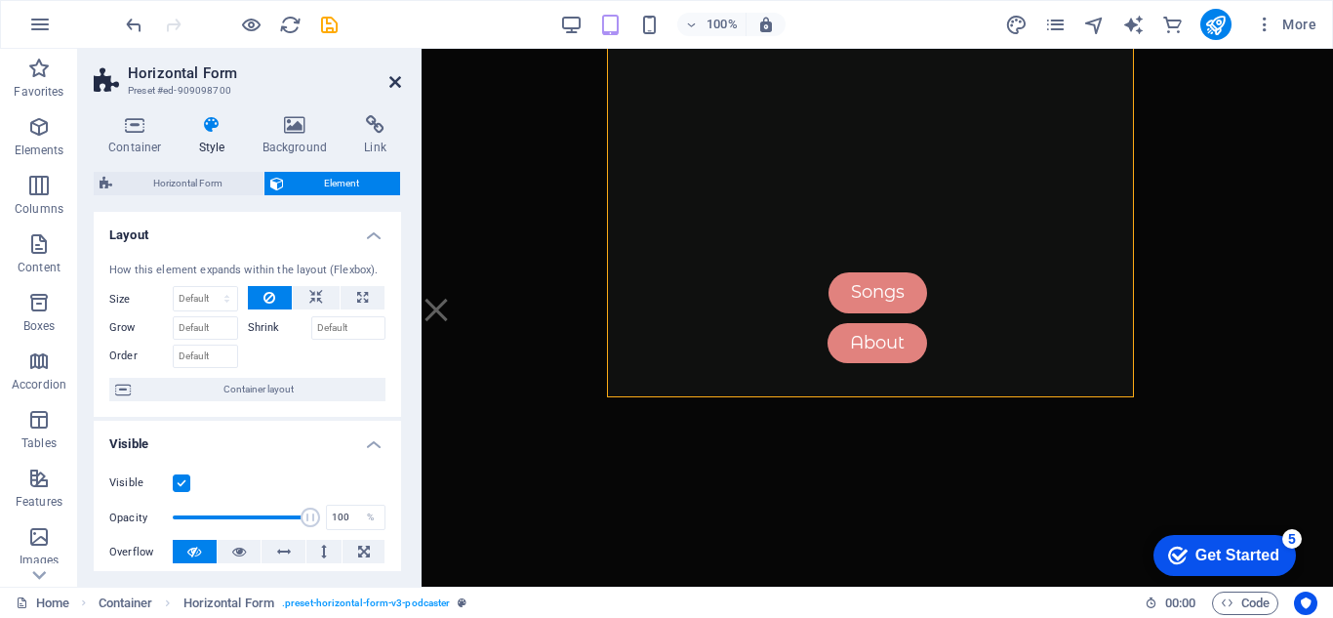
click at [395, 90] on link at bounding box center [395, 82] width 12 height 17
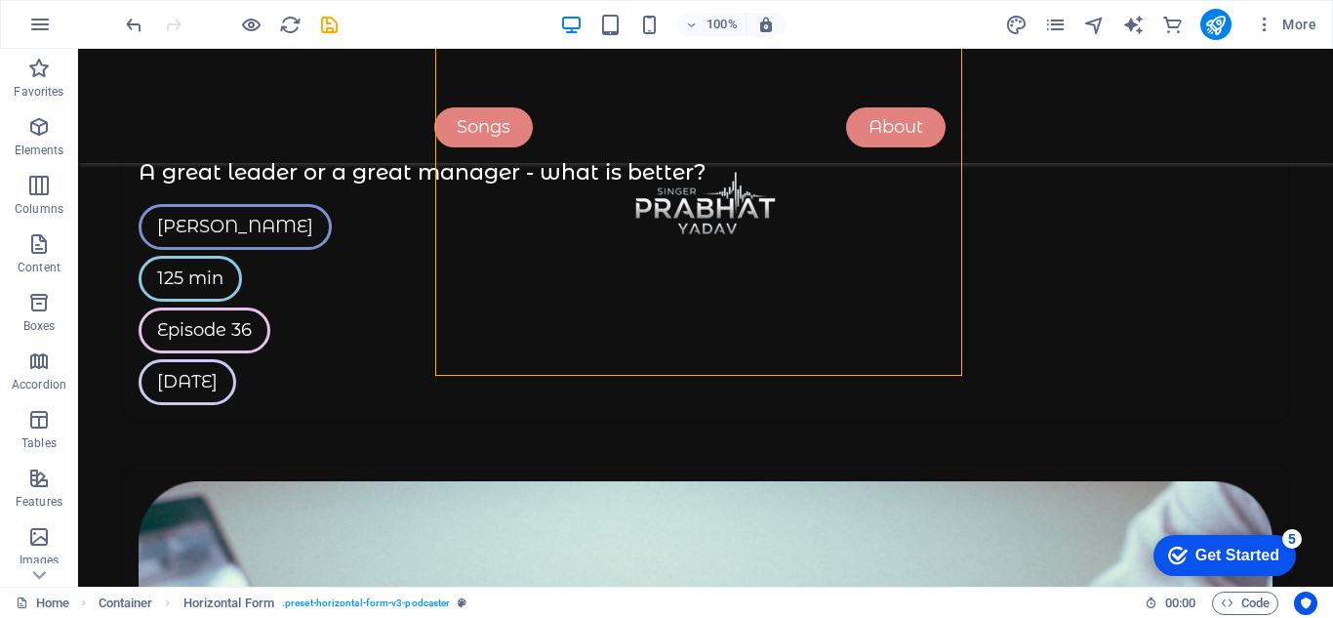
scroll to position [4992, 0]
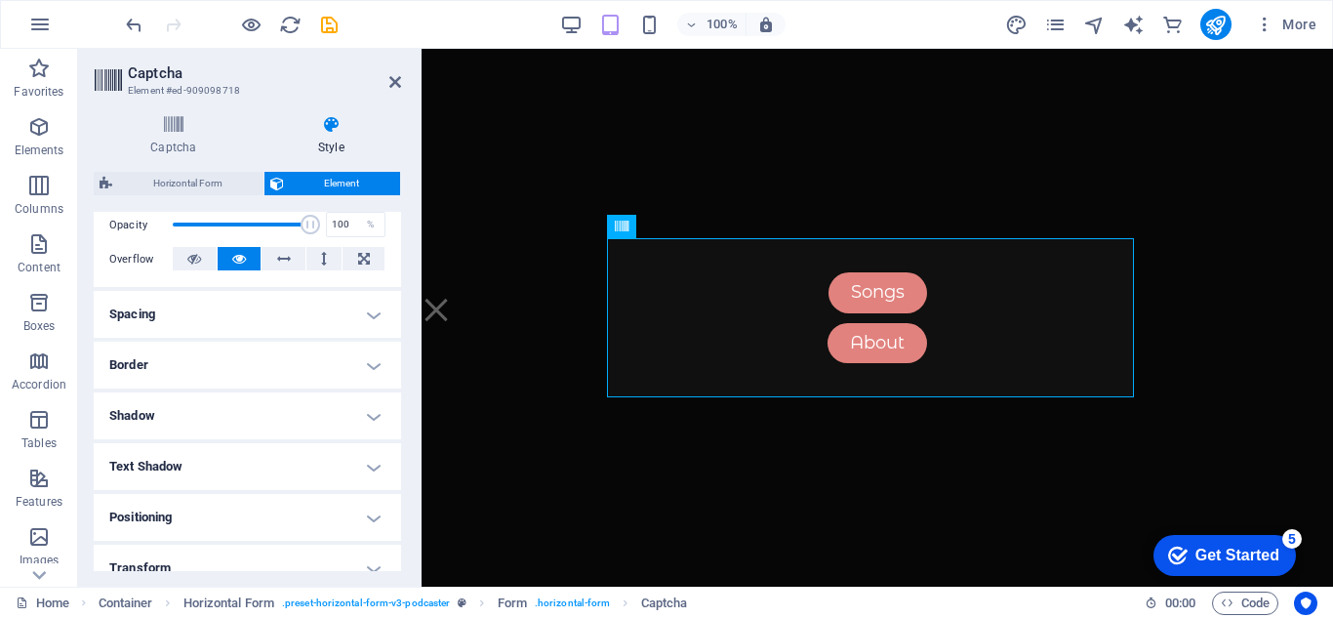
scroll to position [465, 0]
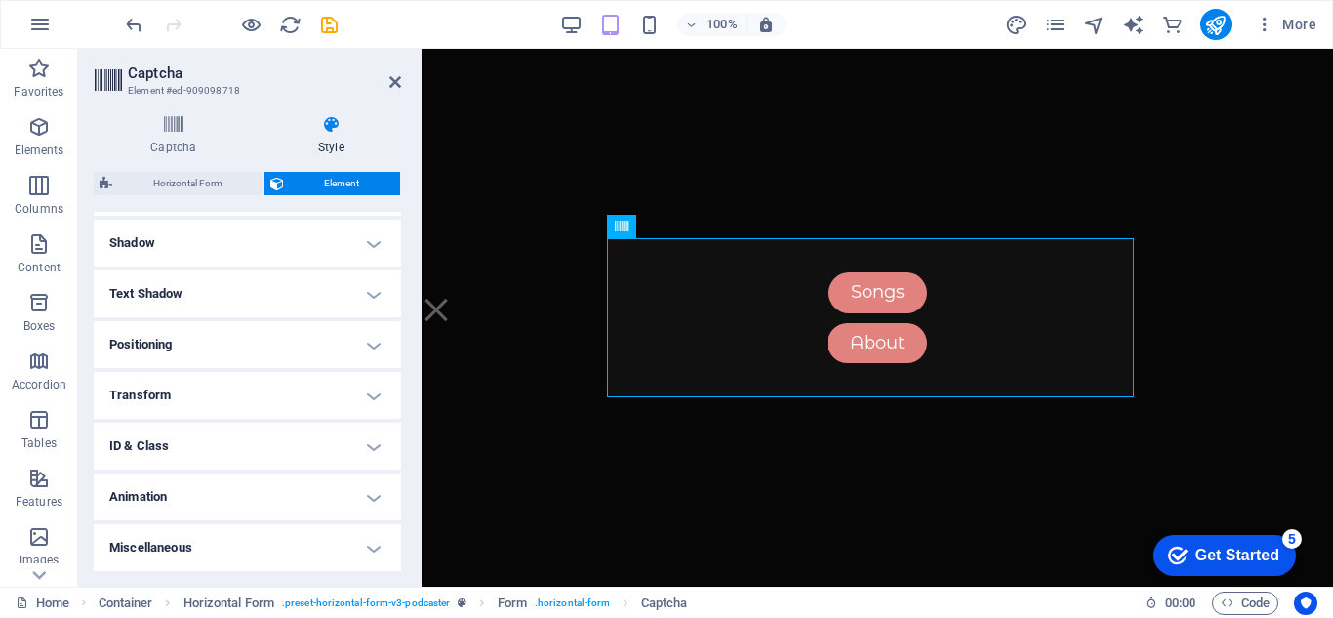
click at [291, 507] on h4 "Animation" at bounding box center [247, 496] width 307 height 47
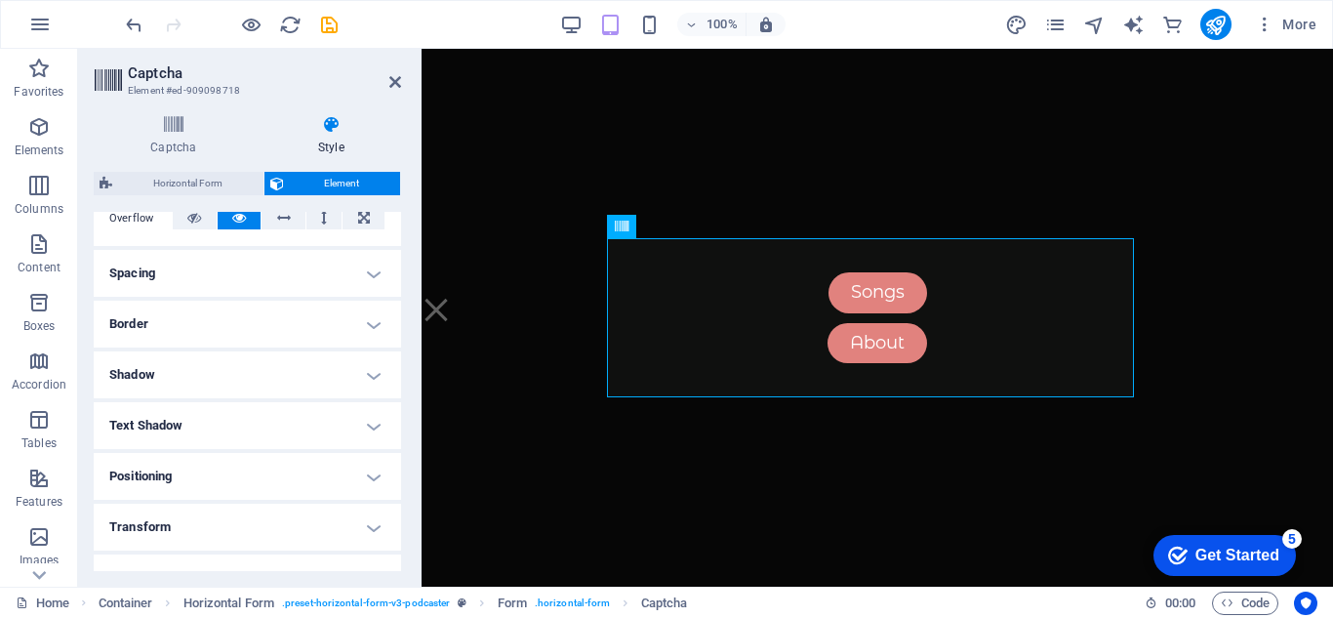
scroll to position [236, 0]
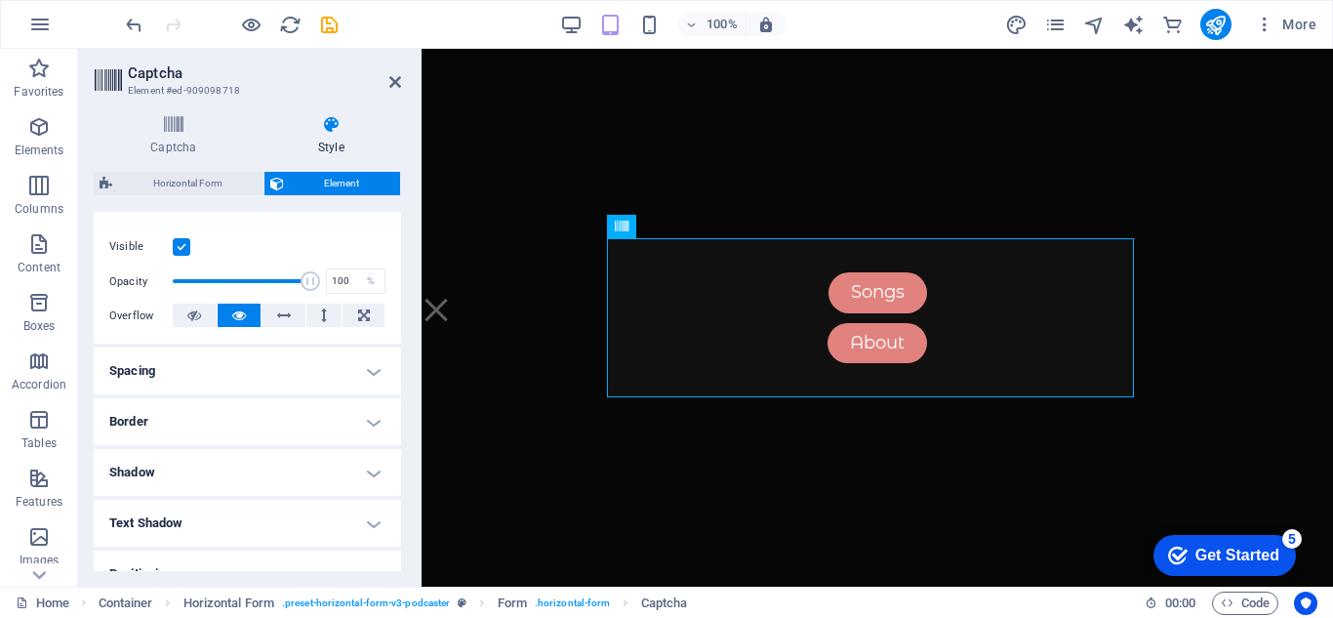
click at [206, 440] on h4 "Border" at bounding box center [247, 421] width 307 height 47
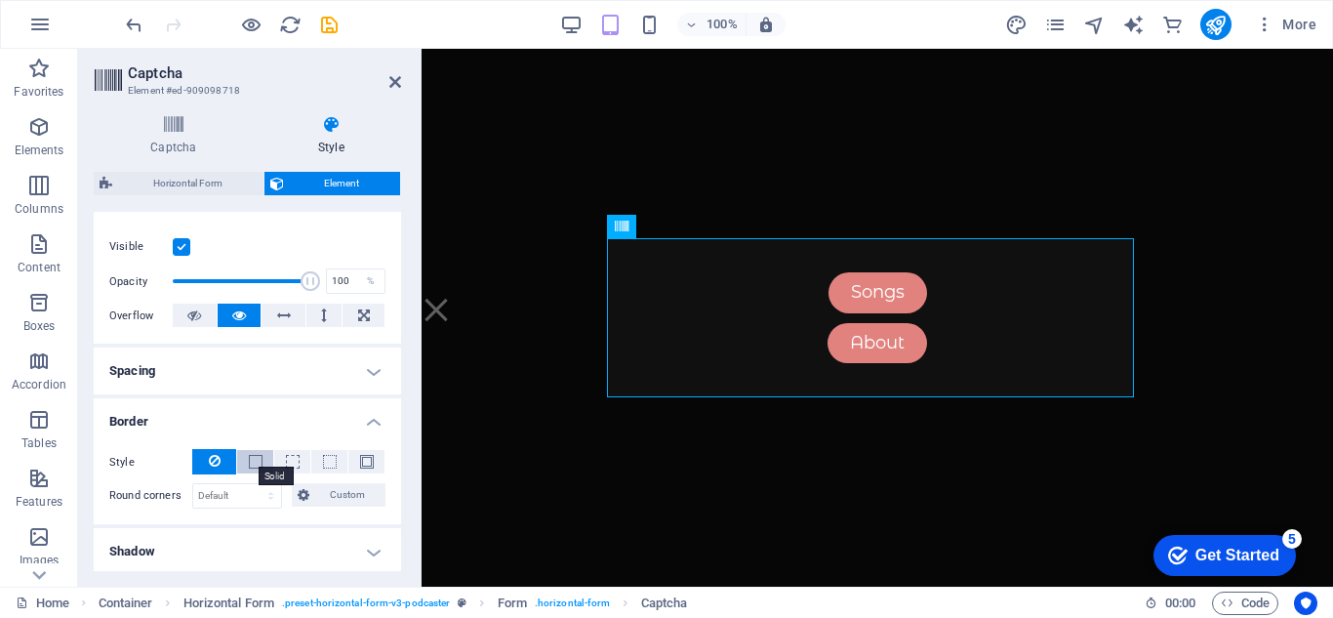
click at [256, 457] on span at bounding box center [256, 462] width 14 height 14
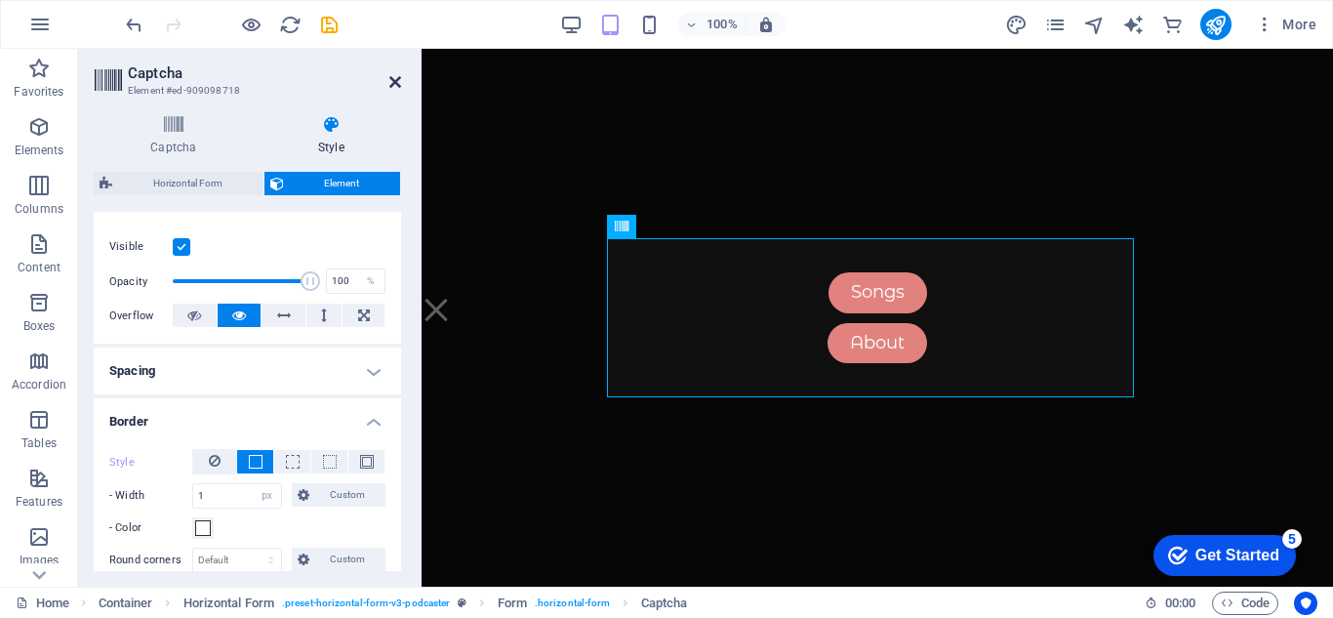
click at [393, 83] on icon at bounding box center [395, 82] width 12 height 16
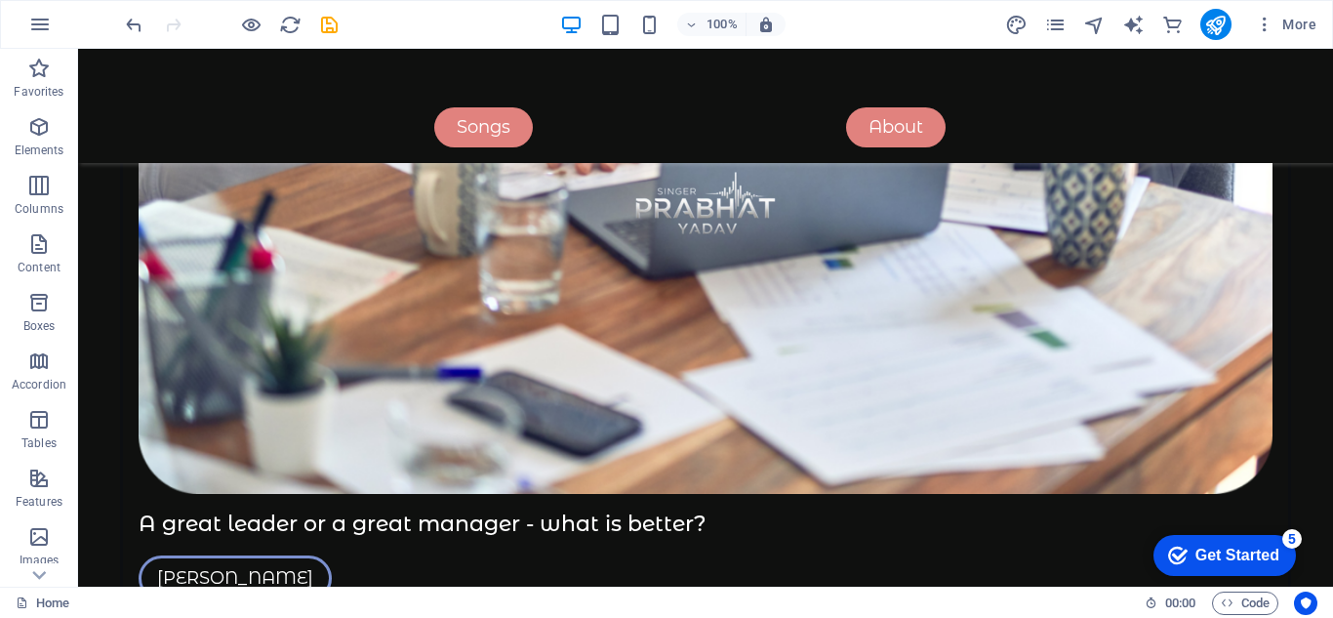
scroll to position [4641, 0]
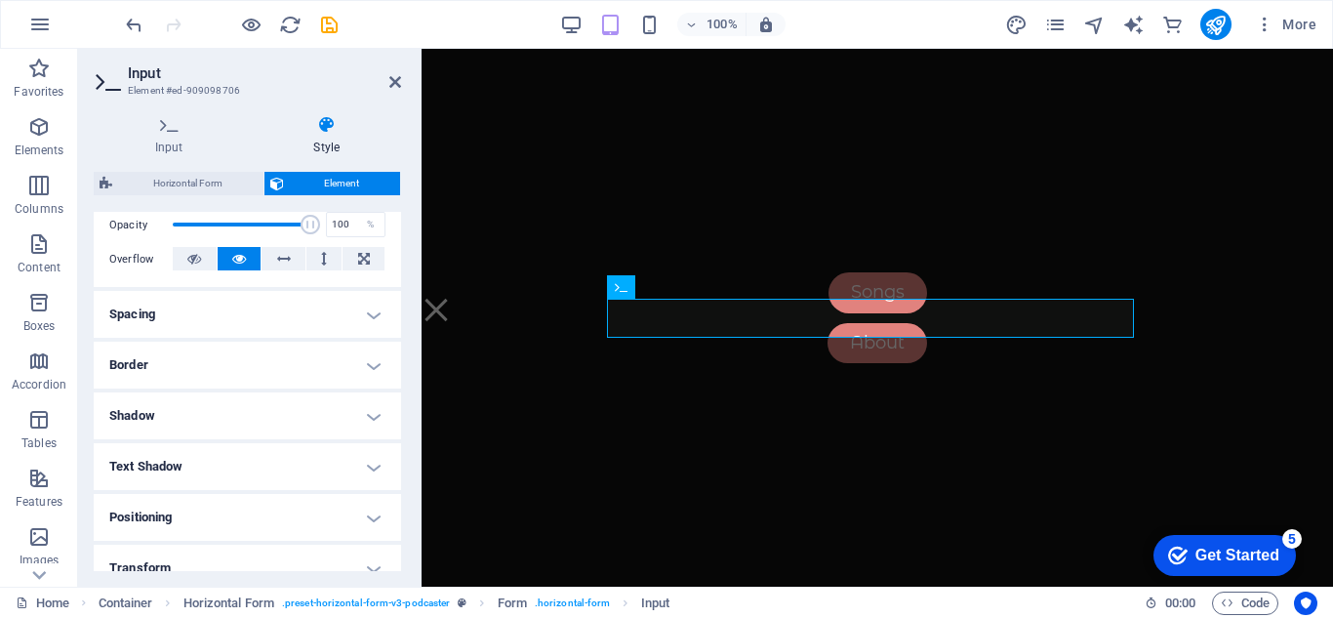
scroll to position [390, 0]
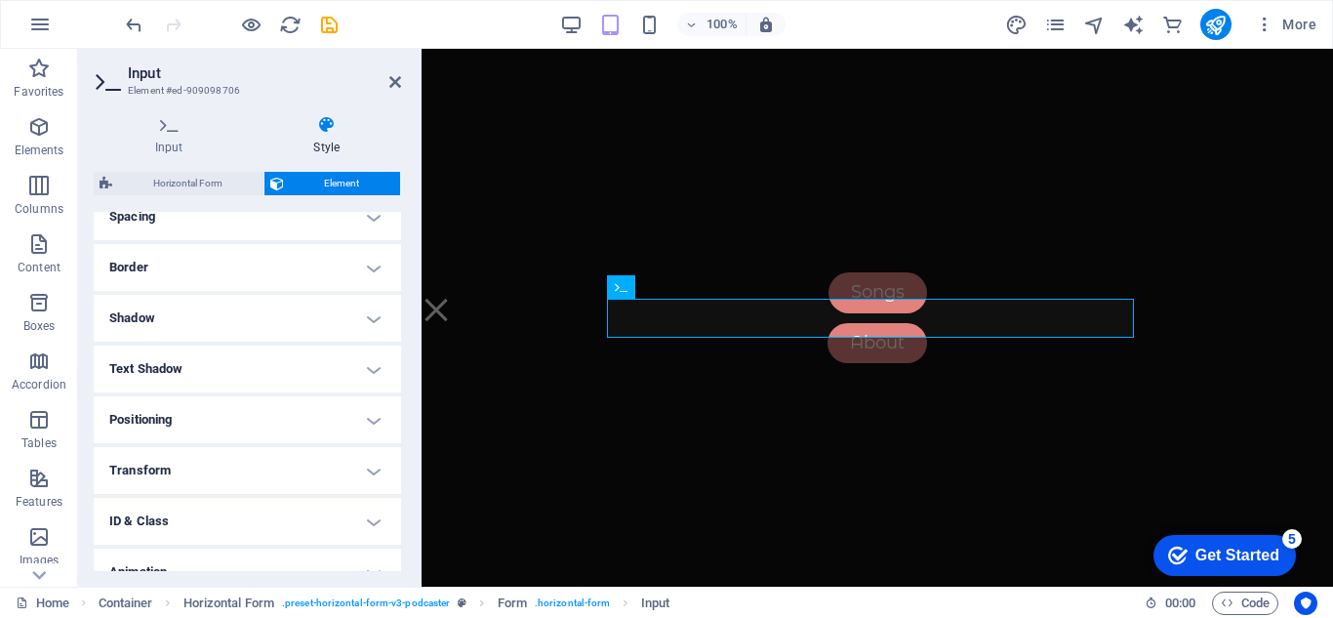
click at [221, 266] on h4 "Border" at bounding box center [247, 267] width 307 height 47
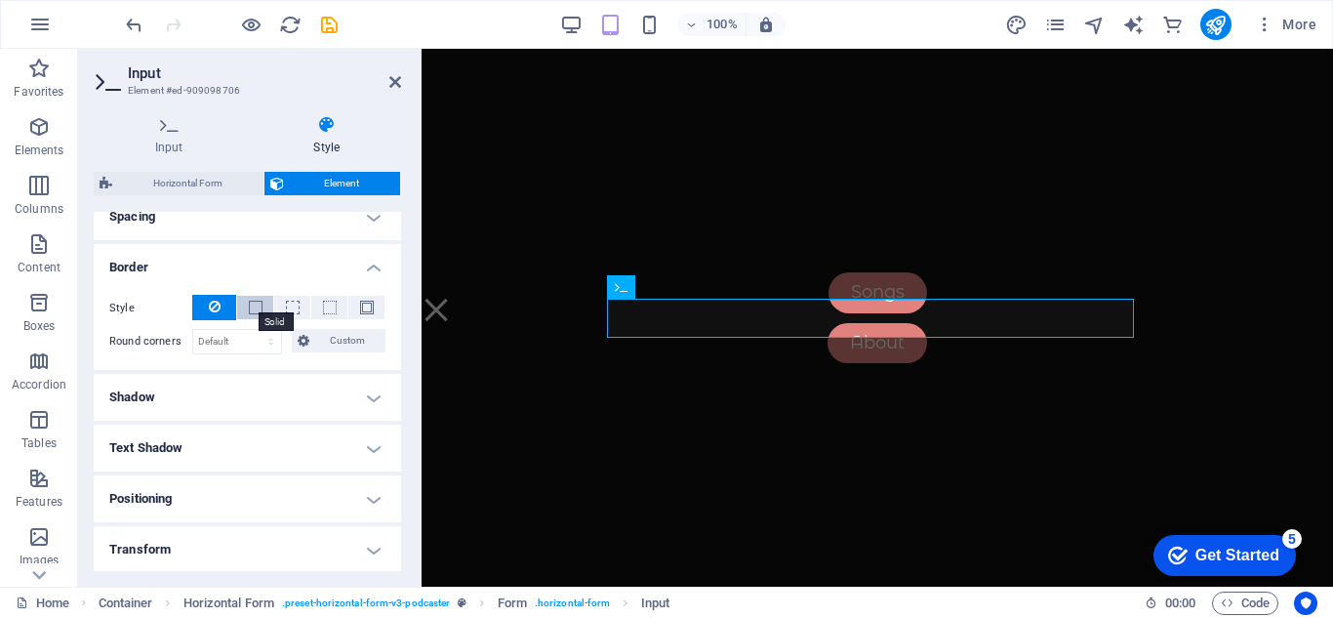
click at [251, 302] on span at bounding box center [256, 307] width 14 height 14
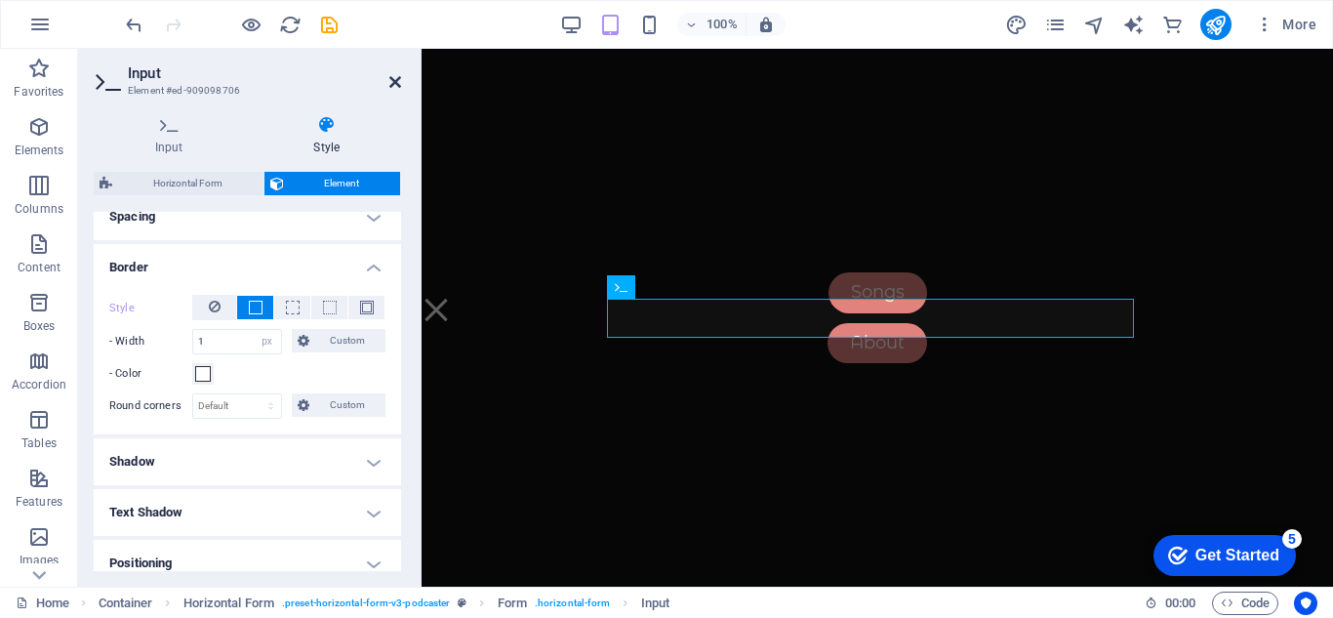
click at [394, 84] on icon at bounding box center [395, 82] width 12 height 16
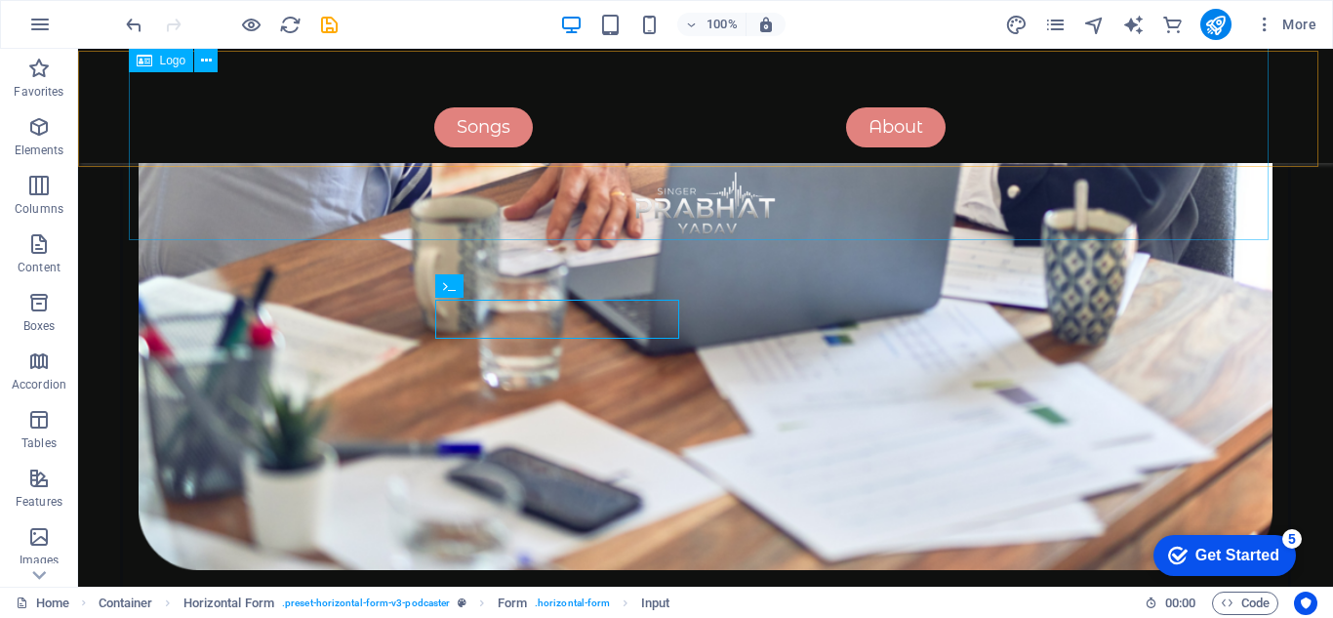
scroll to position [4603, 0]
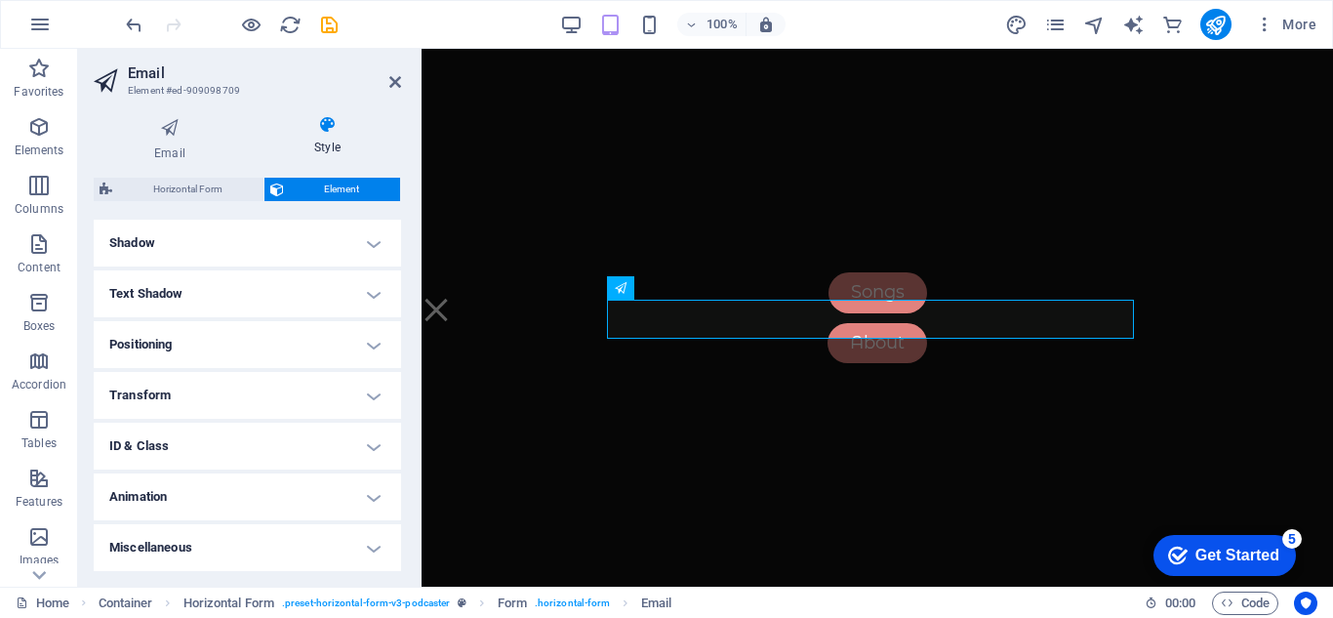
scroll to position [179, 0]
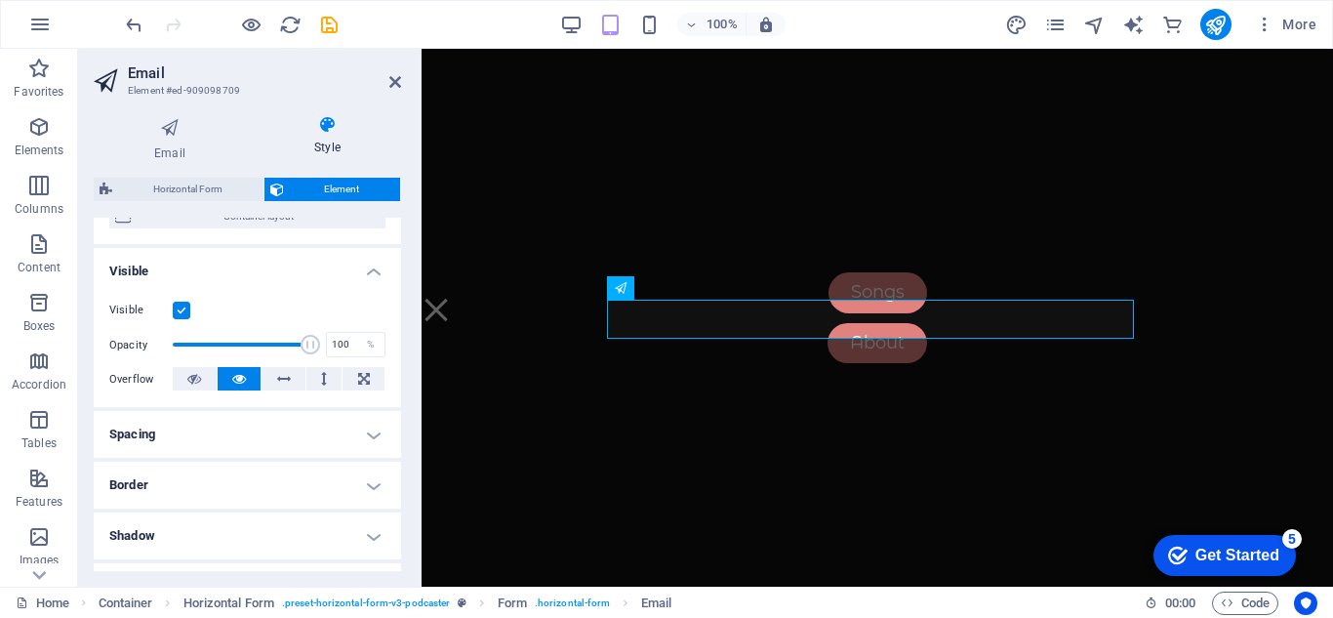
click at [224, 493] on h4 "Border" at bounding box center [247, 484] width 307 height 47
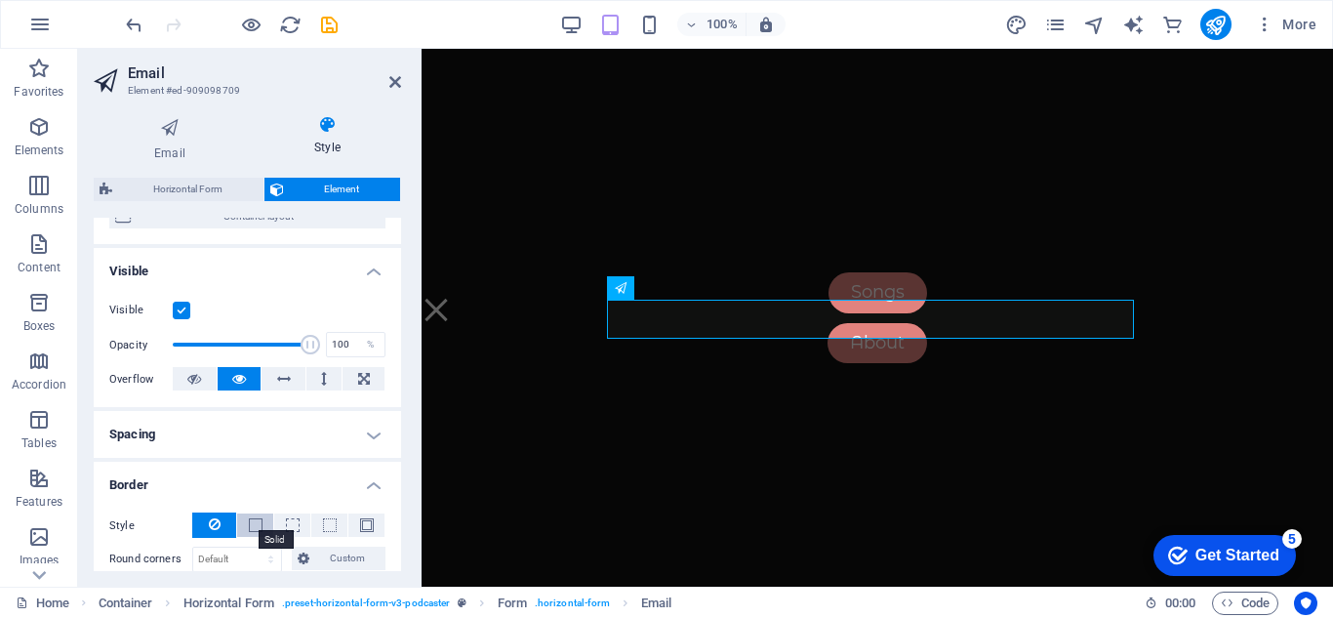
click at [249, 529] on span at bounding box center [256, 525] width 14 height 14
click at [399, 85] on icon at bounding box center [395, 82] width 12 height 16
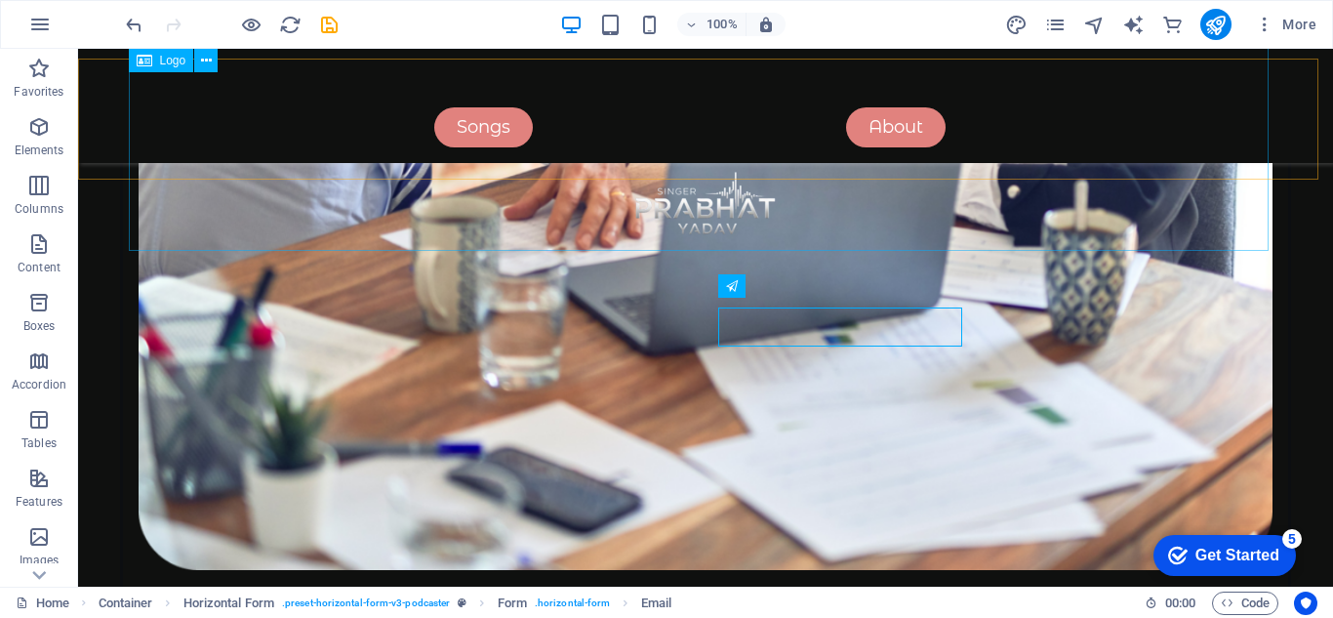
scroll to position [4603, 0]
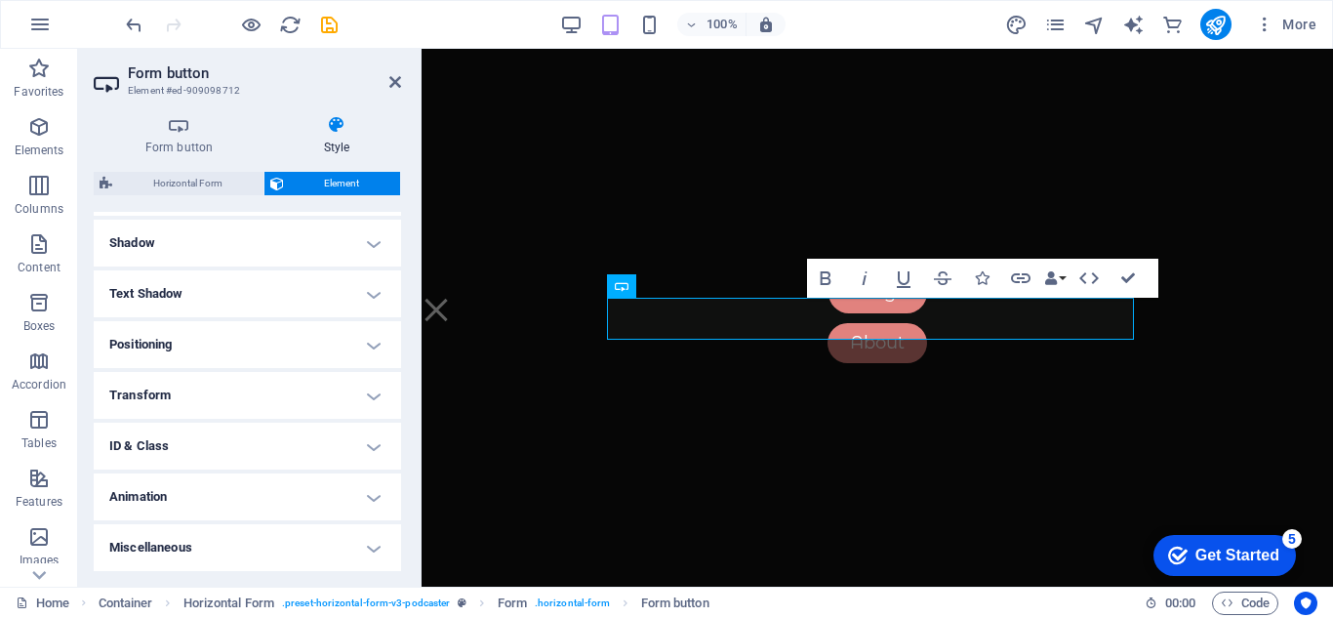
scroll to position [270, 0]
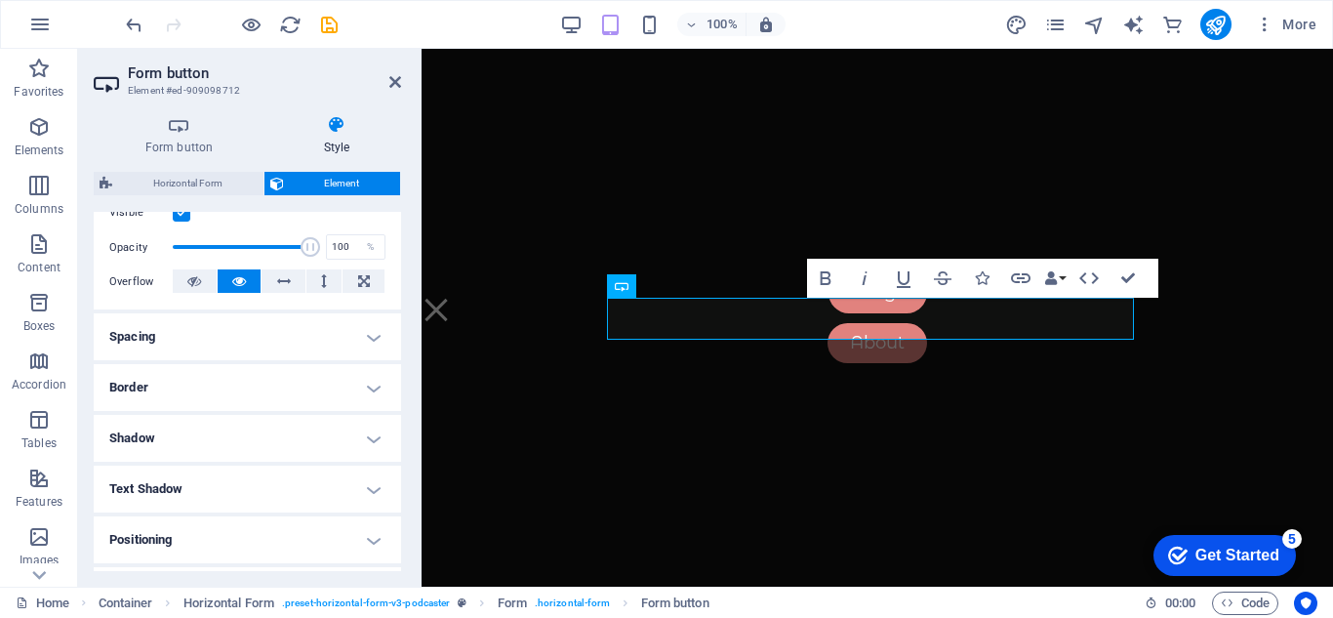
click at [246, 386] on h4 "Border" at bounding box center [247, 387] width 307 height 47
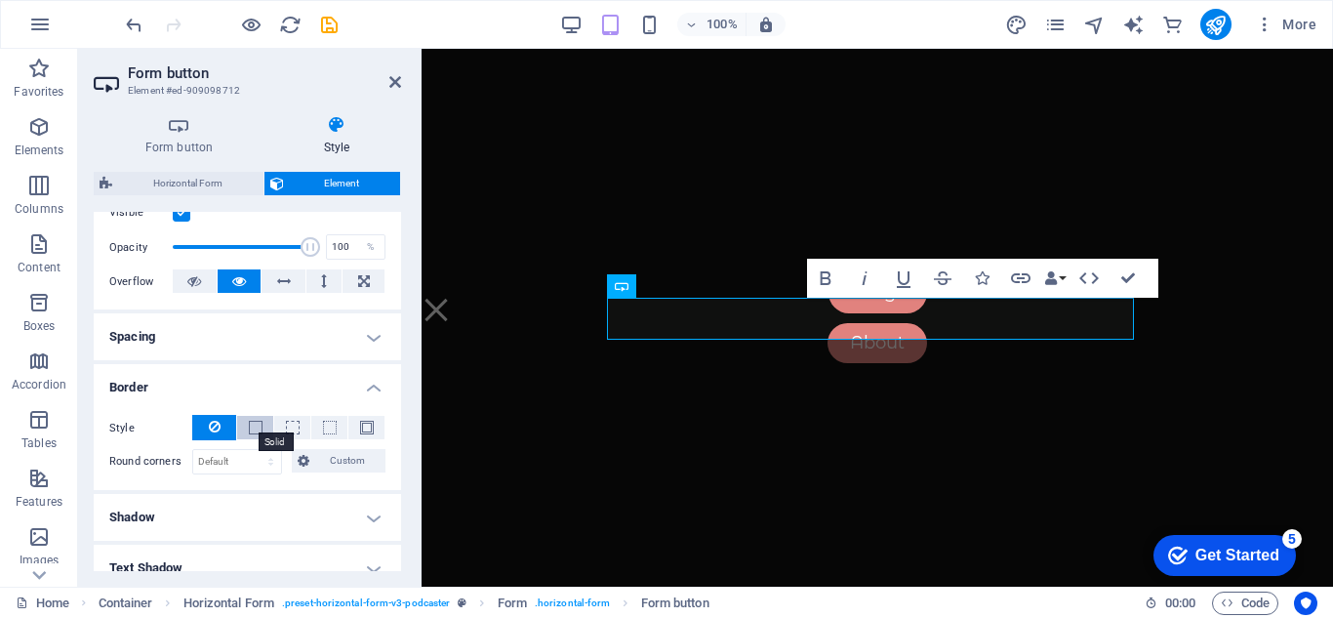
click at [256, 425] on span at bounding box center [256, 427] width 14 height 14
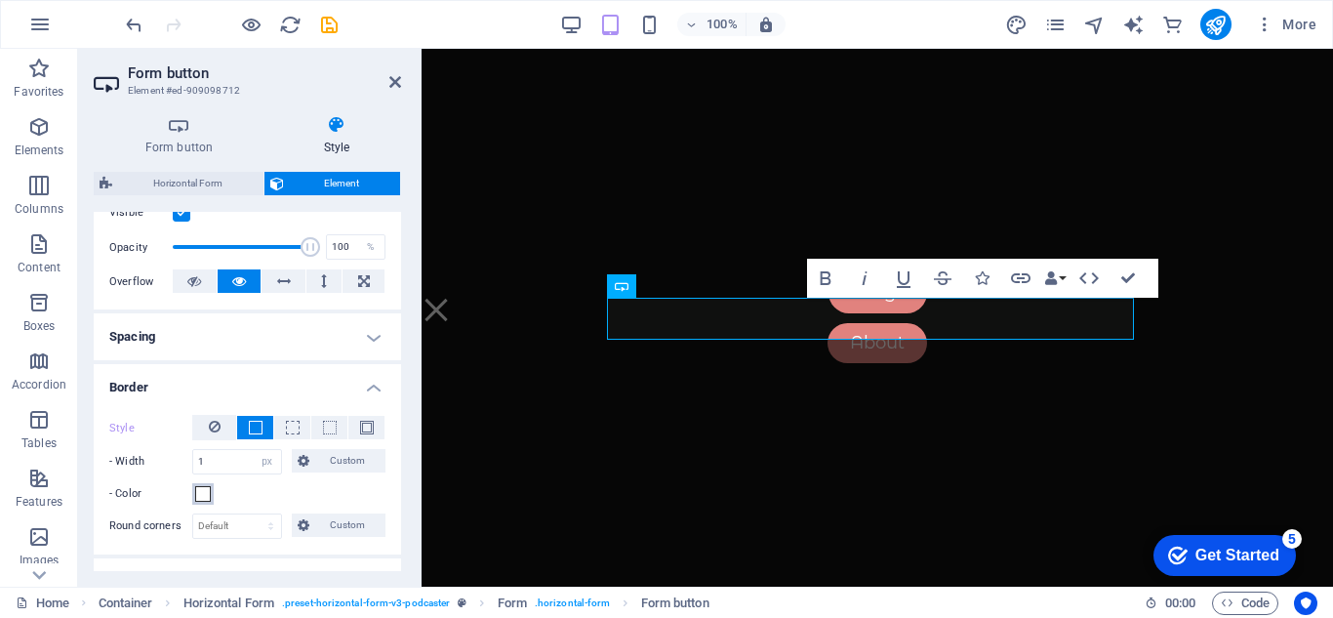
click at [199, 498] on span at bounding box center [203, 494] width 16 height 16
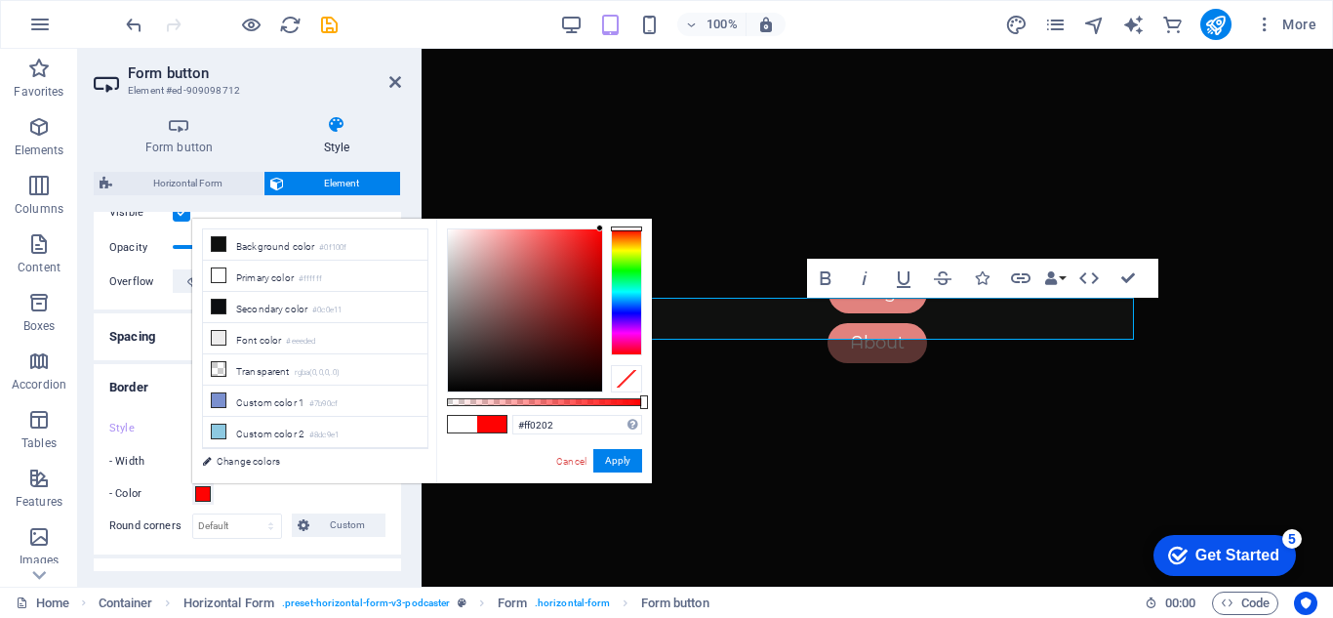
type input "#ff0000"
drag, startPoint x: 551, startPoint y: 287, endPoint x: 608, endPoint y: 215, distance: 91.7
click at [608, 215] on body "[PERSON_NAME] Official Home (en) Favorites Elements Columns Content Boxes Accor…" at bounding box center [666, 309] width 1333 height 618
click at [617, 457] on button "Apply" at bounding box center [617, 460] width 49 height 23
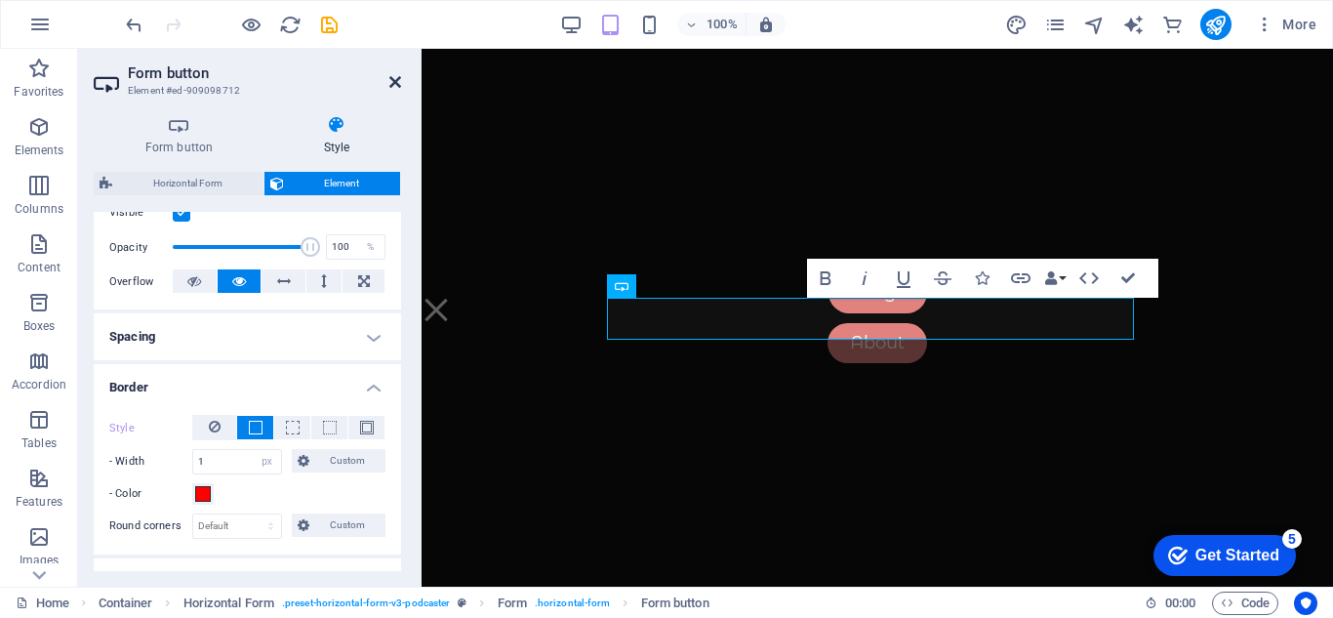
click at [397, 85] on icon at bounding box center [395, 82] width 12 height 16
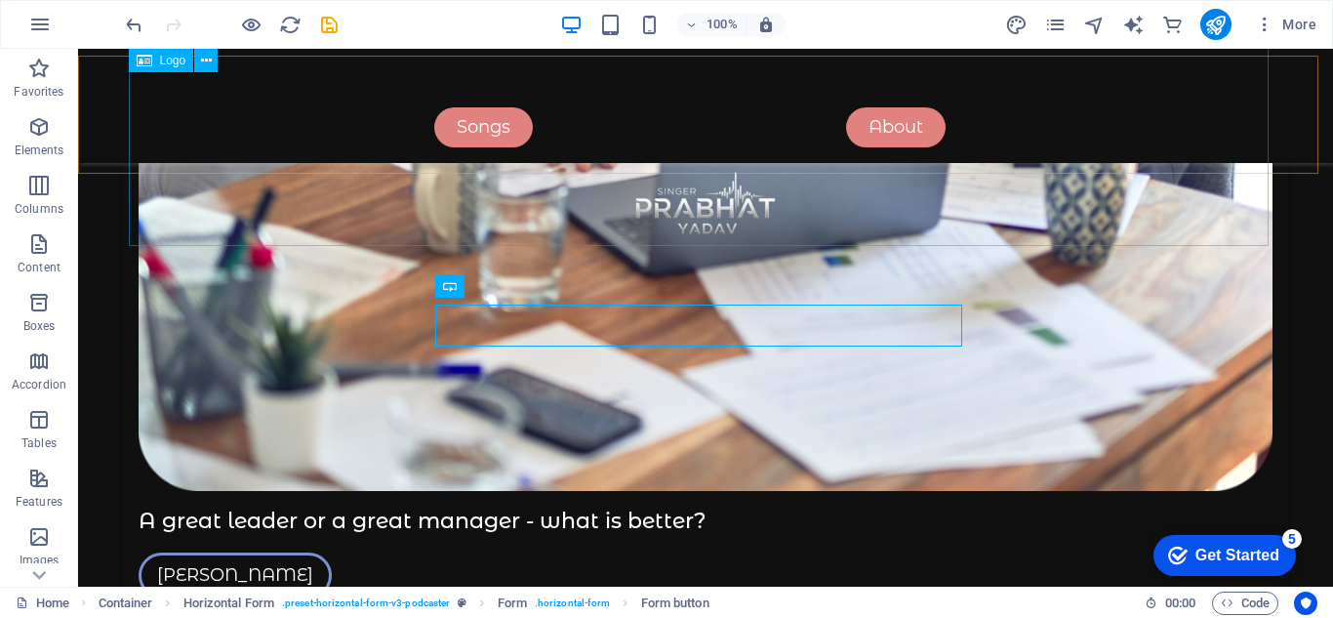
scroll to position [4682, 0]
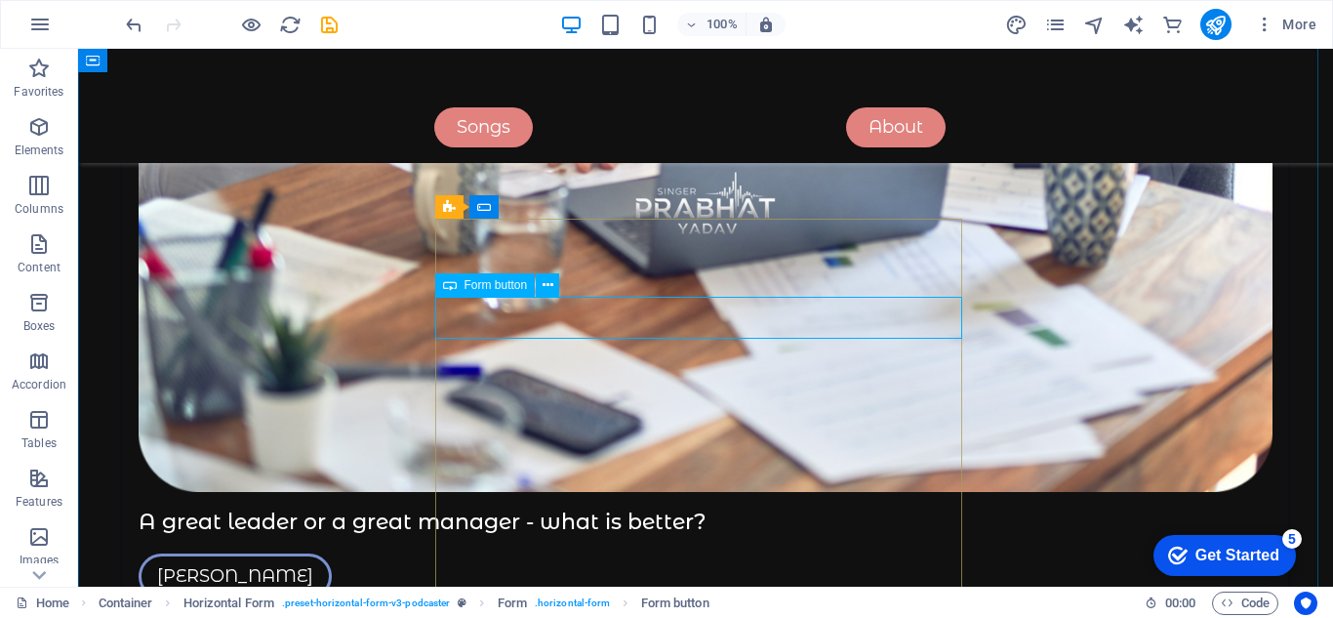
select select "px"
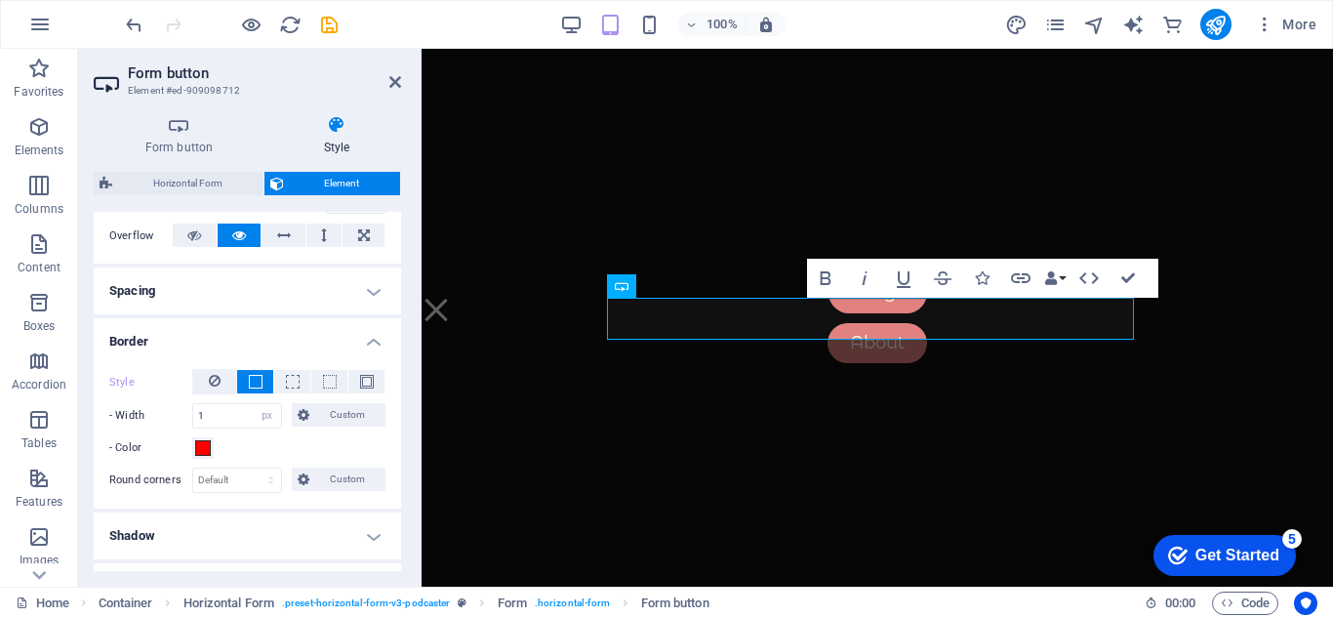
scroll to position [219, 0]
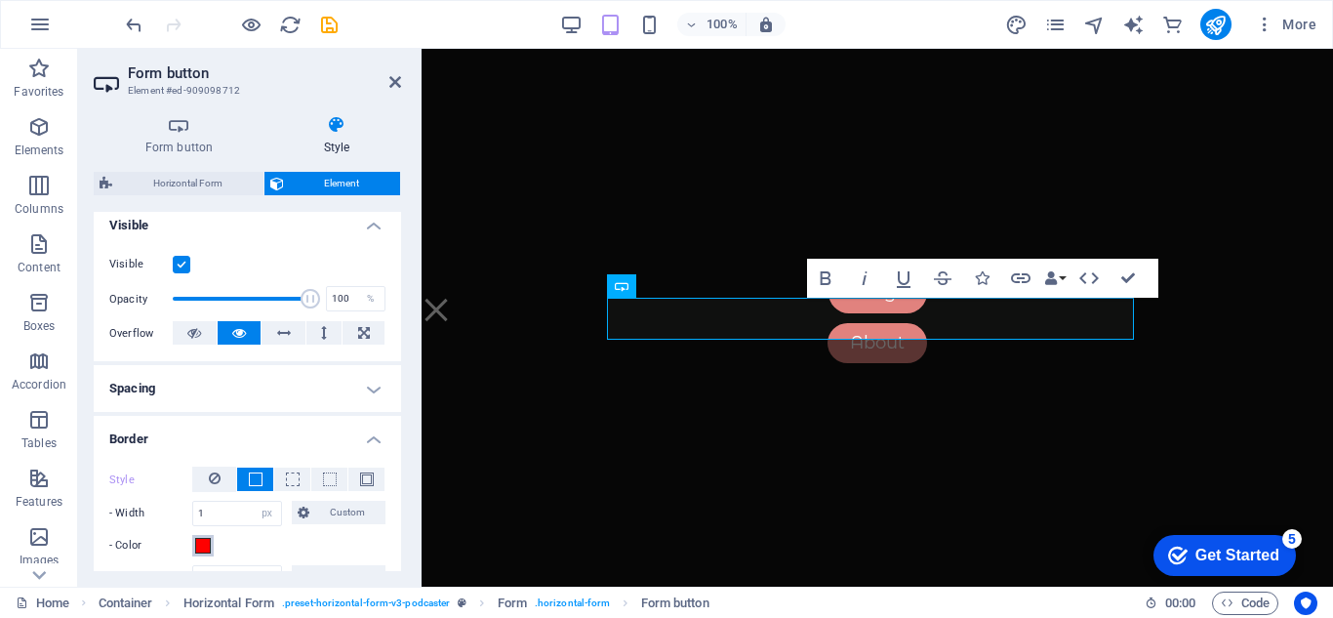
click at [203, 545] on span at bounding box center [203, 546] width 16 height 16
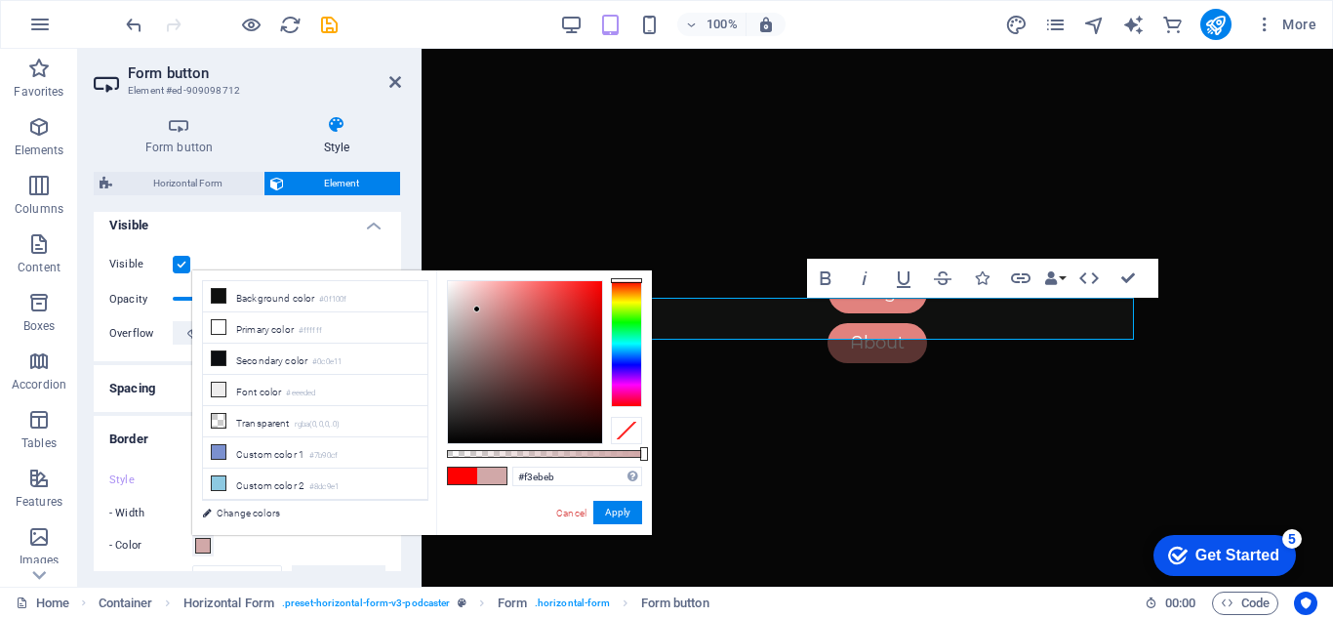
type input "#ffffff"
drag, startPoint x: 481, startPoint y: 313, endPoint x: 388, endPoint y: 232, distance: 123.1
click at [388, 232] on body "[PERSON_NAME] Official Home (en) Favorites Elements Columns Content Boxes Accor…" at bounding box center [666, 309] width 1333 height 618
click at [625, 520] on button "Apply" at bounding box center [617, 511] width 49 height 23
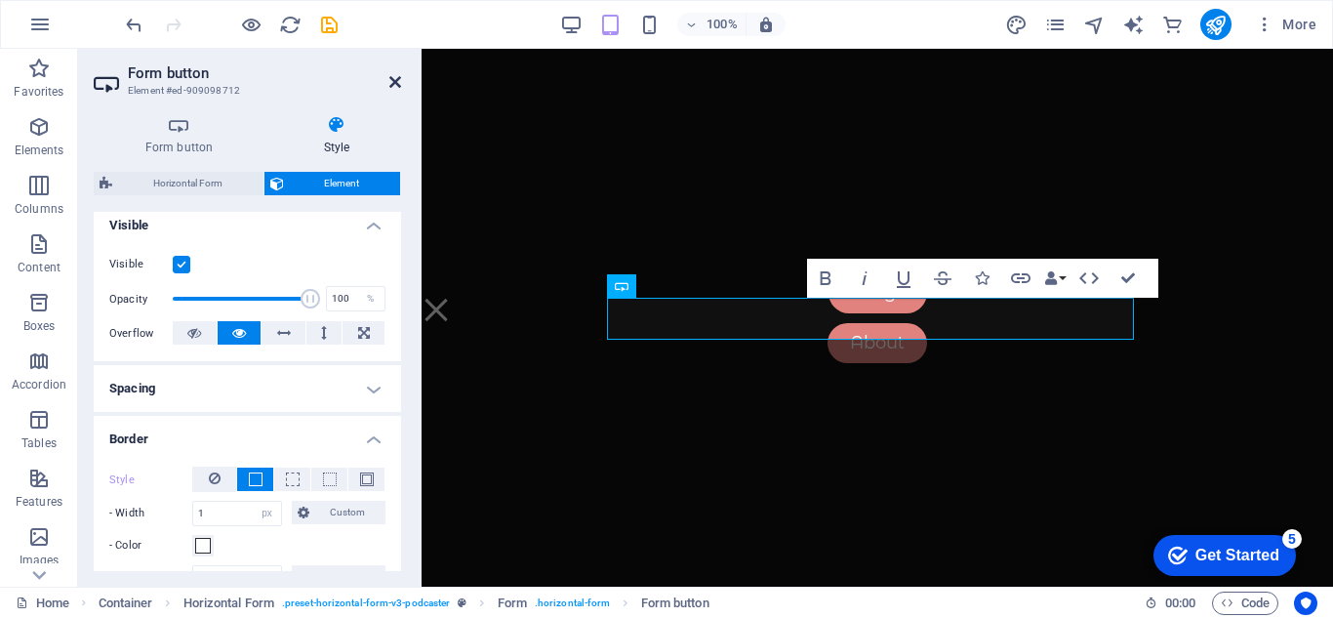
click at [393, 90] on link at bounding box center [395, 82] width 12 height 17
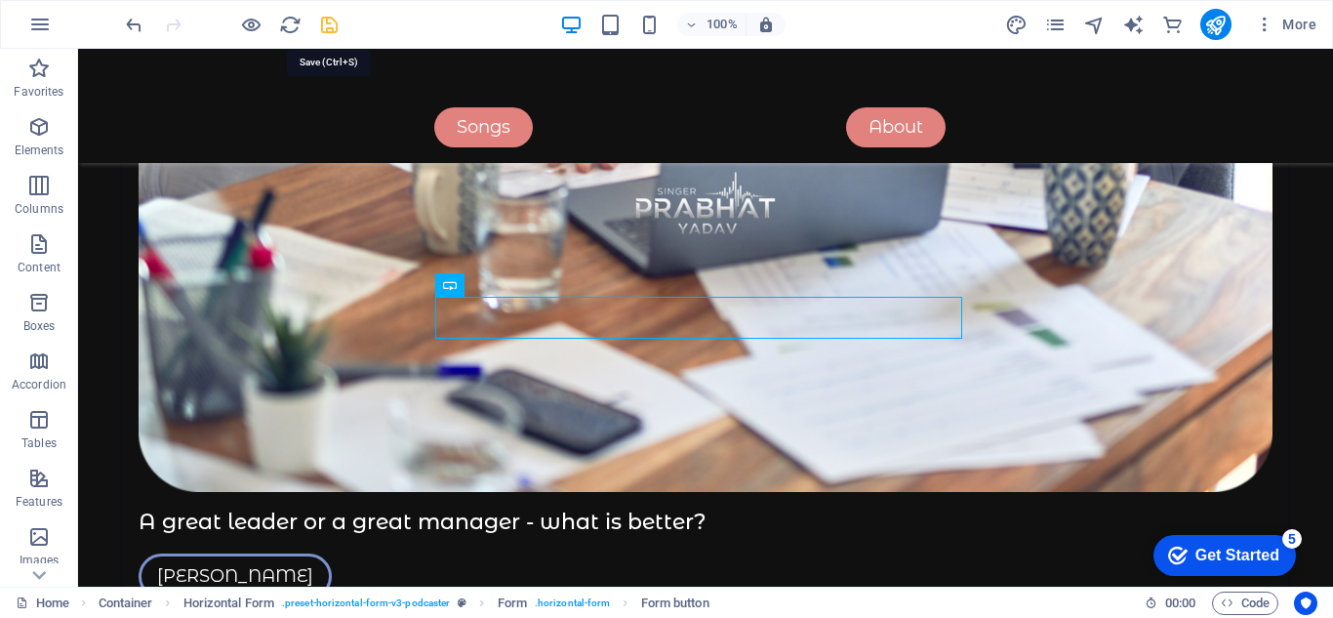
click at [326, 20] on icon "save" at bounding box center [329, 25] width 22 height 22
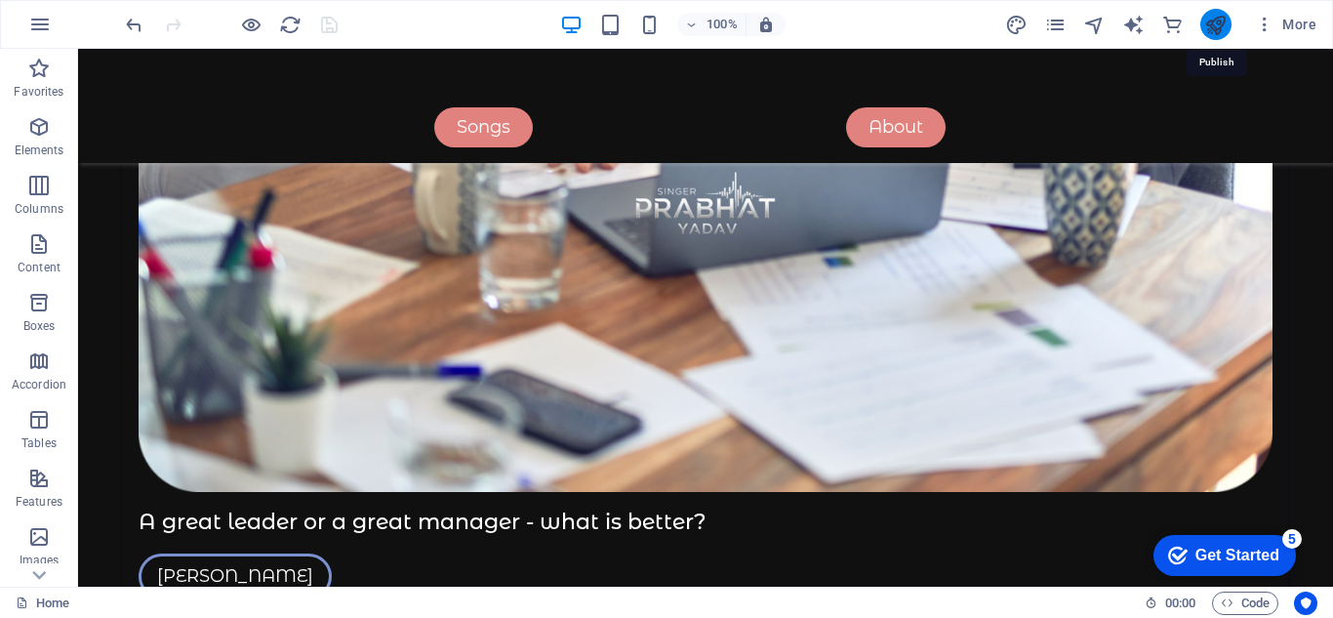
click at [1214, 34] on icon "publish" at bounding box center [1215, 25] width 22 height 22
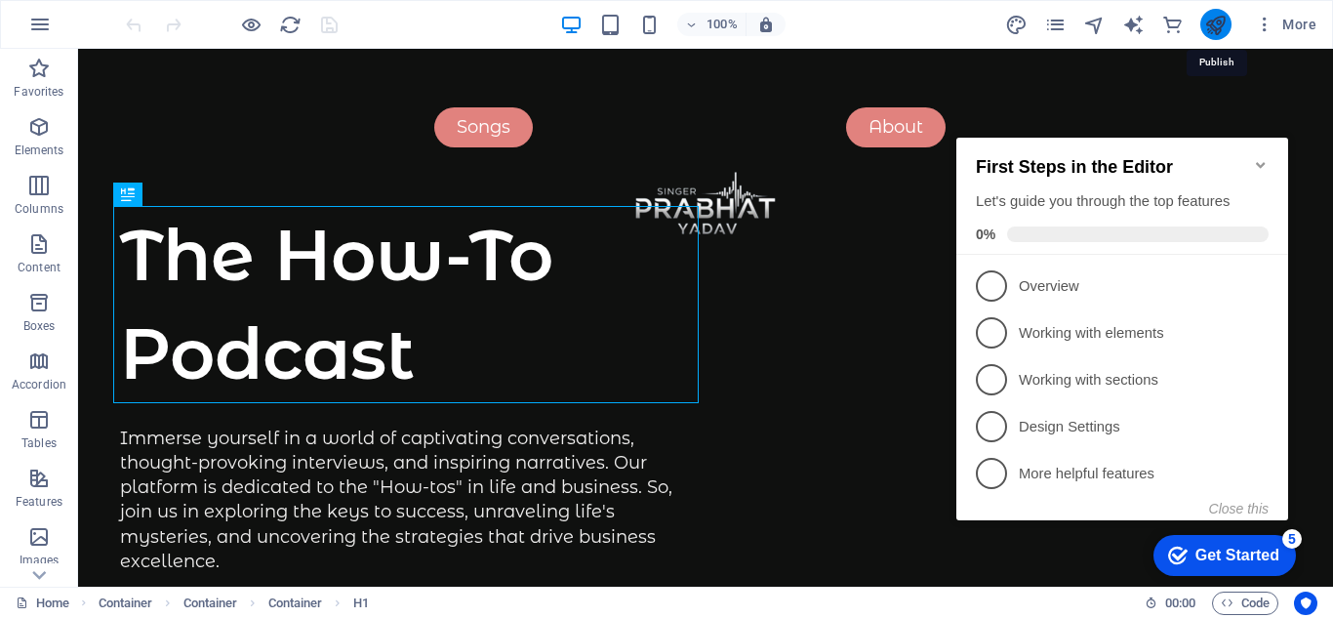
click at [1212, 28] on icon "publish" at bounding box center [1215, 25] width 22 height 22
